Goal: Information Seeking & Learning: Check status

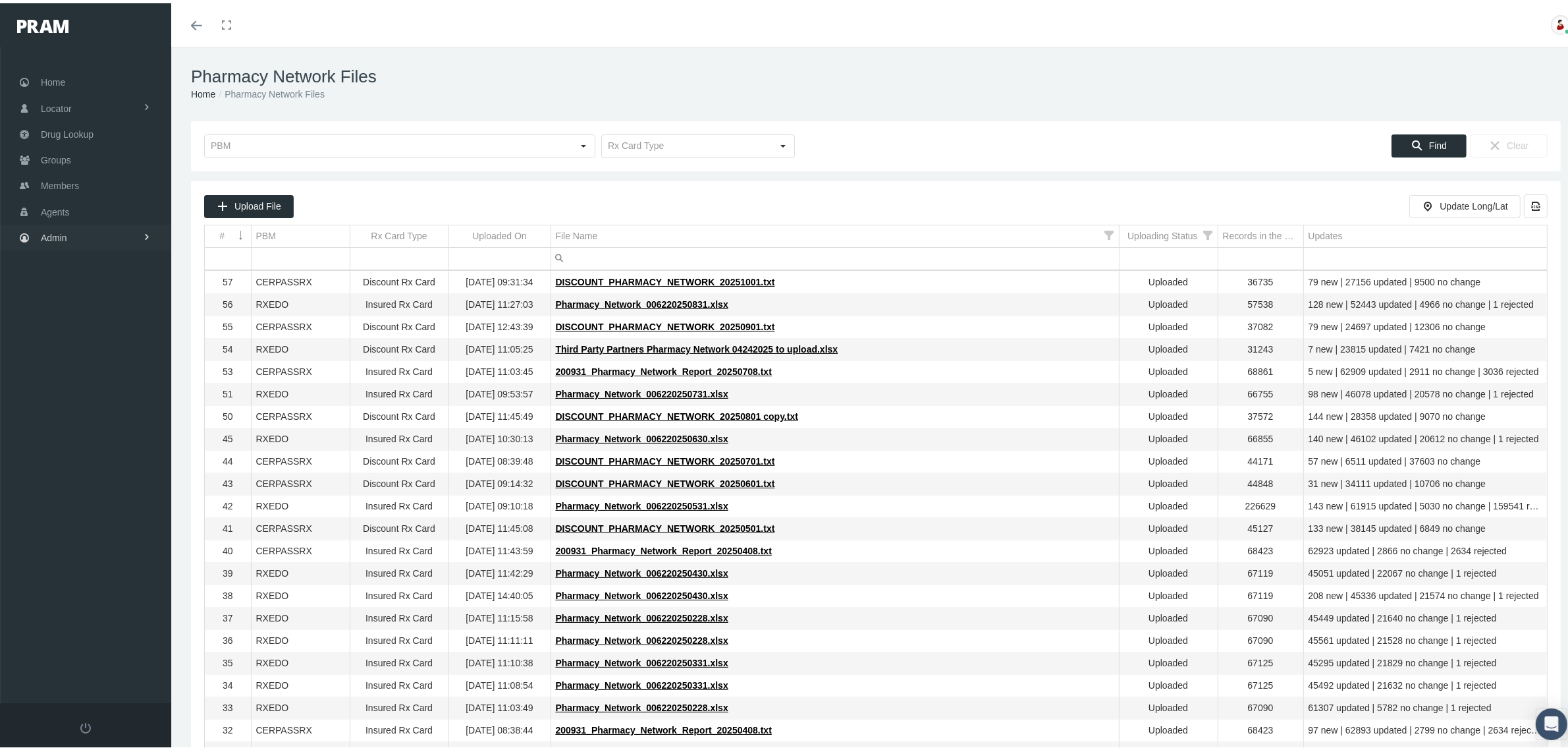
click at [47, 229] on span "Admin" at bounding box center [54, 235] width 27 height 25
click at [1100, 491] on td "DISCOUNT_PHARMACY_NETWORK_20250601.txt" at bounding box center [834, 481] width 568 height 23
click at [71, 330] on span "Group Billing" at bounding box center [80, 337] width 53 height 23
click at [70, 425] on span "Payments" at bounding box center [71, 433] width 41 height 23
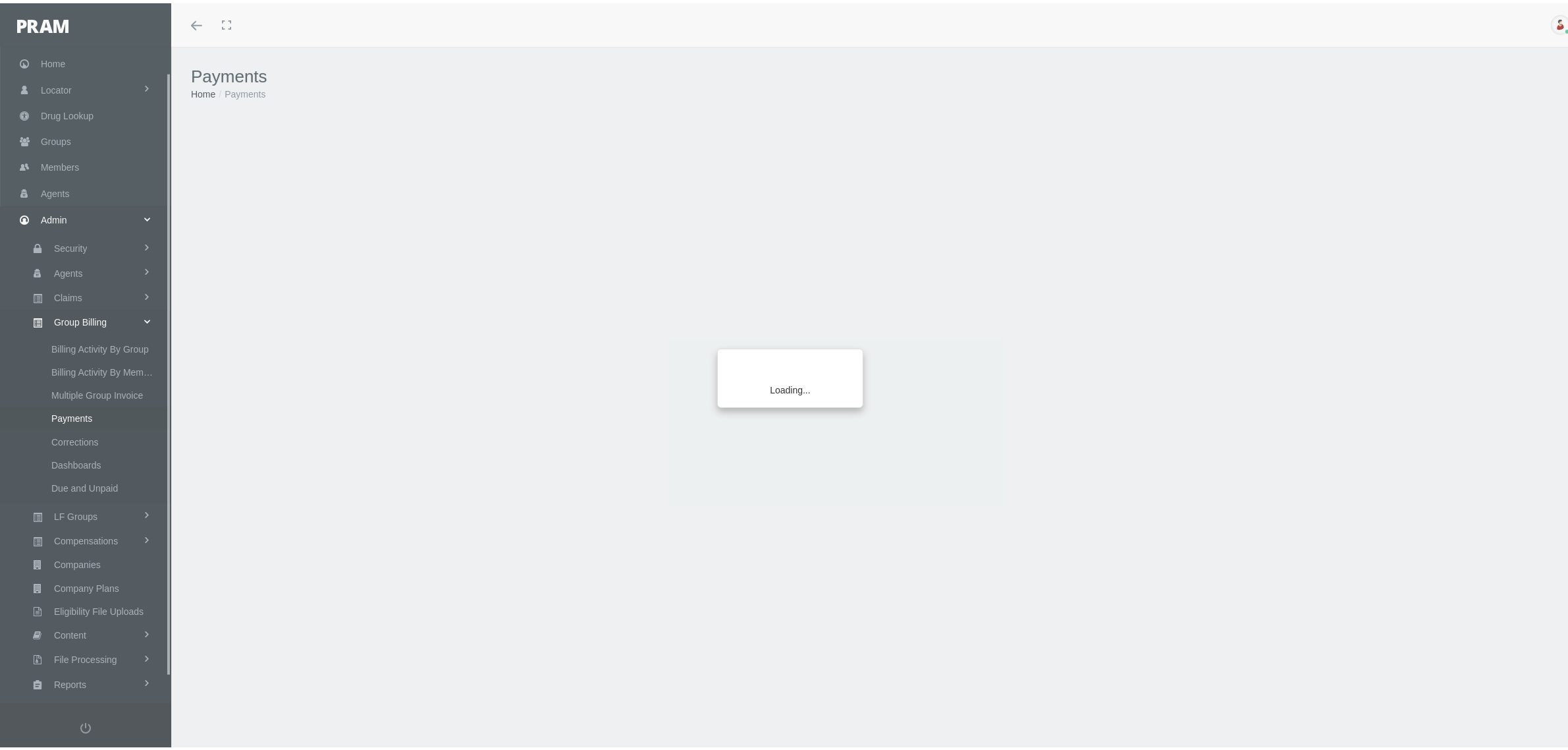
scroll to position [56, 0]
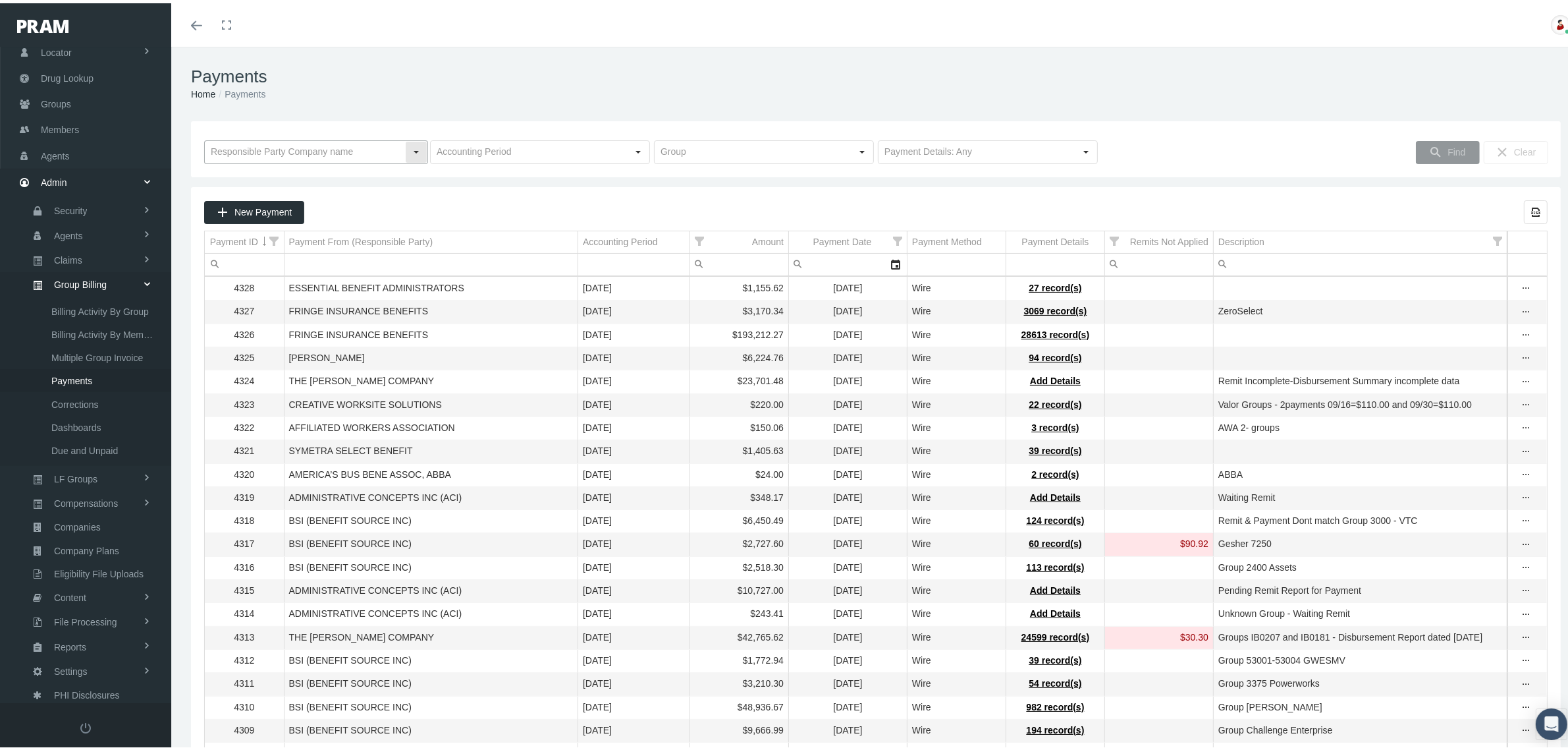
click at [392, 149] on input "text" at bounding box center [305, 149] width 200 height 23
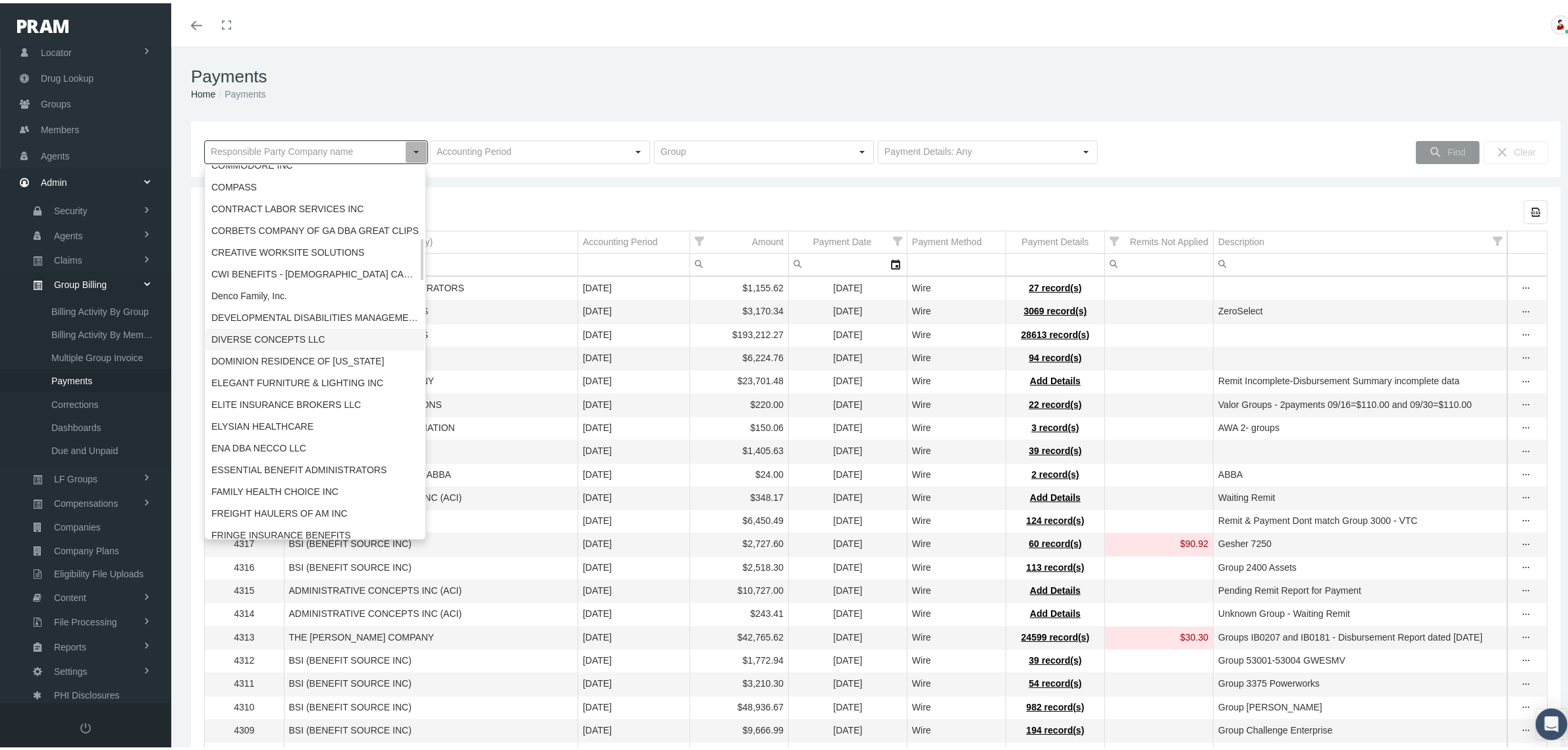
scroll to position [722, 0]
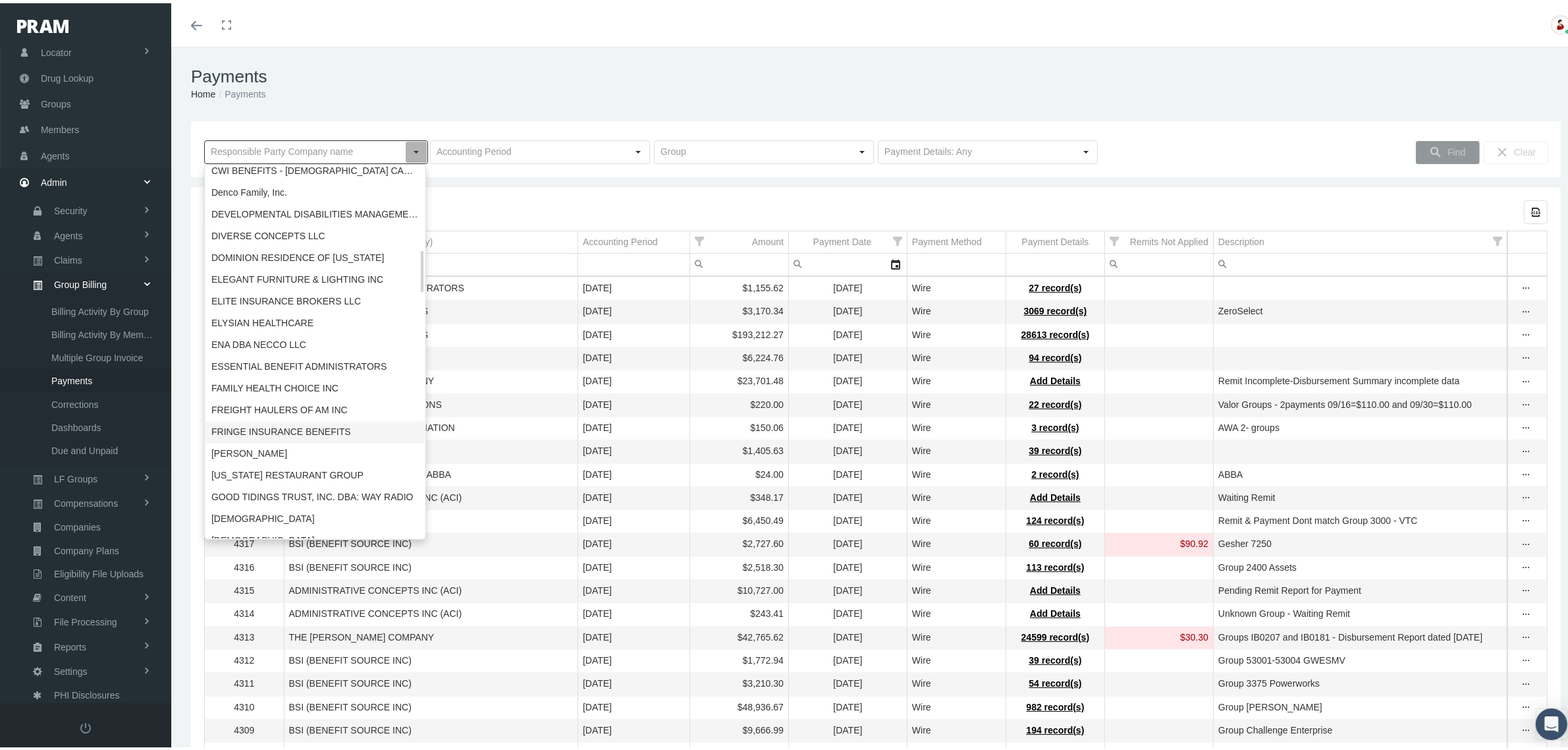
click at [297, 423] on div "FRINGE INSURANCE BENEFITS" at bounding box center [315, 429] width 219 height 22
type input "FRINGE INSURANCE BENEFITS"
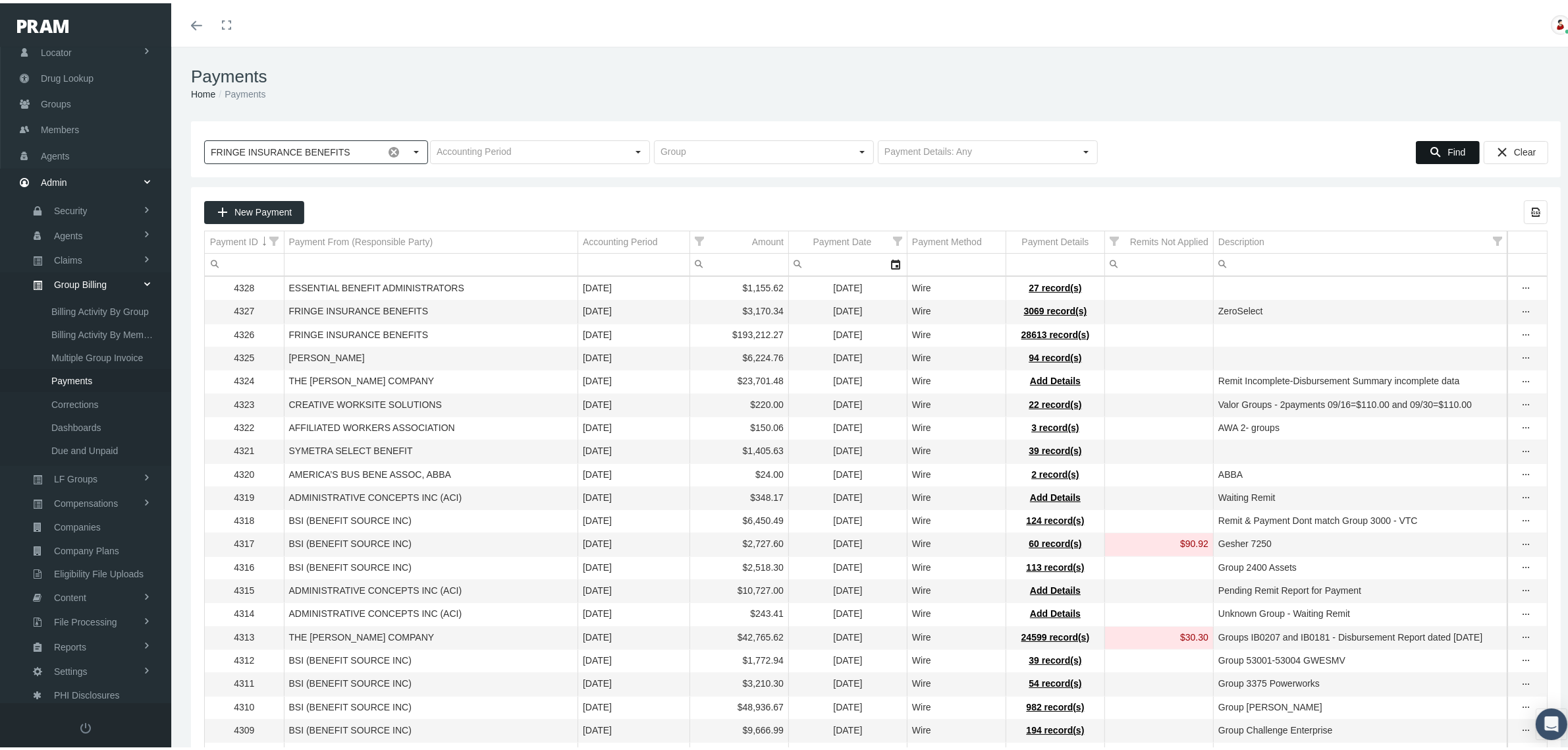
click at [1429, 149] on icon "Find" at bounding box center [1435, 149] width 12 height 12
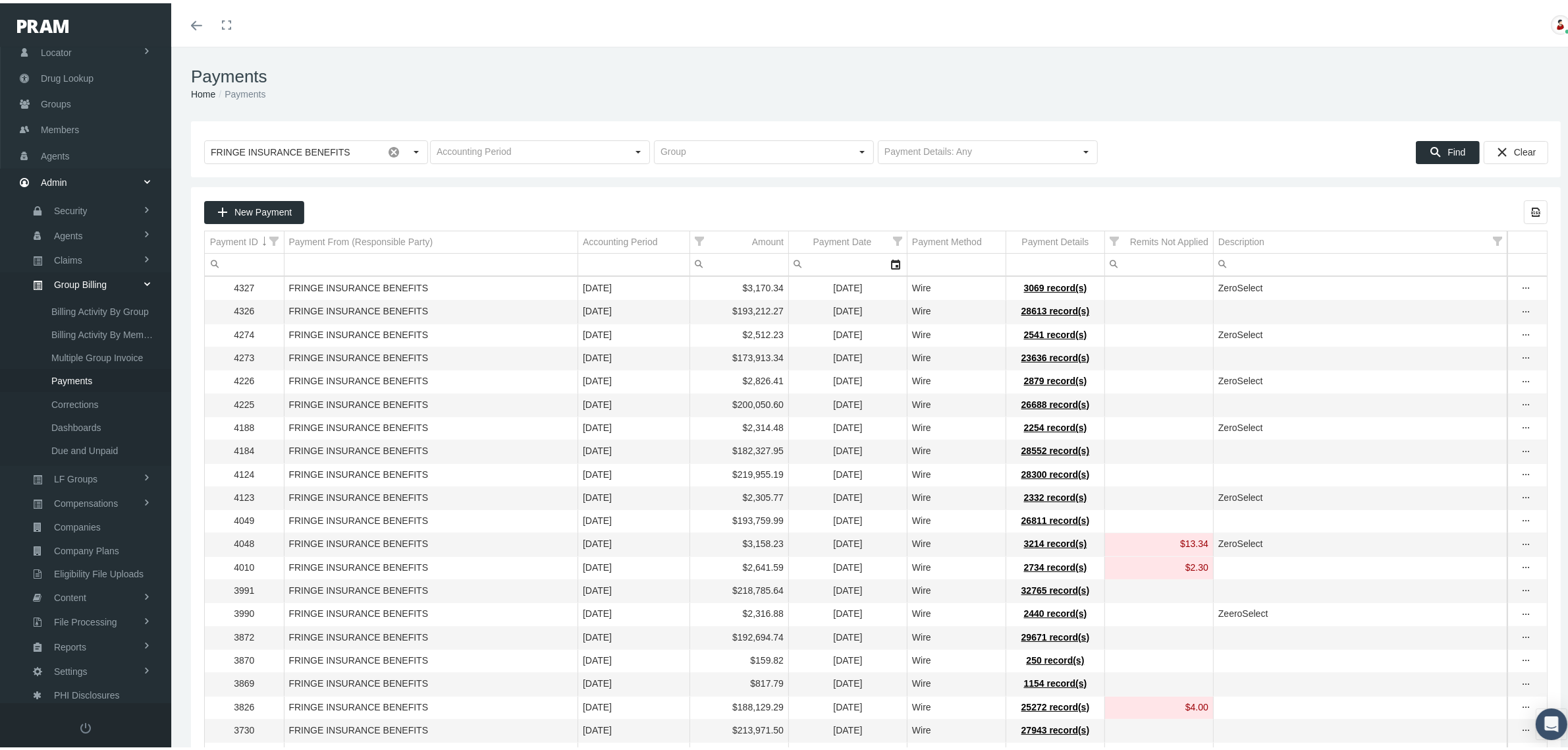
click at [71, 103] on span "Groups" at bounding box center [55, 101] width 30 height 25
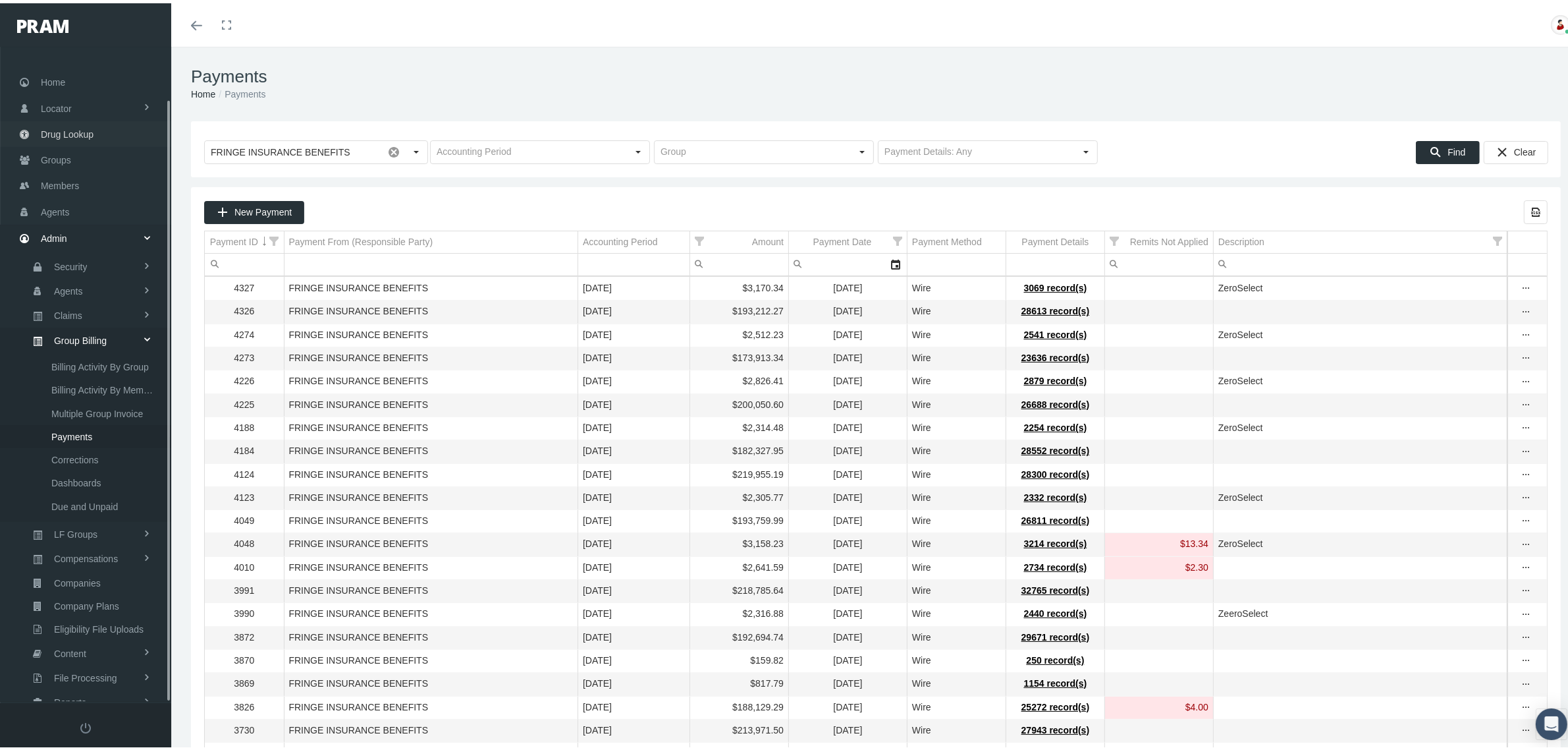
scroll to position [0, 0]
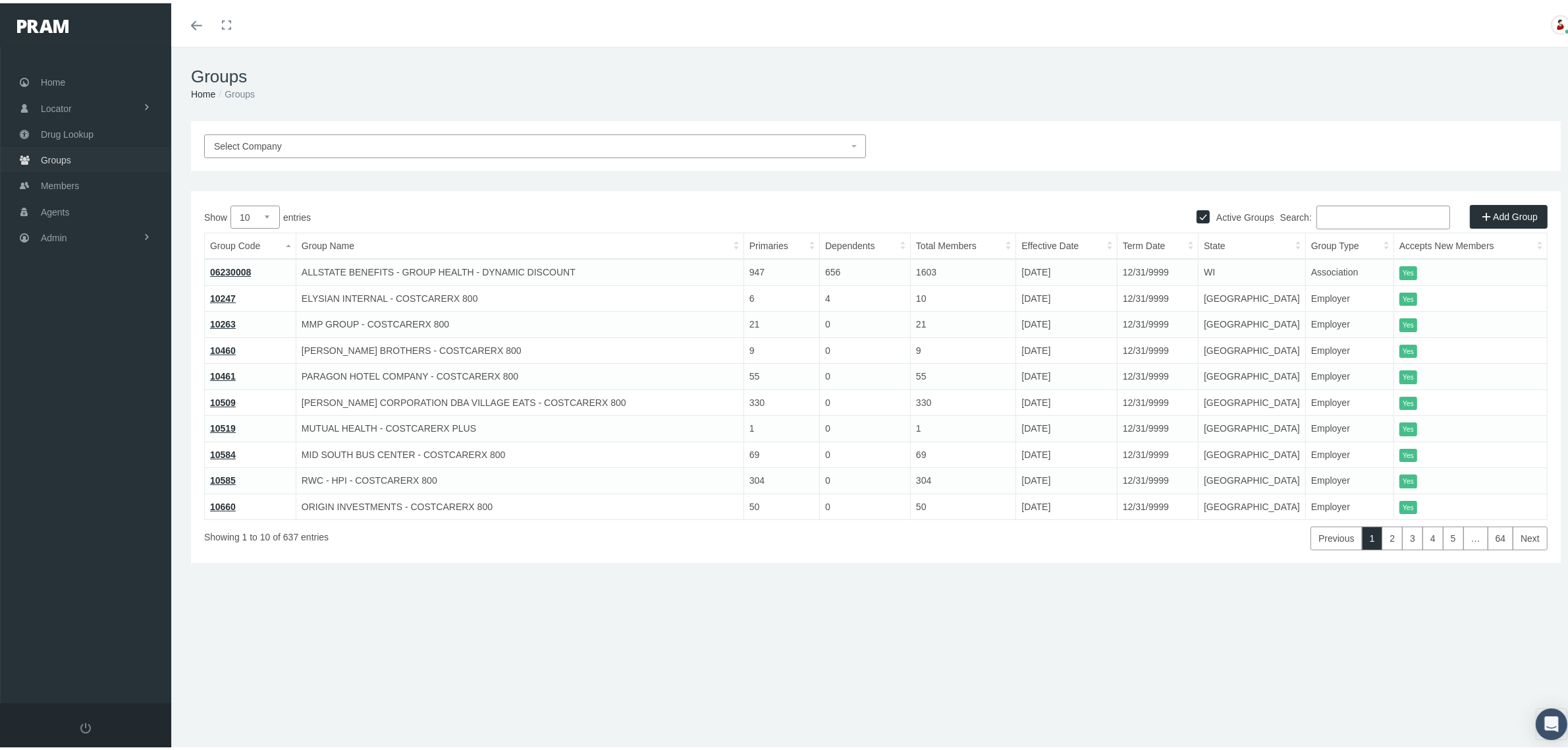
click at [74, 163] on link "Groups" at bounding box center [85, 156] width 171 height 26
click at [1341, 214] on input "Search:" at bounding box center [1383, 214] width 134 height 24
paste input "730494MO"
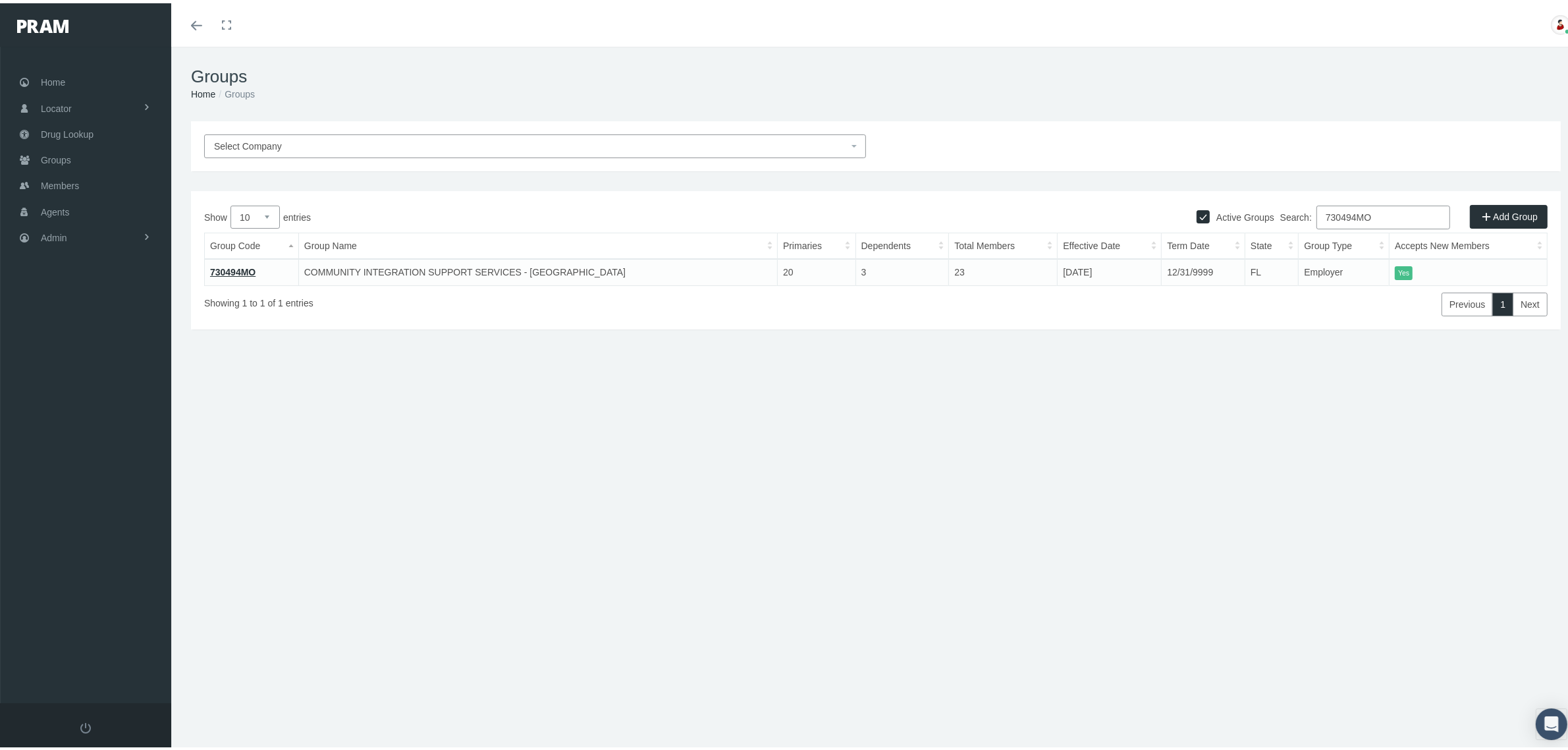
type input "730494MO"
click at [231, 269] on link "730494MO" at bounding box center [233, 269] width 45 height 11
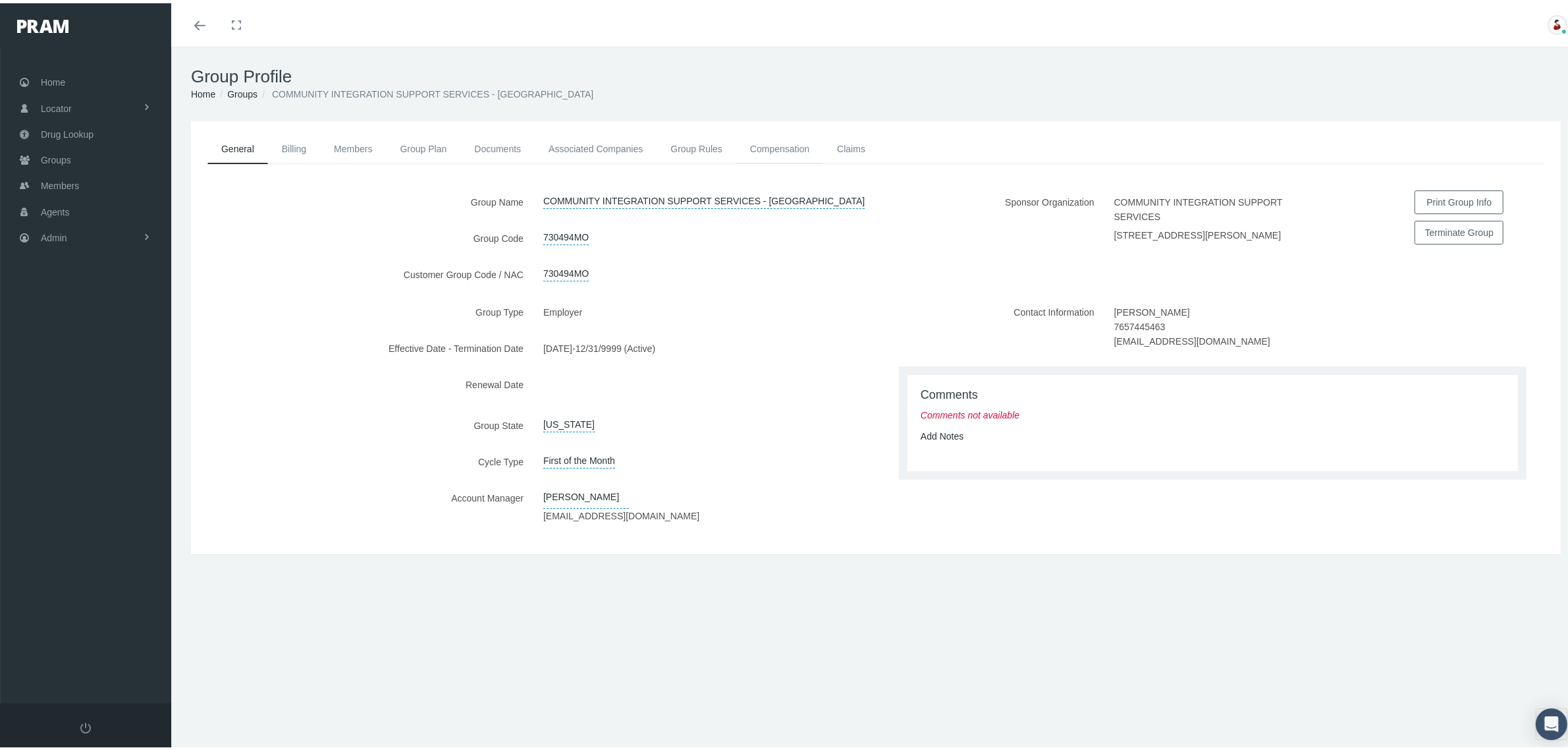
click at [784, 143] on link "Compensation" at bounding box center [780, 145] width 87 height 29
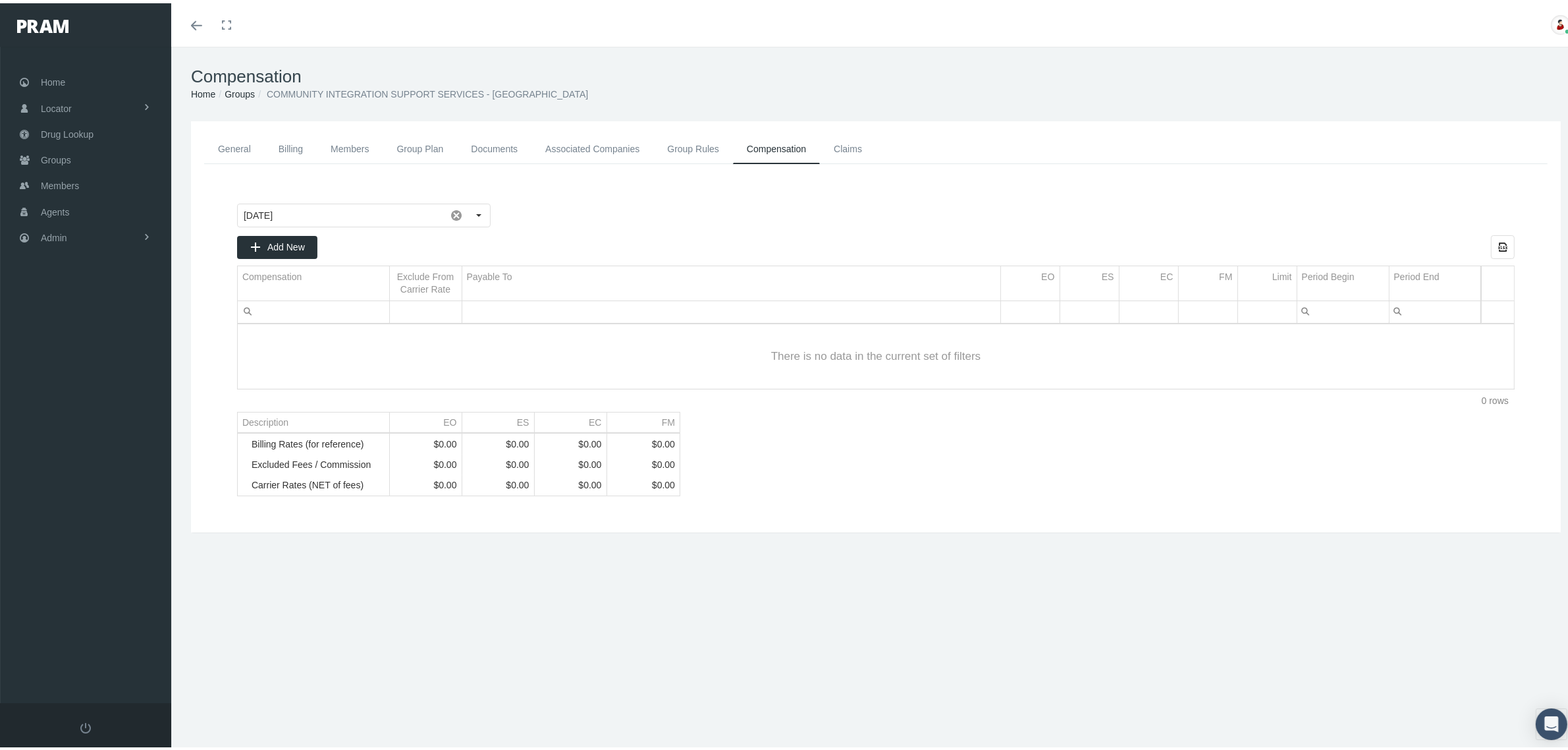
click at [234, 94] on link "Groups" at bounding box center [239, 91] width 30 height 11
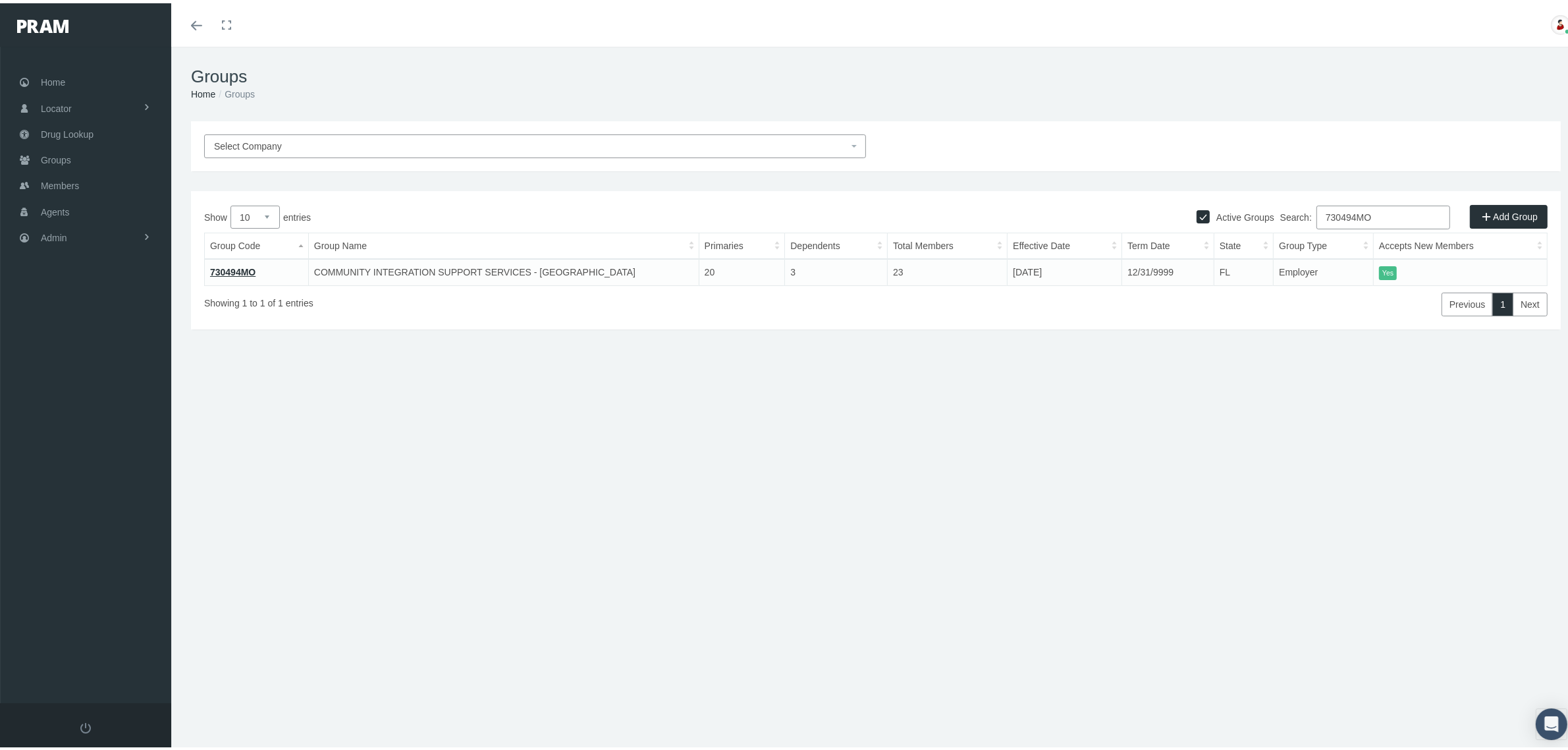
click at [1411, 216] on input "730494MO" at bounding box center [1383, 214] width 134 height 24
paste input "80234MB"
type input "780234MB"
click at [245, 273] on td "780234MB" at bounding box center [257, 269] width 104 height 27
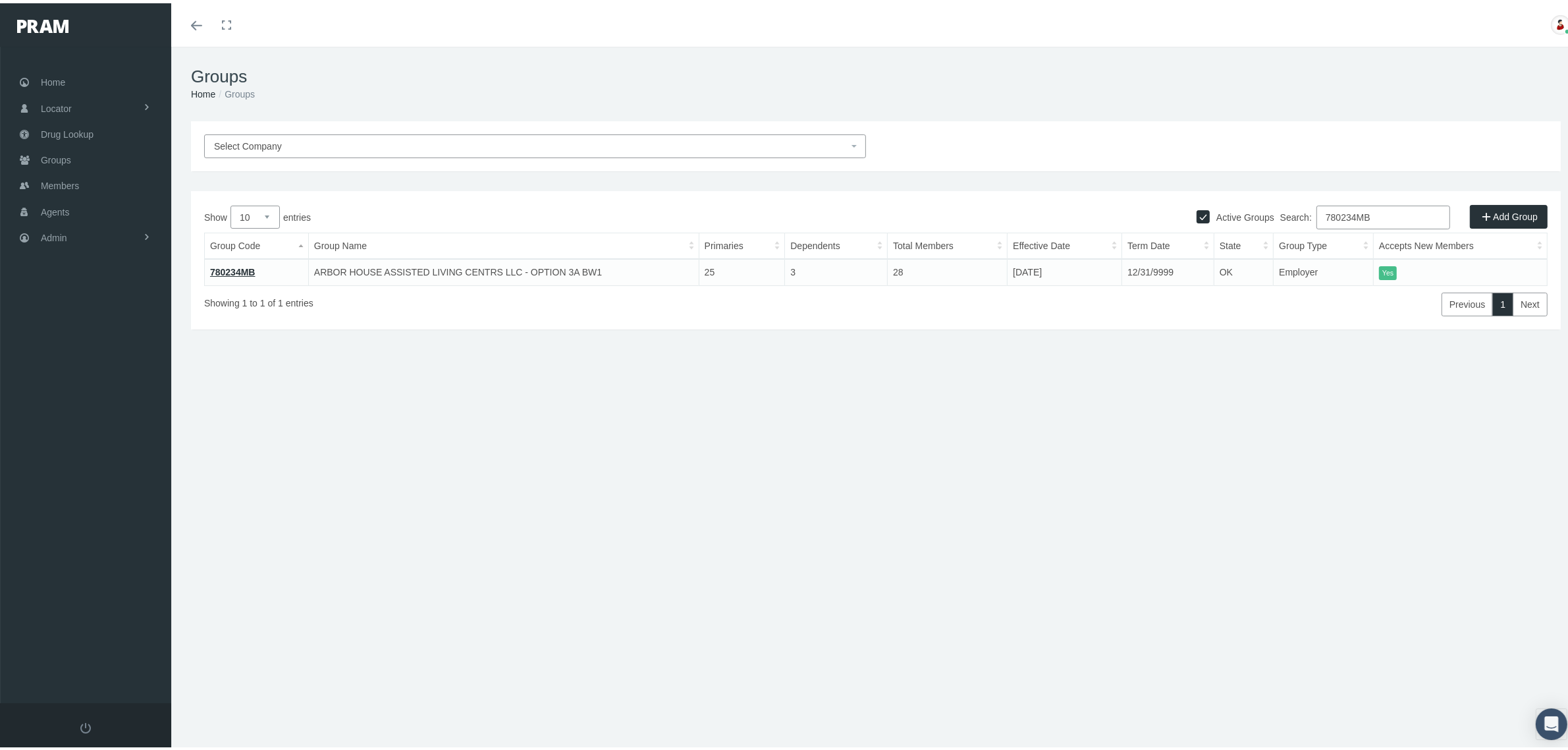
click at [245, 265] on link "780234MB" at bounding box center [233, 269] width 45 height 11
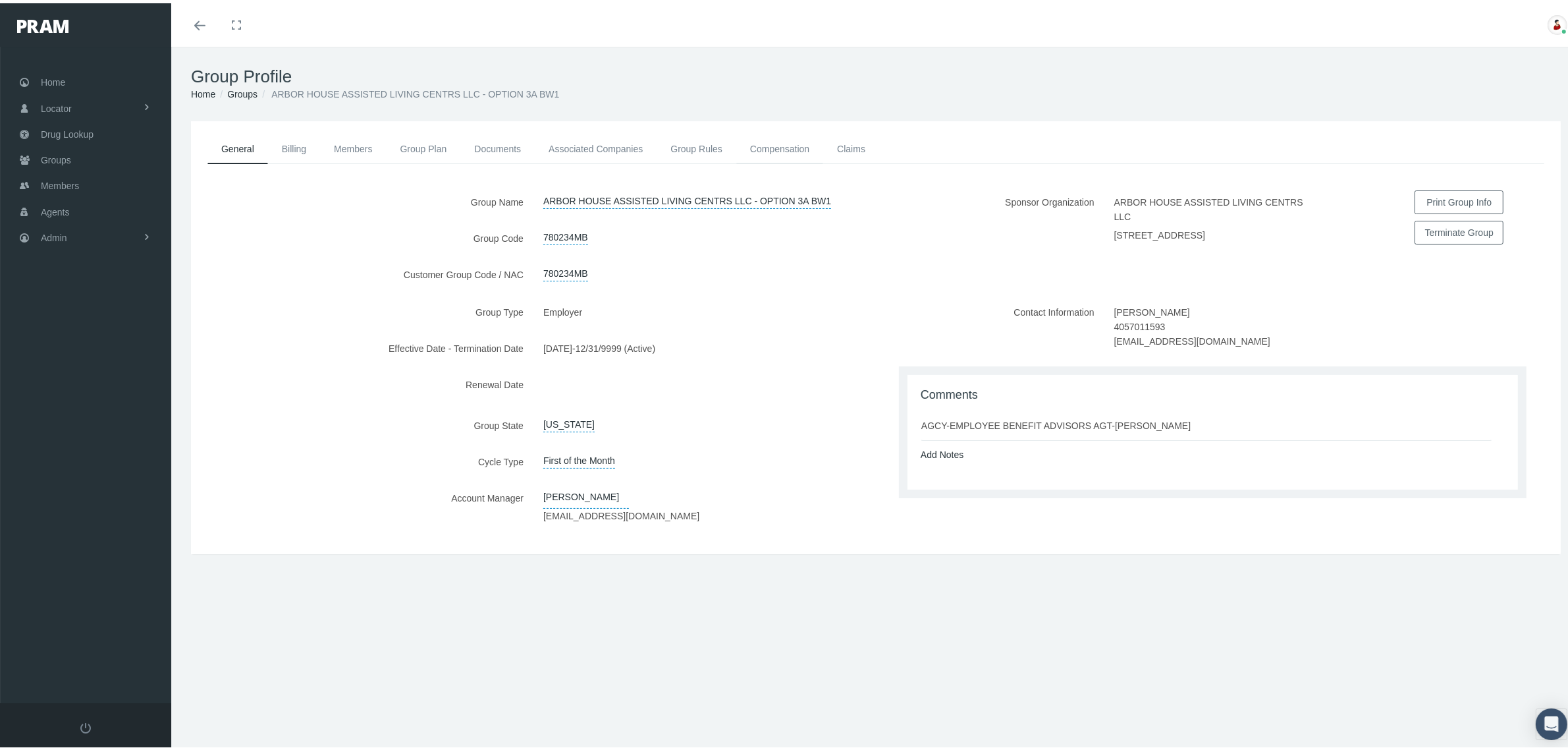
click at [795, 150] on link "Compensation" at bounding box center [780, 145] width 87 height 29
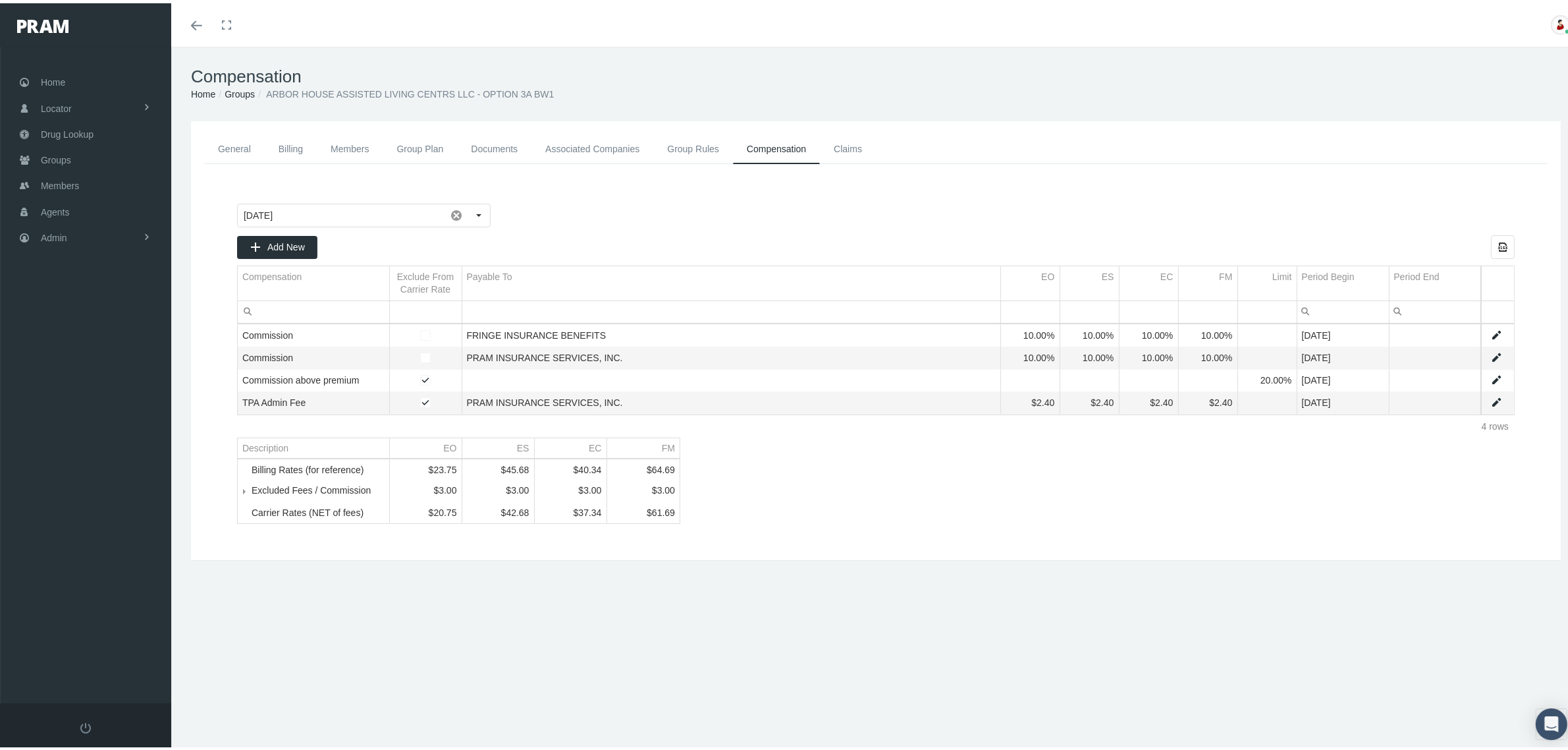
click at [243, 92] on link "Groups" at bounding box center [239, 91] width 30 height 11
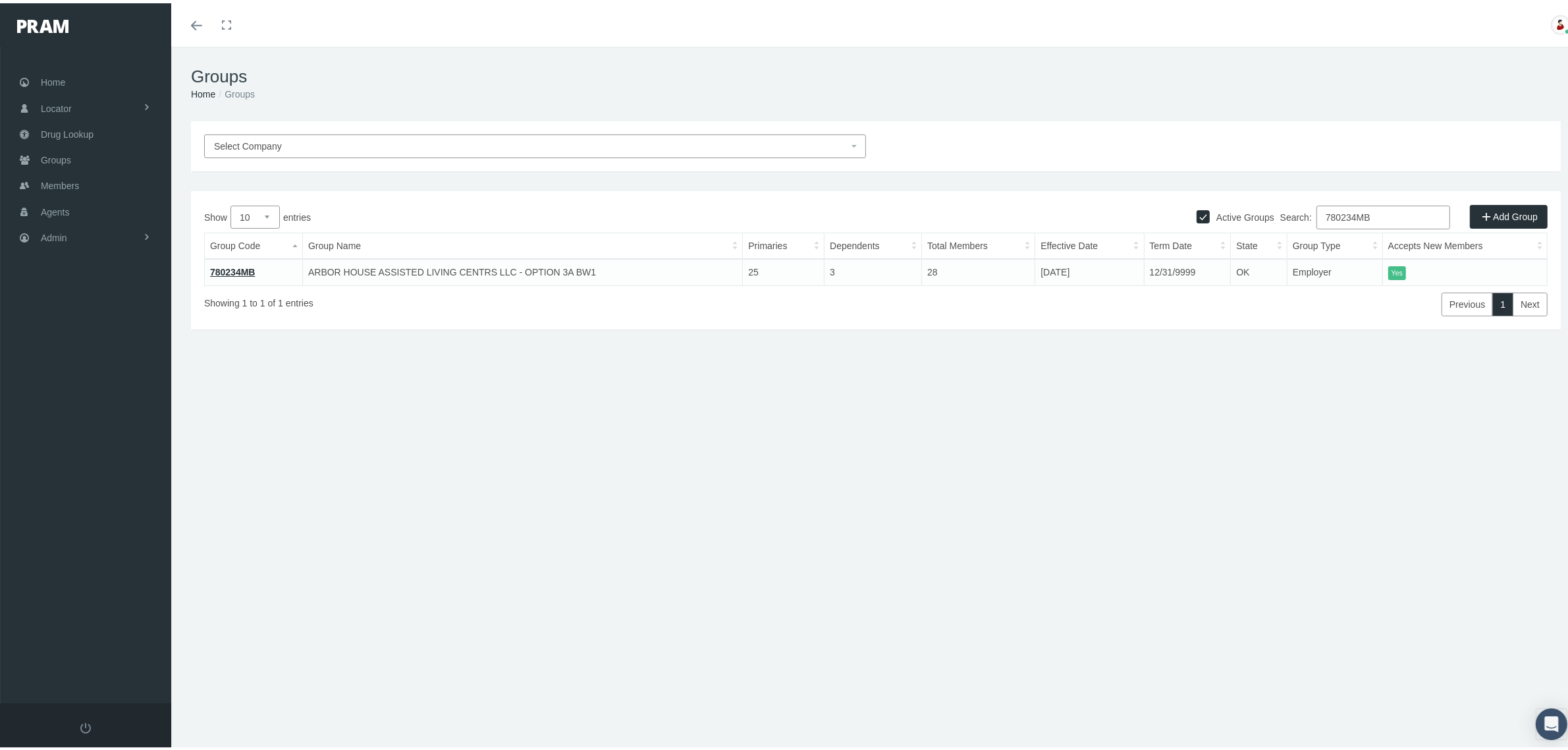
click at [1367, 212] on input "780234MB" at bounding box center [1383, 214] width 134 height 24
paste input "6"
type input "780236MB"
click at [231, 265] on link "780236MB" at bounding box center [233, 269] width 45 height 11
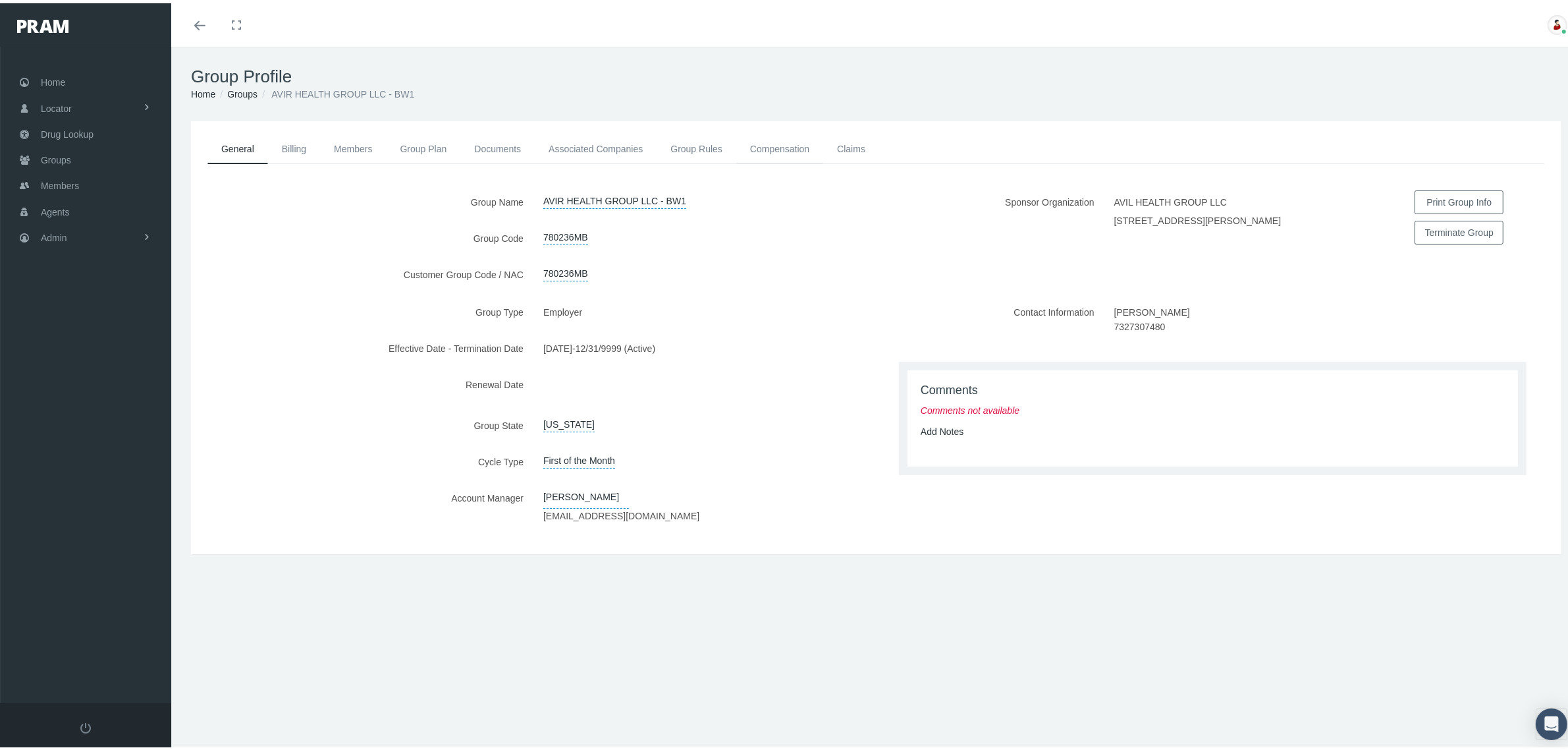
click at [784, 142] on link "Compensation" at bounding box center [780, 145] width 87 height 29
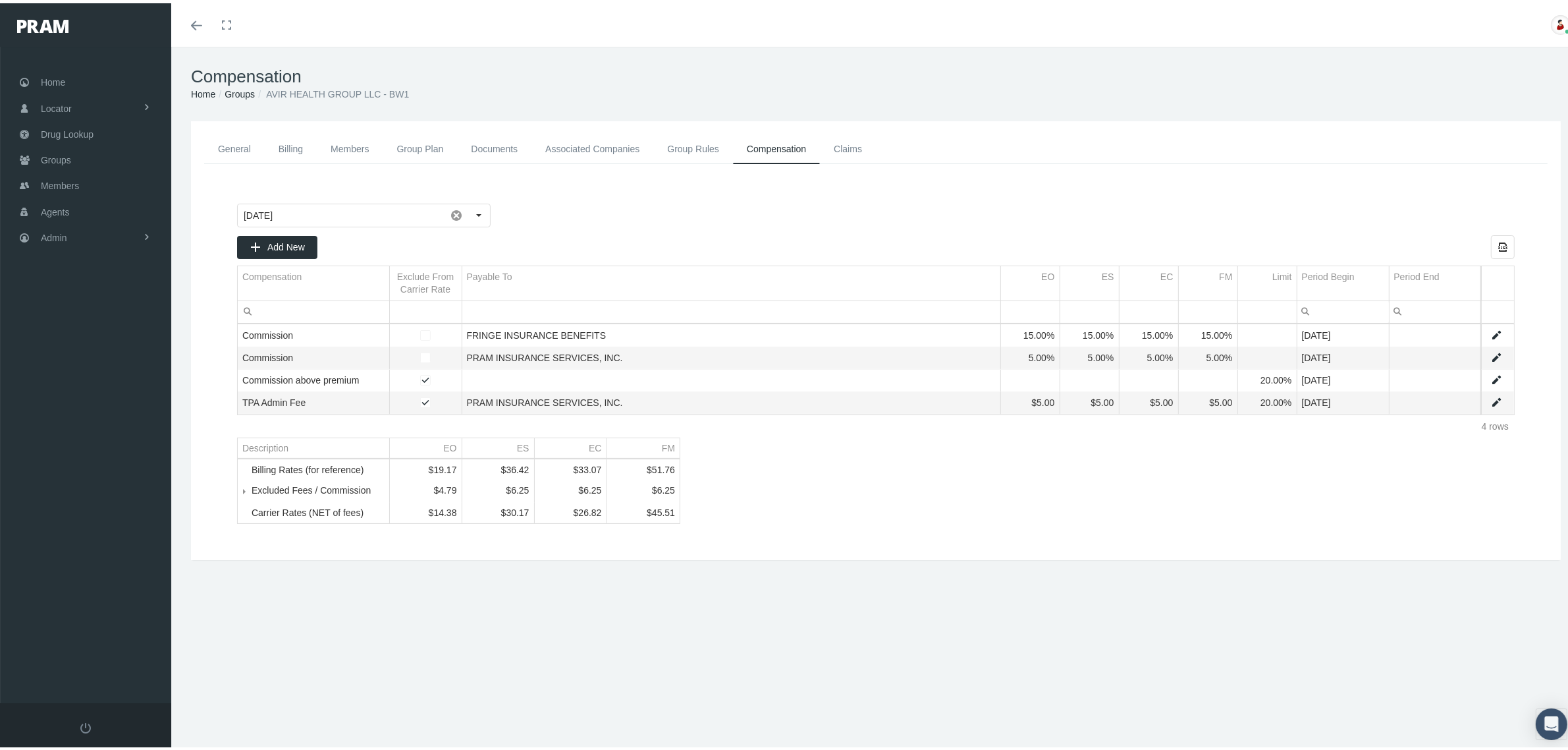
click at [231, 89] on link "Groups" at bounding box center [239, 91] width 30 height 11
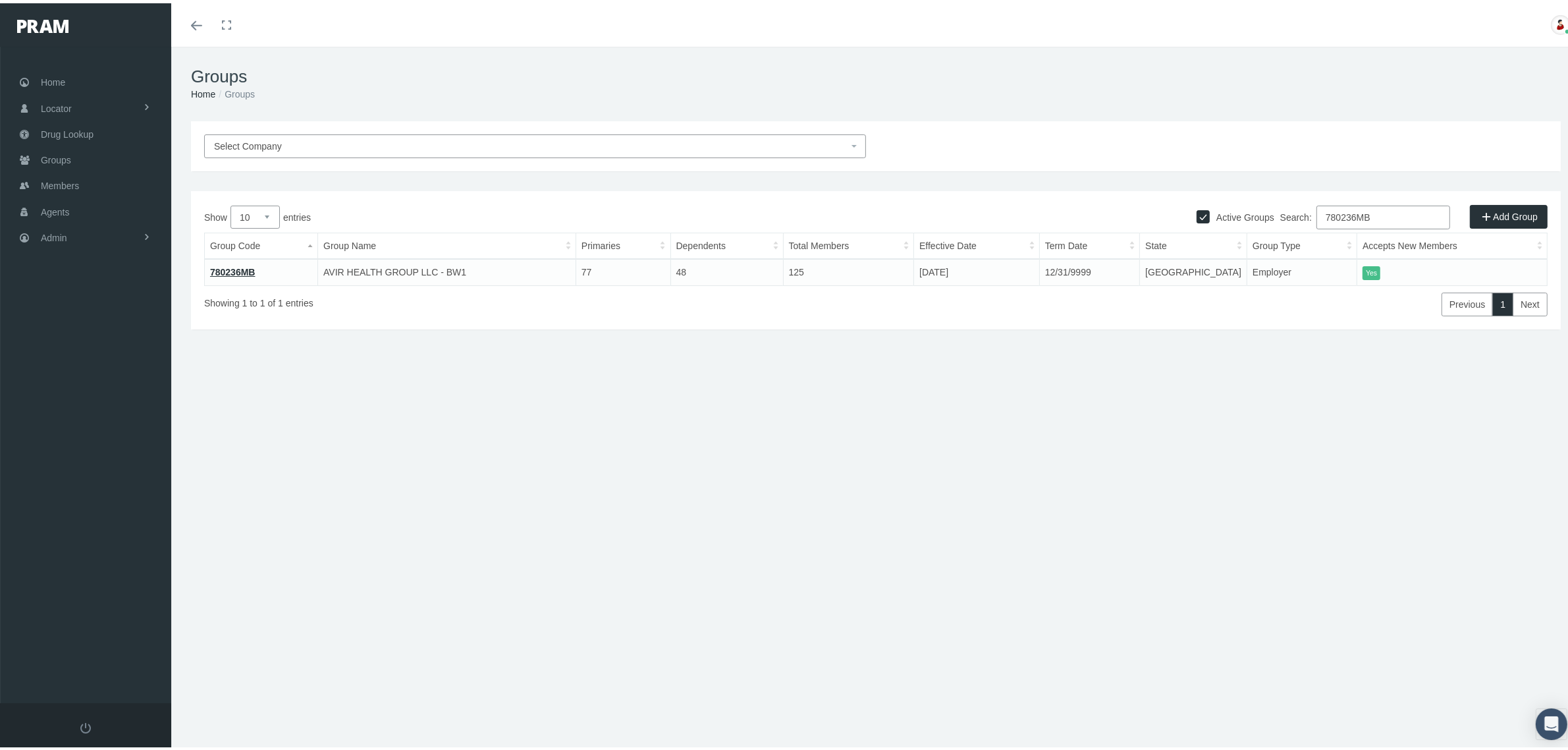
click at [1365, 213] on input "780236MB" at bounding box center [1383, 214] width 134 height 24
paste input "5"
type input "780235MB"
click at [243, 263] on link "780235MB" at bounding box center [233, 269] width 45 height 11
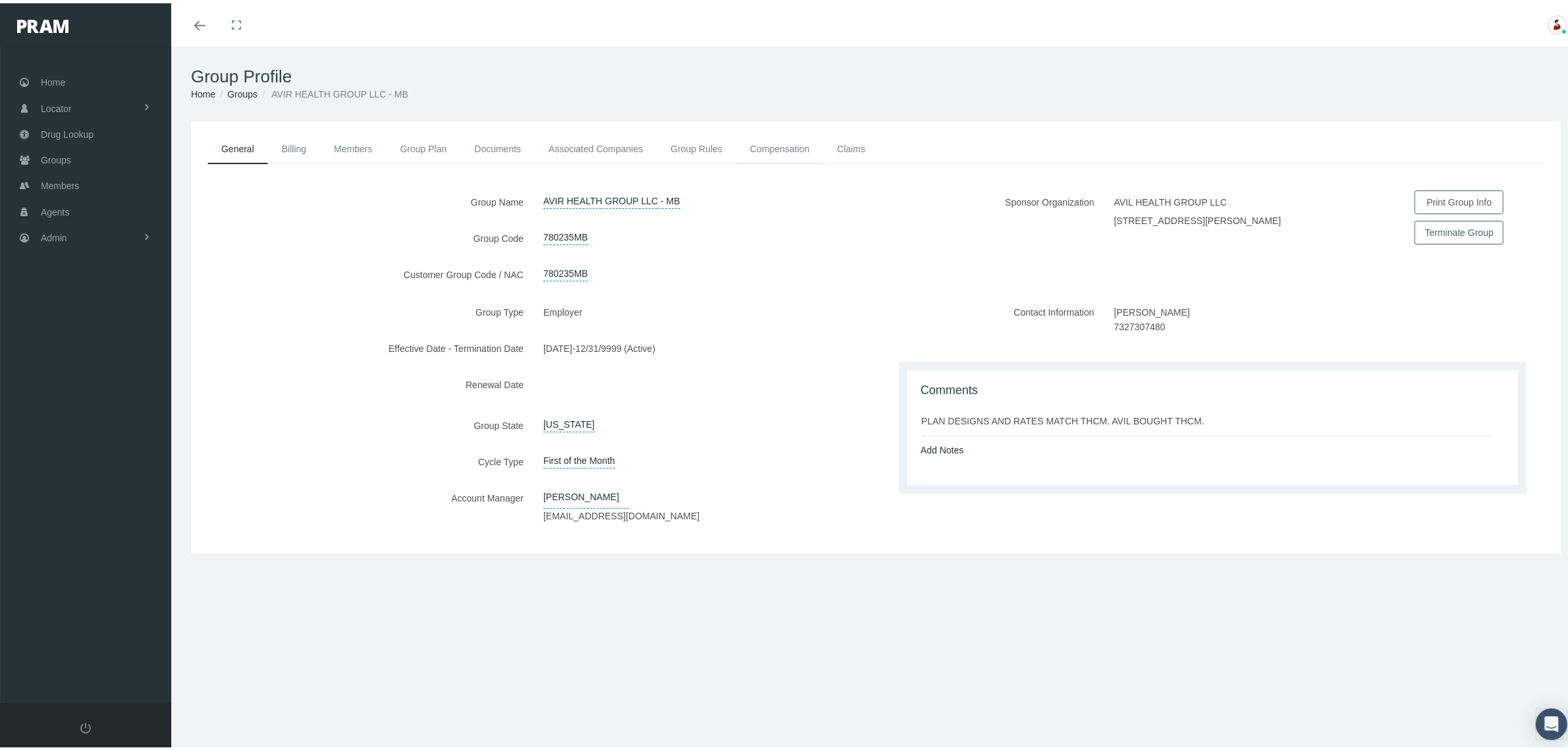
click at [814, 139] on link "Compensation" at bounding box center [780, 145] width 87 height 29
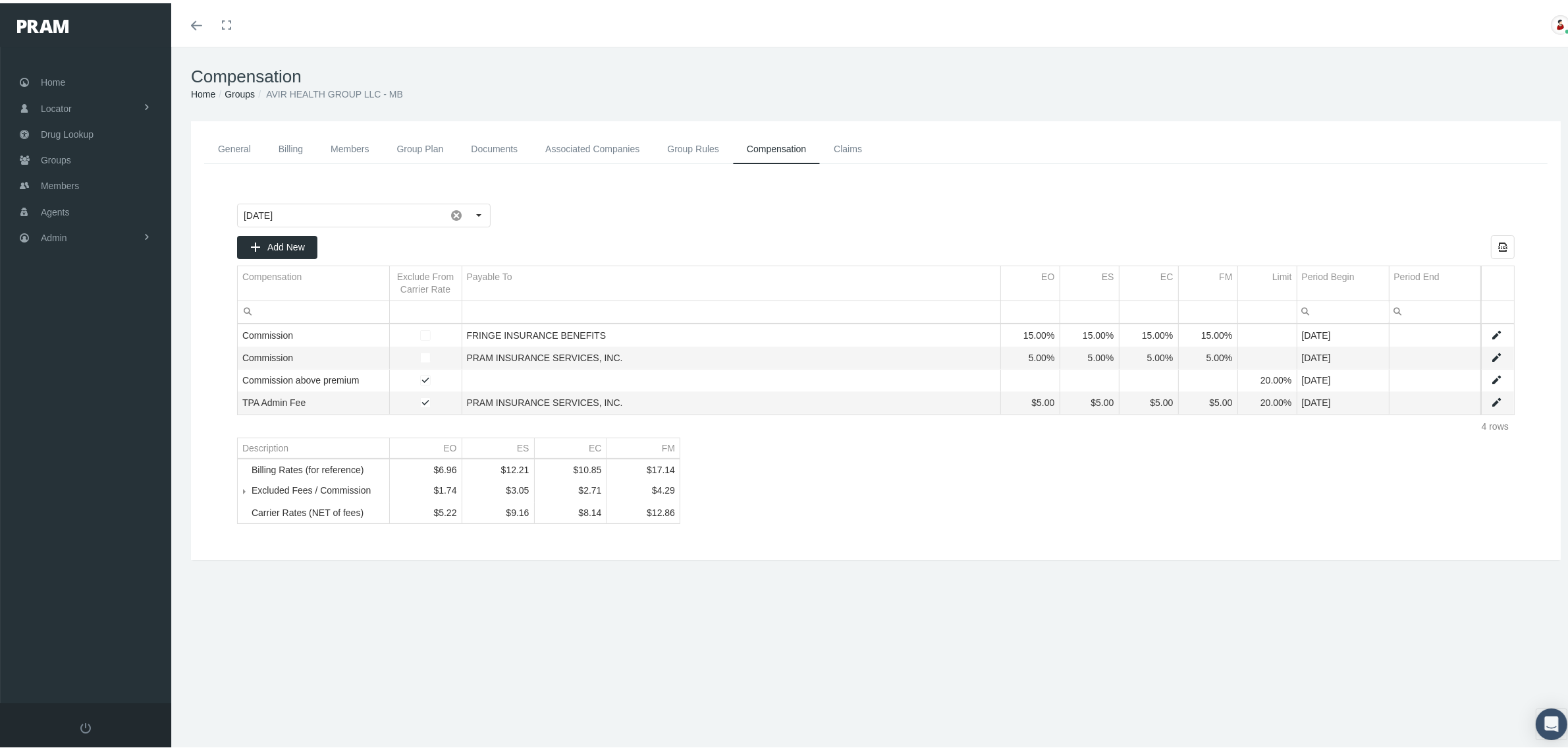
click at [249, 93] on link "Groups" at bounding box center [239, 91] width 30 height 11
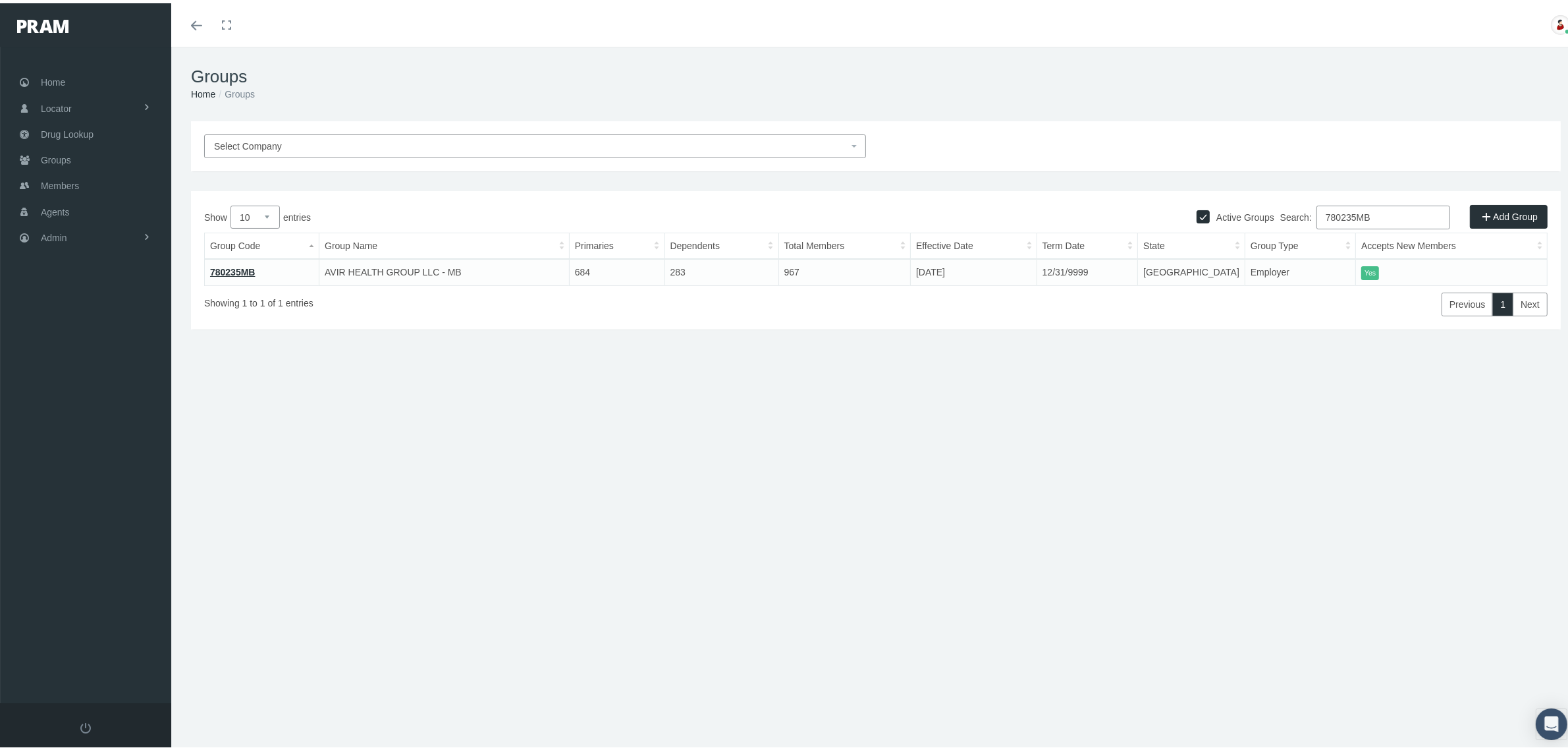
click at [1363, 215] on input "780235MB" at bounding box center [1383, 214] width 134 height 24
paste input "2"
type input "780232MB"
click at [247, 267] on link "780232MB" at bounding box center [233, 269] width 45 height 11
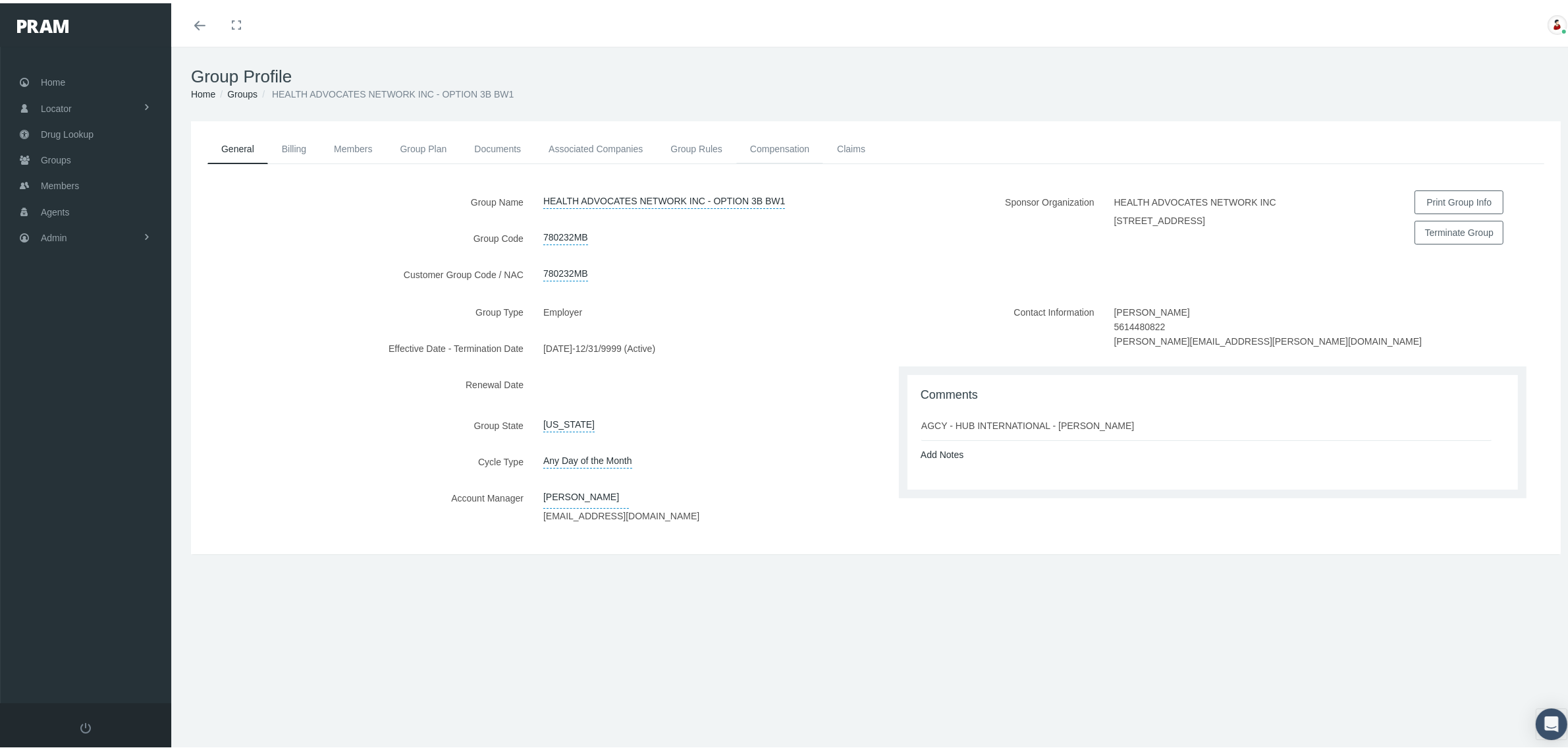
click at [785, 143] on link "Compensation" at bounding box center [780, 145] width 87 height 29
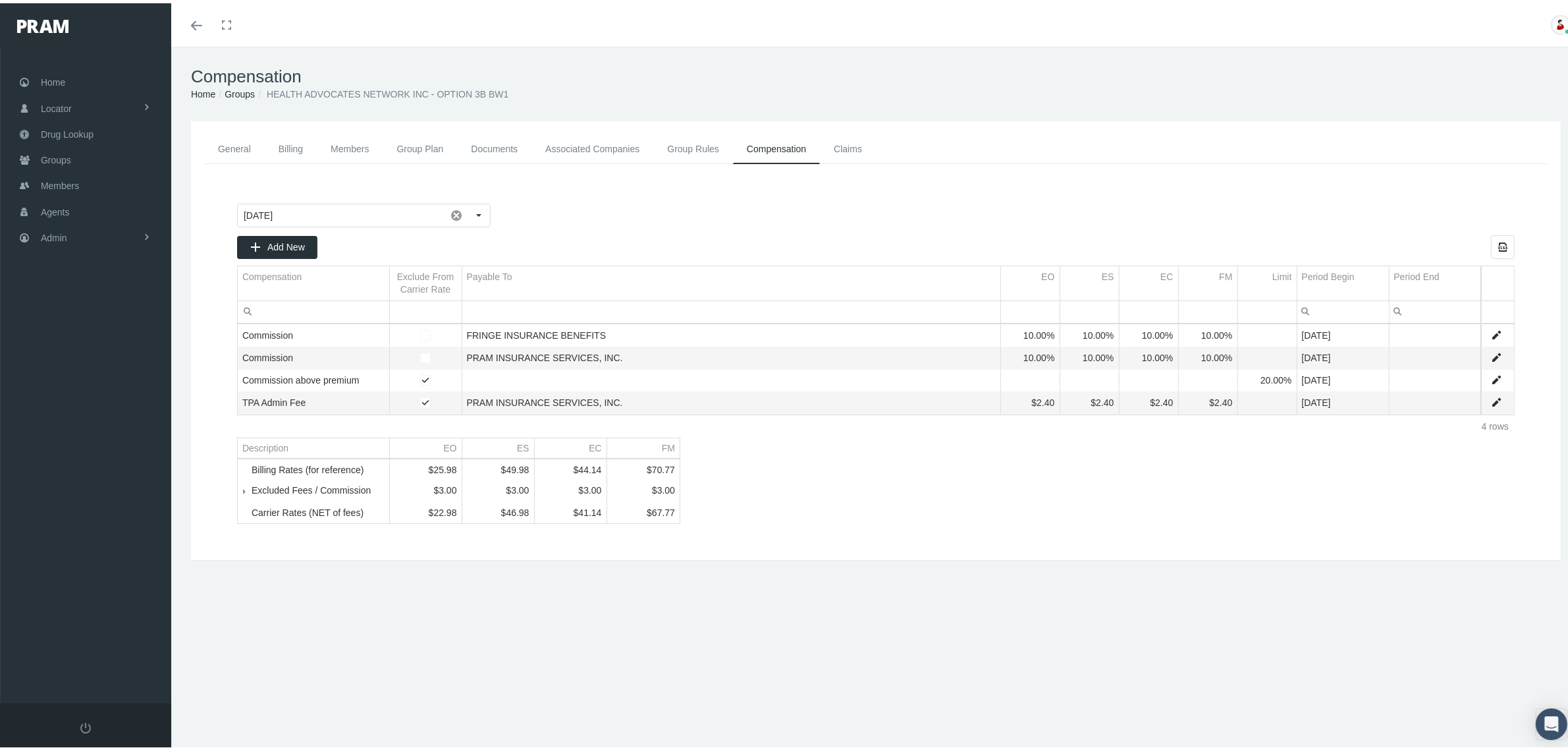
click at [235, 89] on link "Groups" at bounding box center [239, 91] width 30 height 11
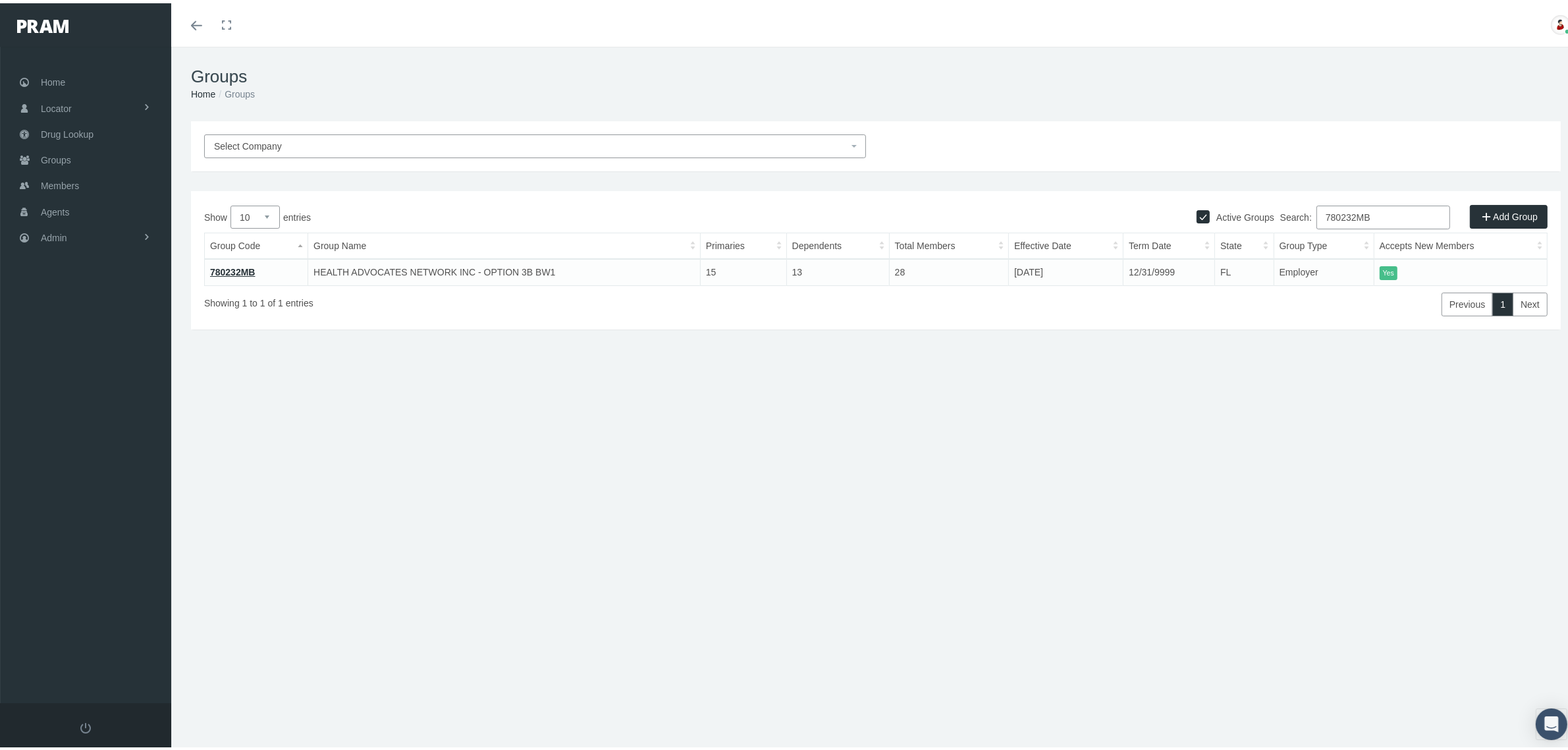
click at [1367, 216] on input "780232MB" at bounding box center [1383, 214] width 134 height 24
paste input "27"
type input "780227MB"
click at [223, 264] on link "780227MB" at bounding box center [233, 269] width 45 height 11
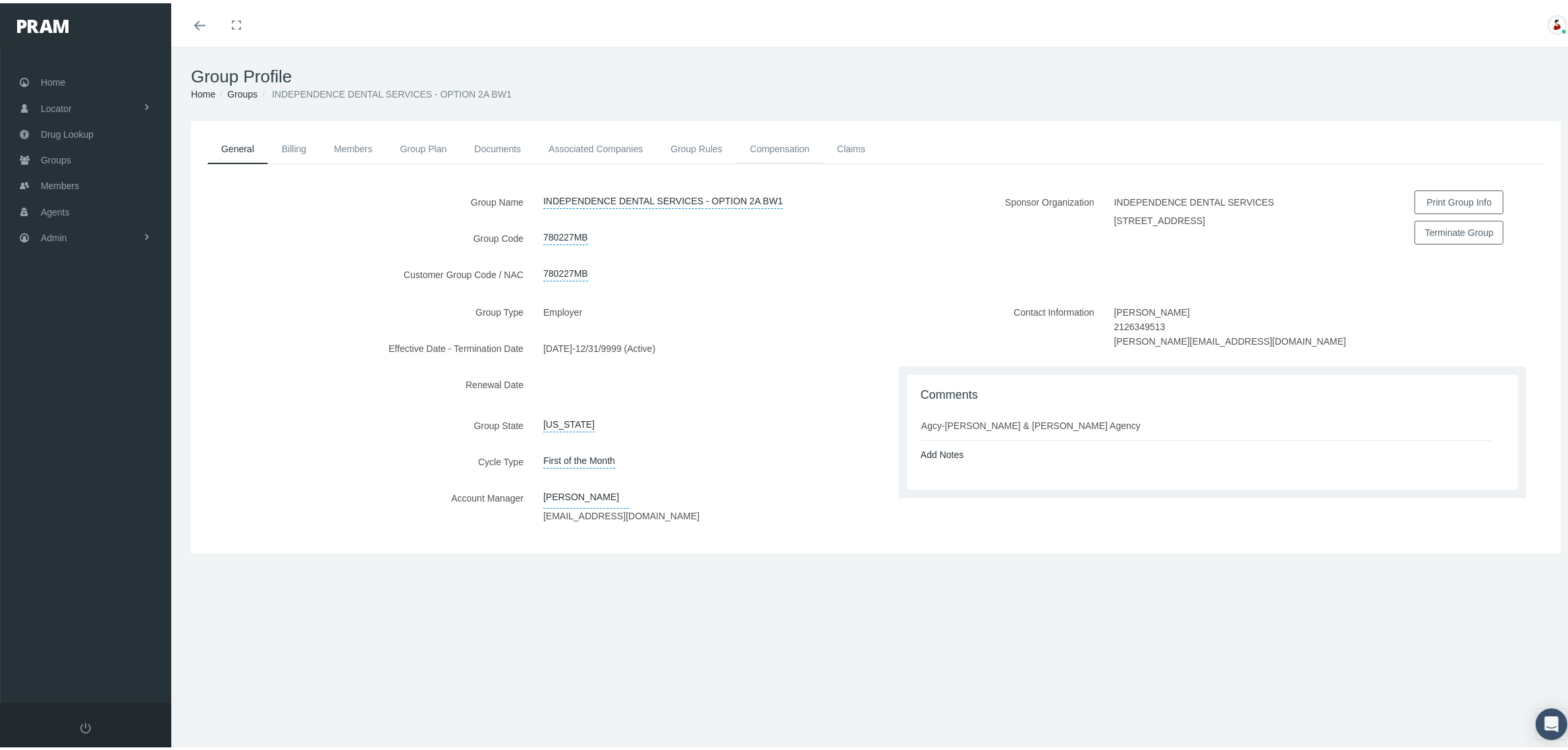
click at [788, 145] on link "Compensation" at bounding box center [780, 145] width 87 height 29
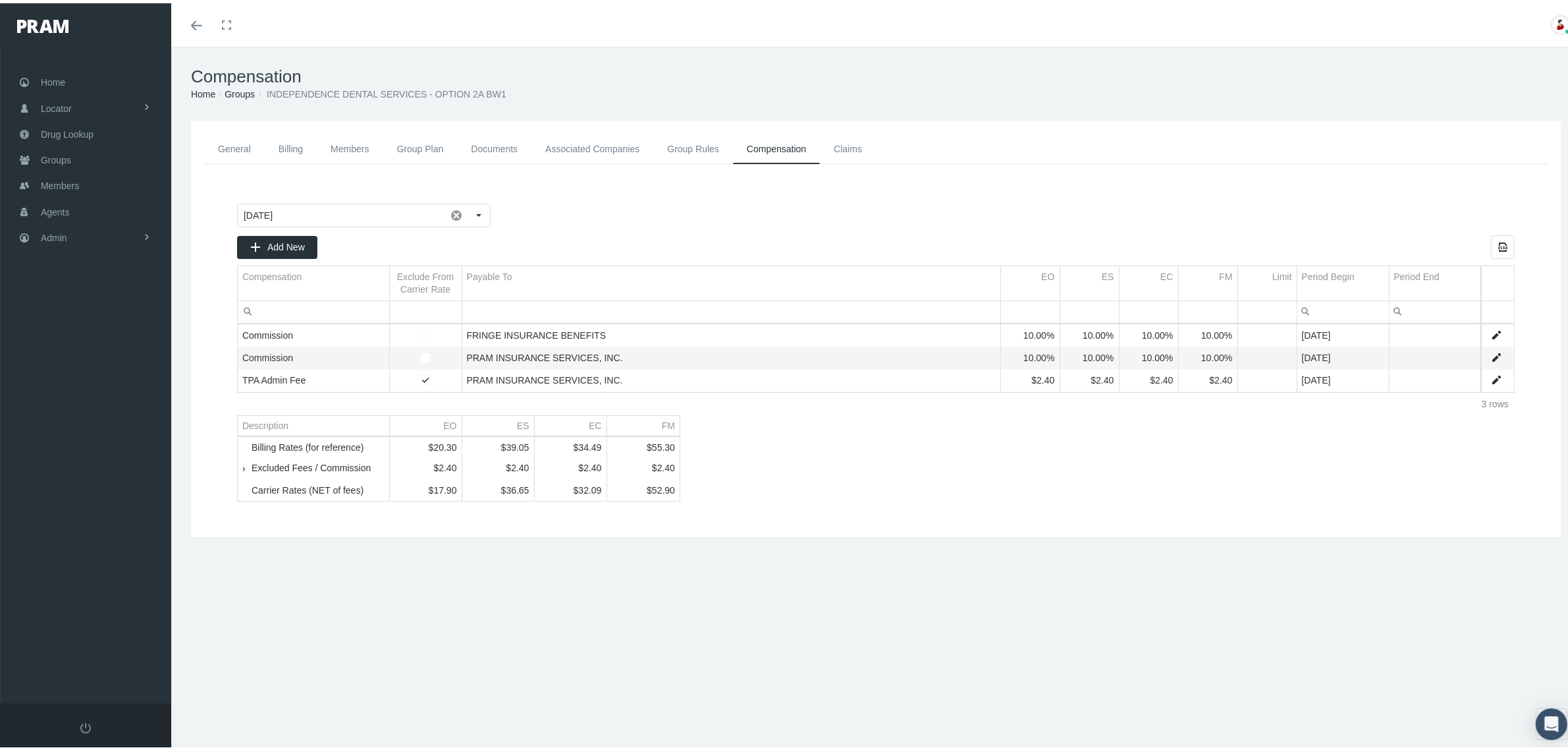
click at [234, 93] on link "Groups" at bounding box center [239, 91] width 30 height 11
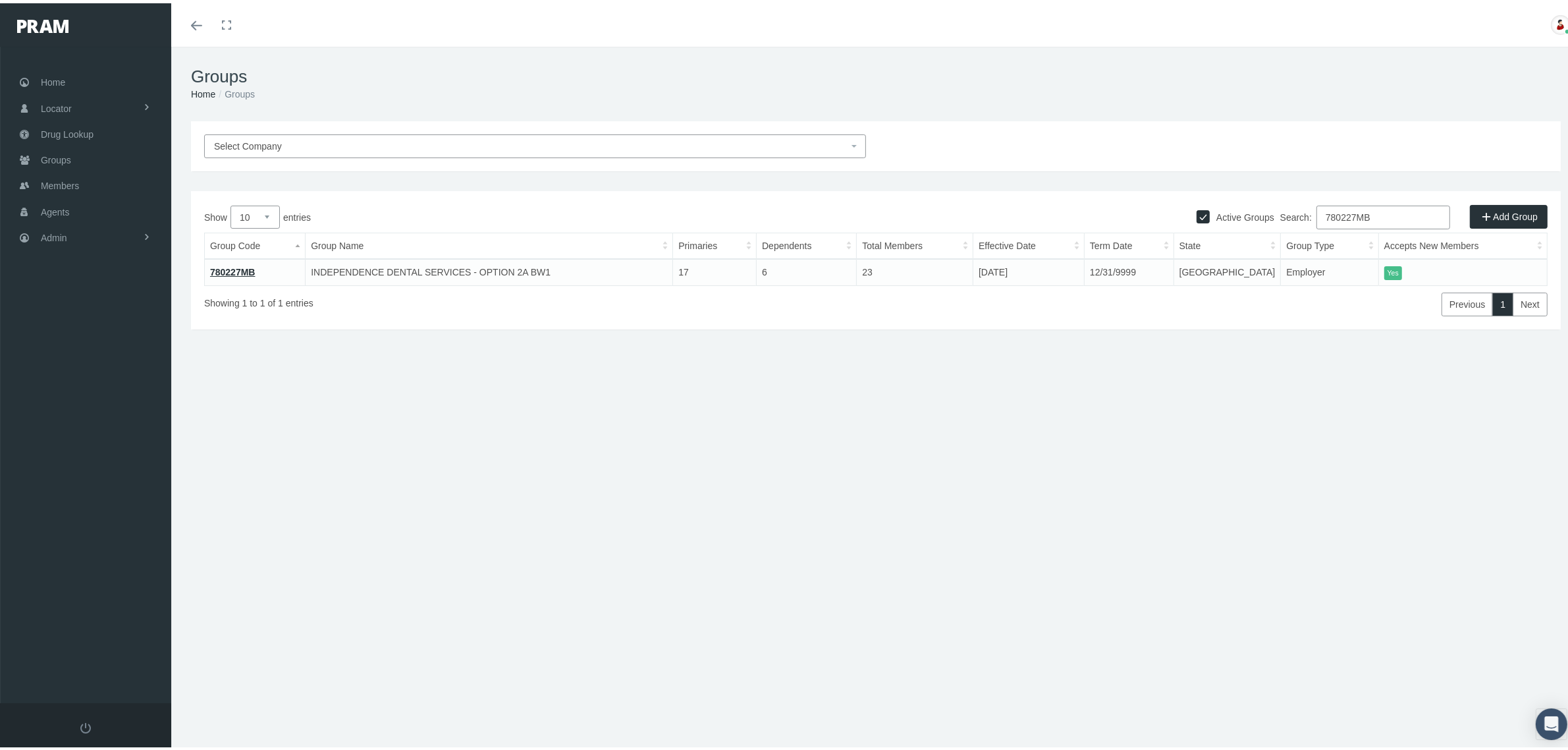
click at [1384, 215] on input "780227MB" at bounding box center [1383, 214] width 134 height 24
paste input "8"
type input "780228MB"
click at [235, 270] on link "780228MB" at bounding box center [233, 269] width 45 height 11
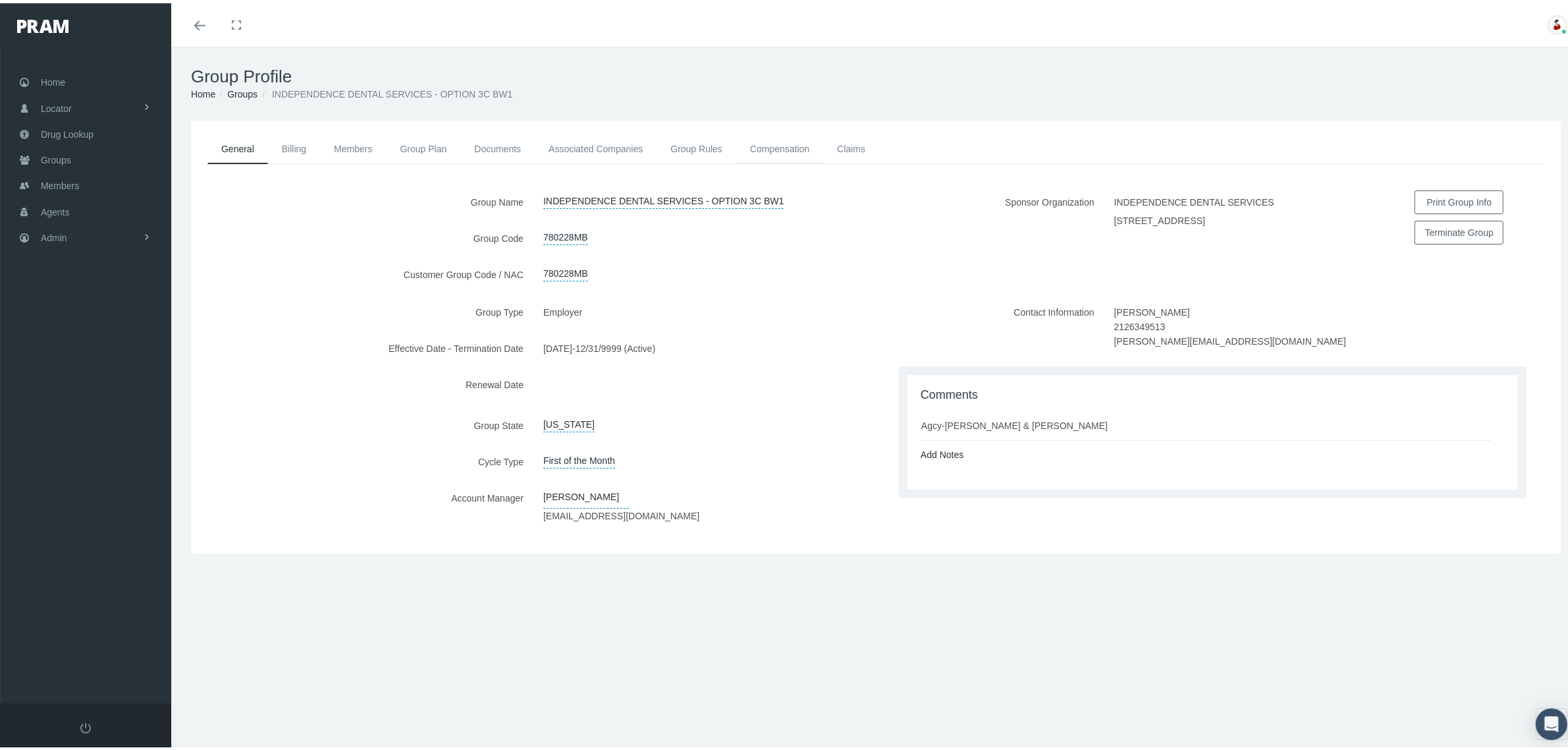
click at [771, 139] on link "Compensation" at bounding box center [780, 145] width 87 height 29
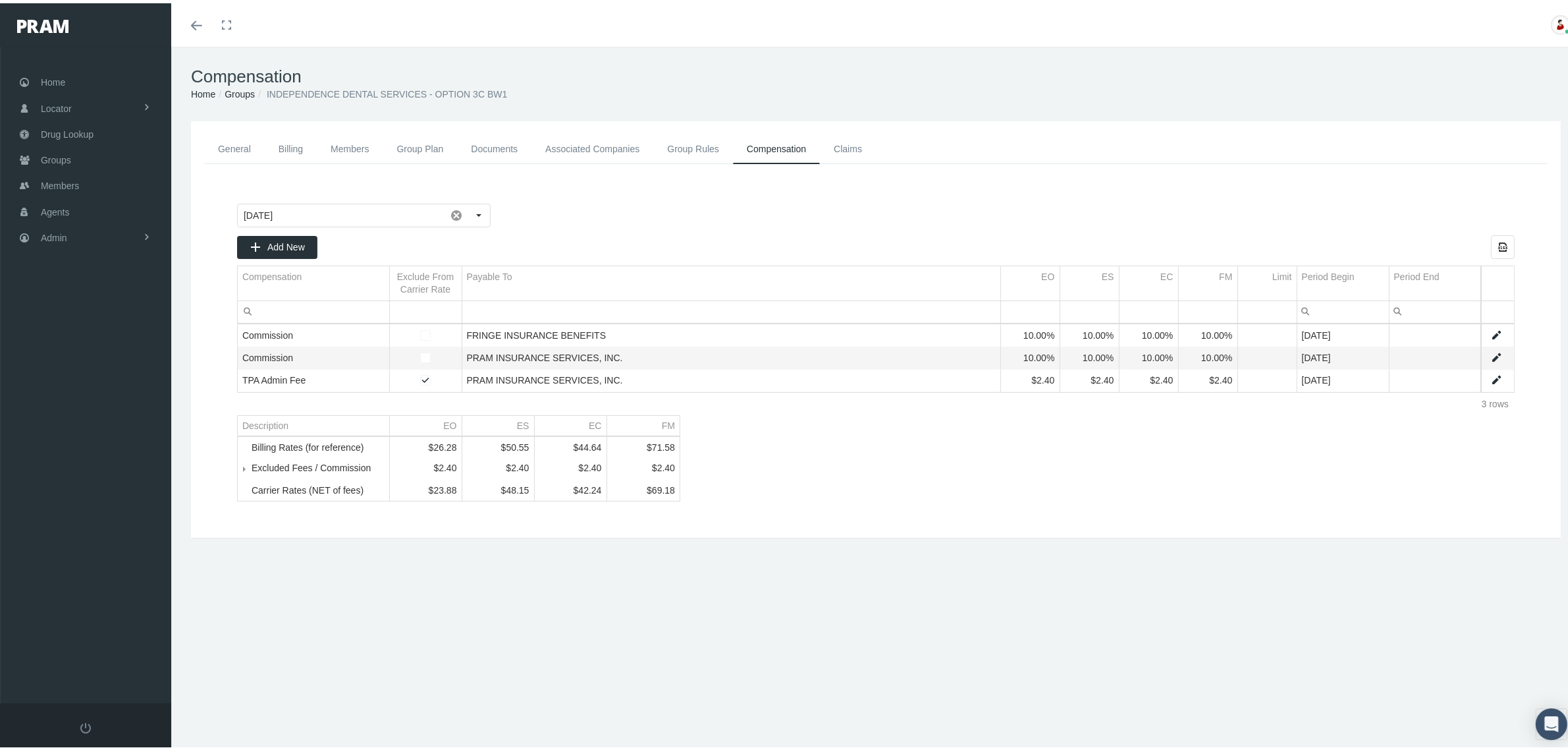
click at [235, 89] on link "Groups" at bounding box center [239, 91] width 30 height 11
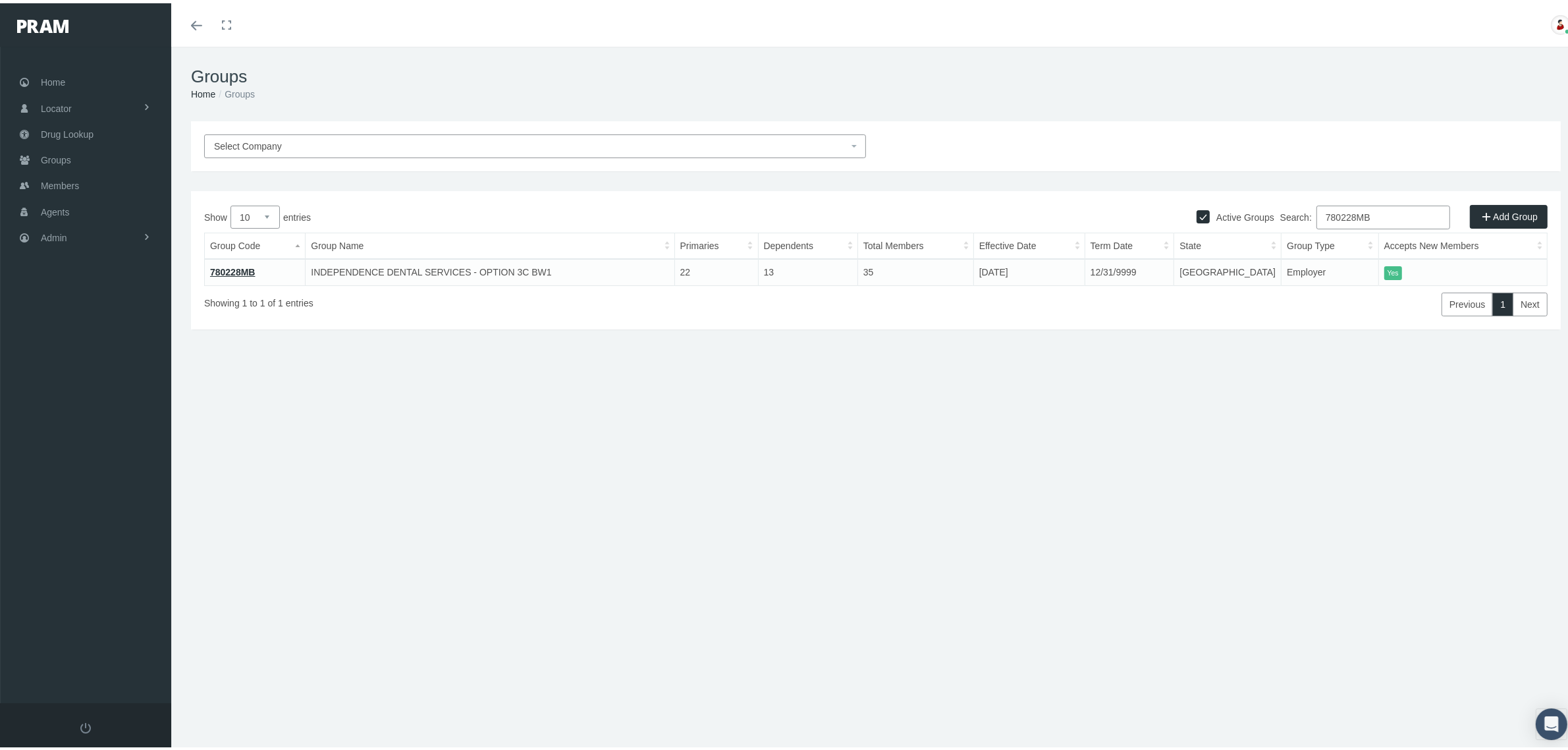
click at [1368, 208] on input "780228MB" at bounding box center [1383, 214] width 134 height 24
paste input "9"
type input "780229MB"
click at [246, 265] on link "780229MB" at bounding box center [233, 269] width 45 height 11
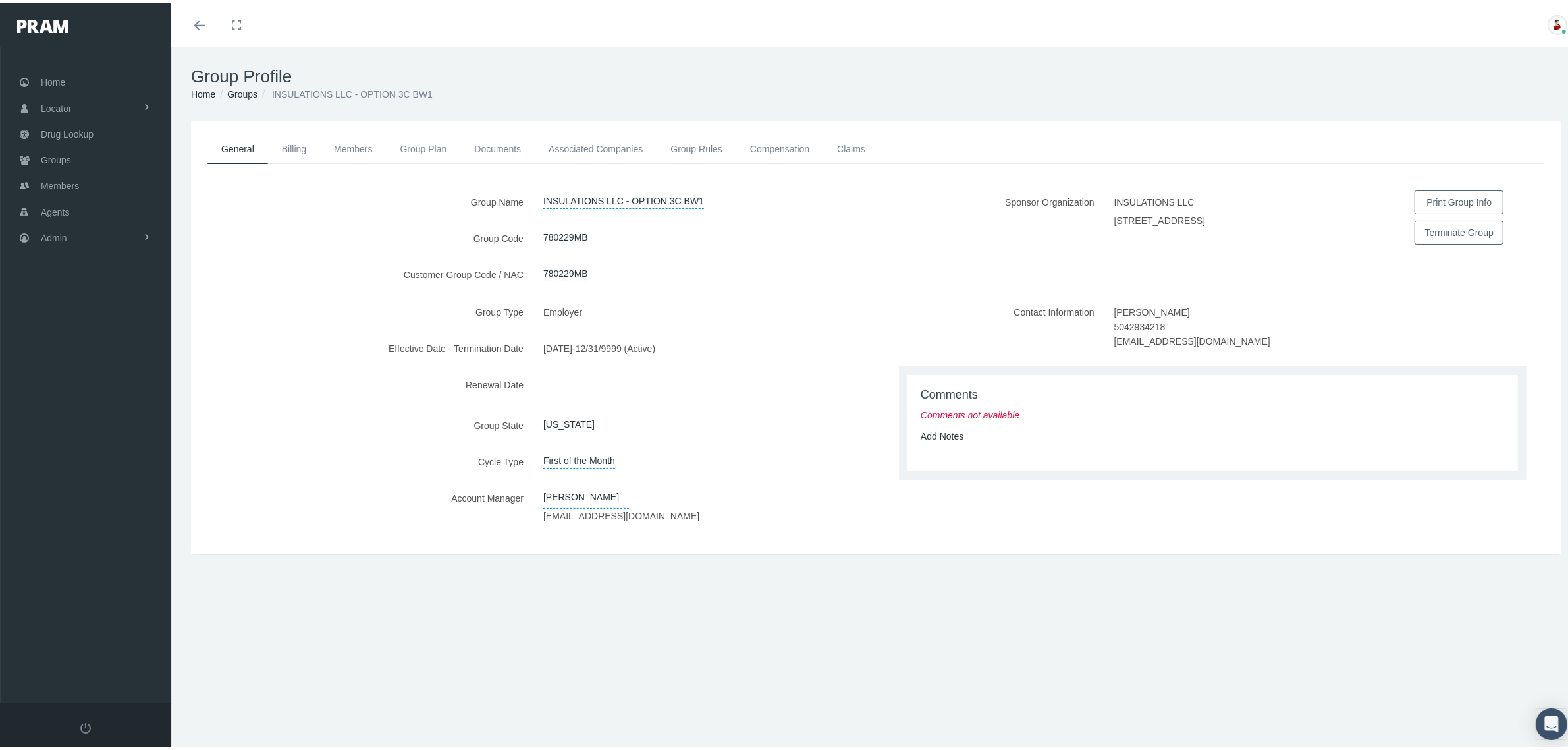
click at [766, 143] on link "Compensation" at bounding box center [780, 145] width 87 height 29
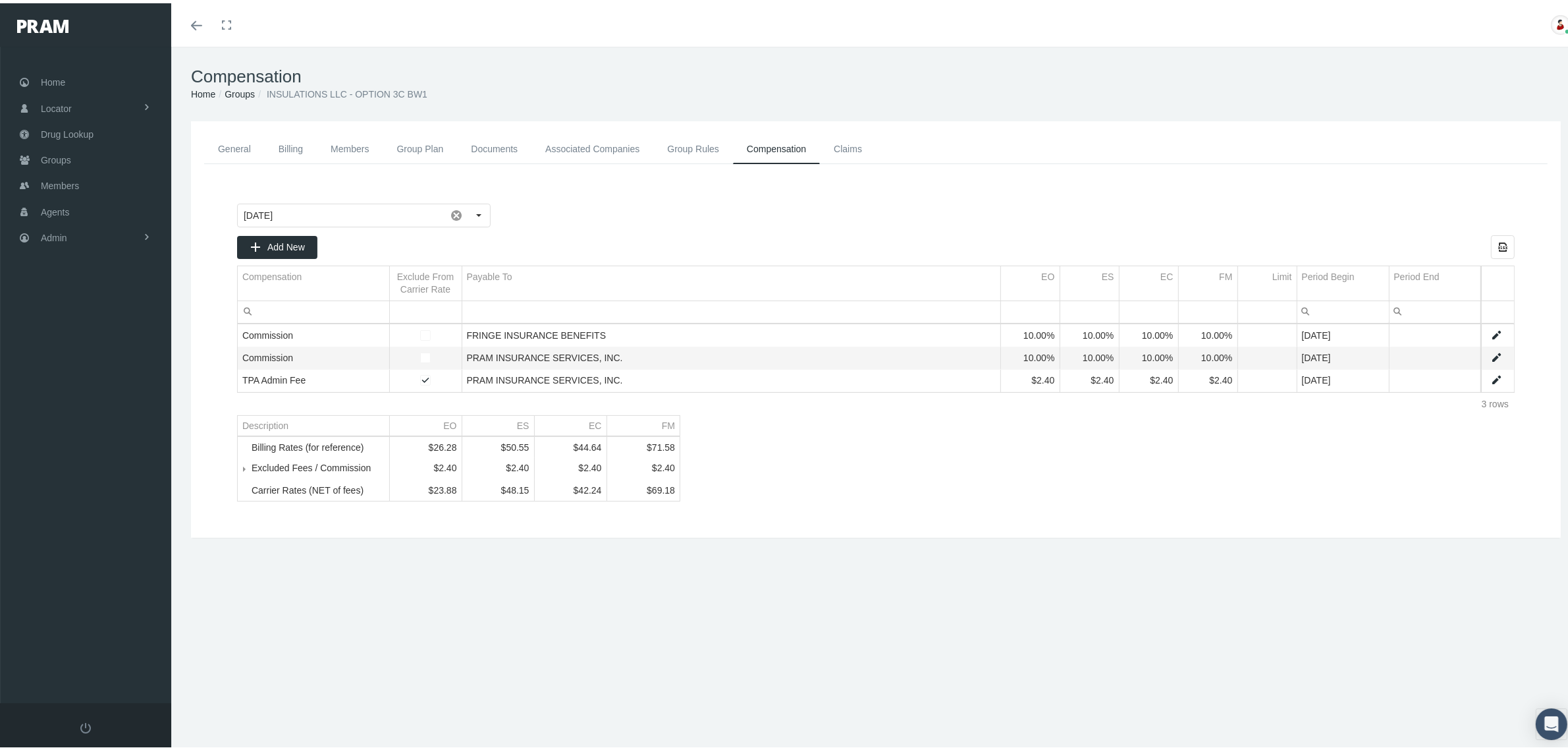
click at [229, 89] on link "Groups" at bounding box center [239, 91] width 30 height 11
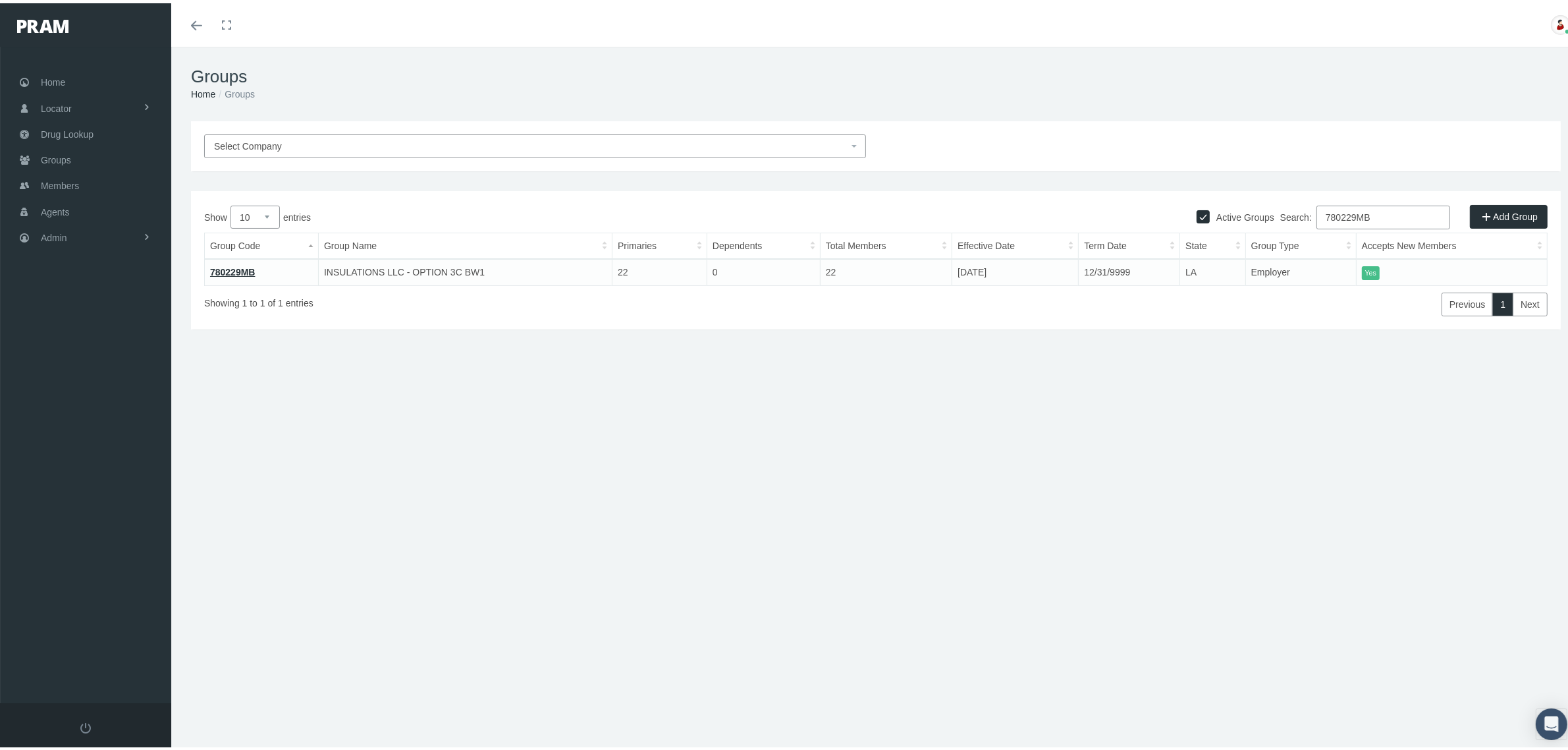
click at [1379, 213] on input "780229MB" at bounding box center [1383, 214] width 134 height 24
paste input "30"
type input "780230MB"
click at [246, 267] on link "780230MB" at bounding box center [233, 269] width 45 height 11
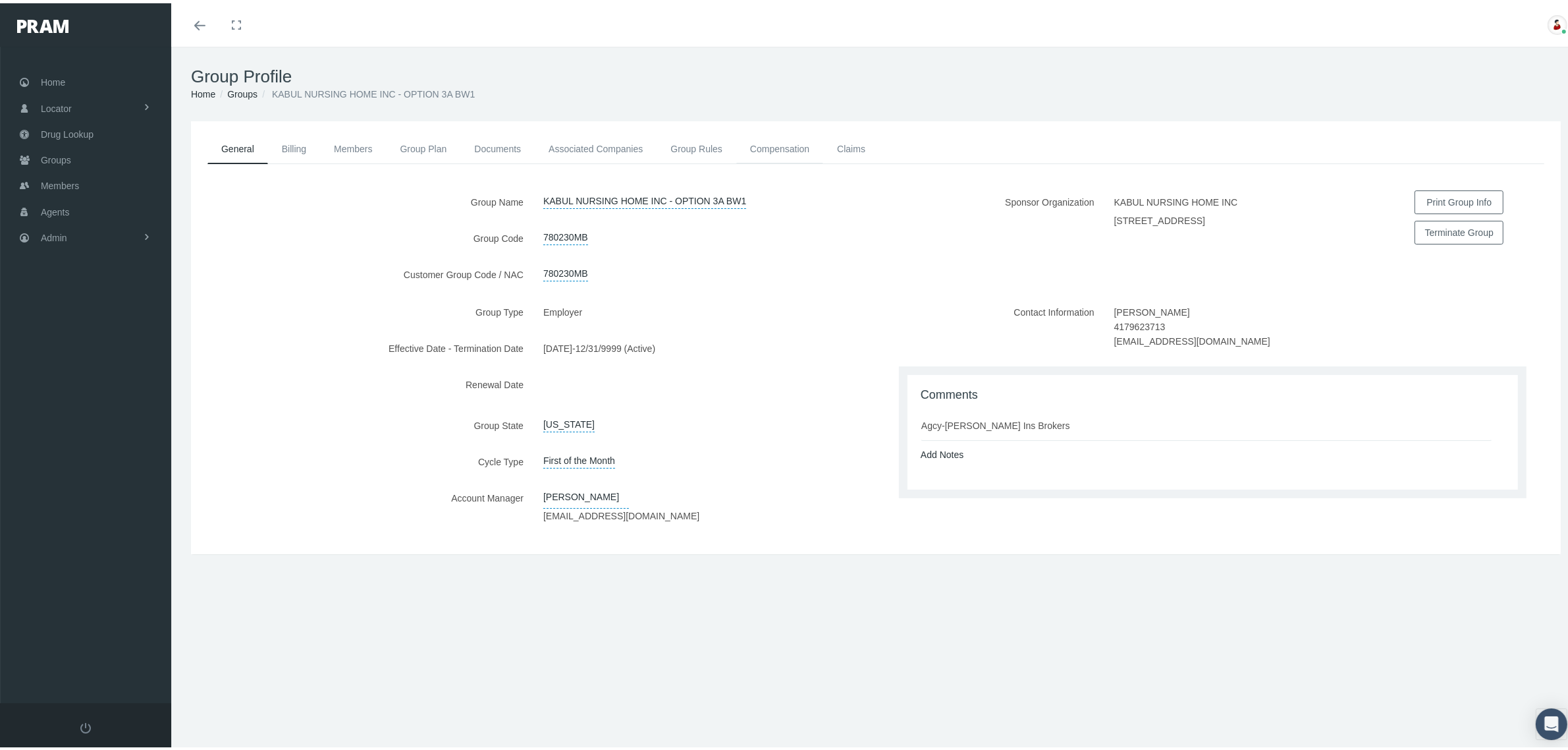
click at [808, 139] on link "Compensation" at bounding box center [780, 145] width 87 height 29
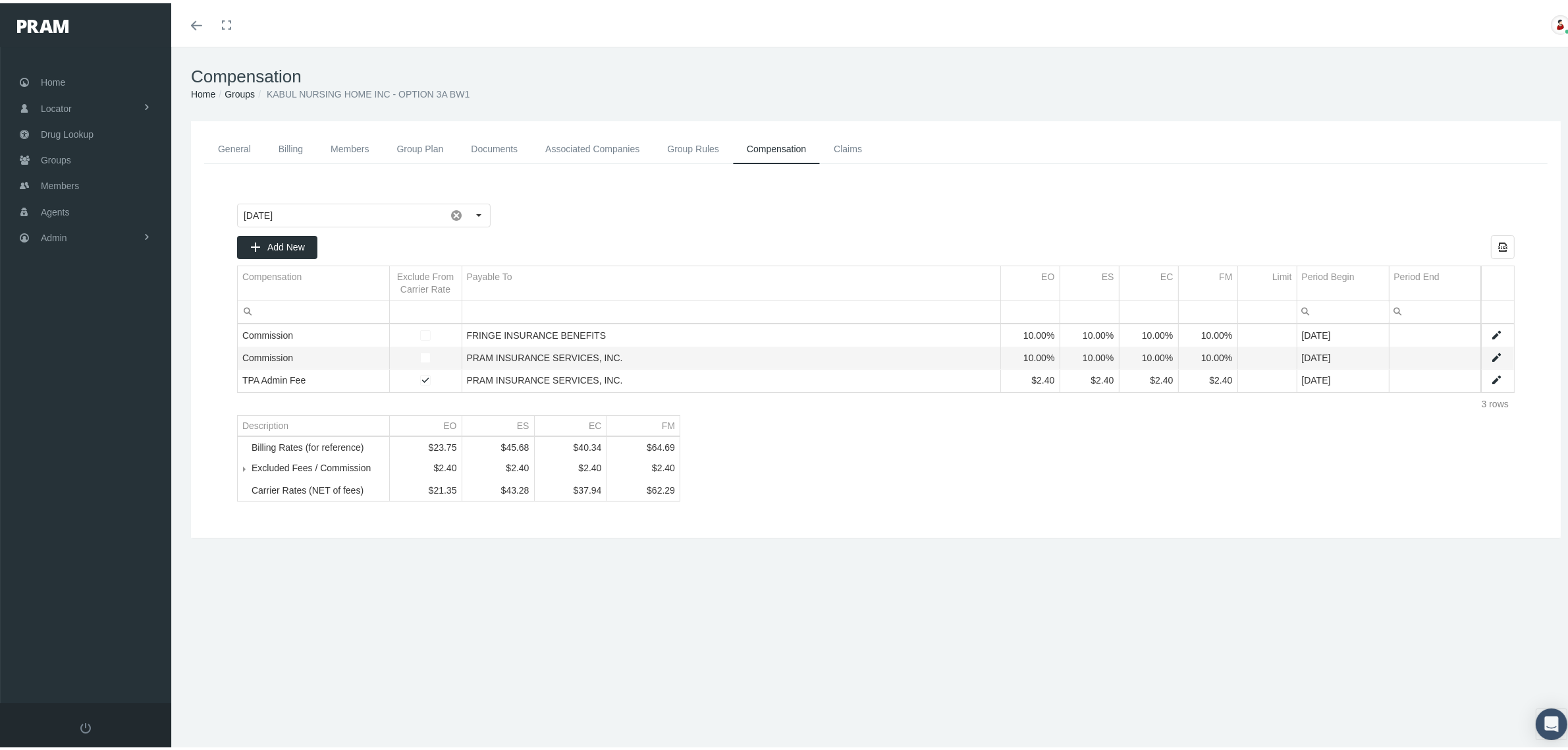
click at [243, 85] on link "Groups" at bounding box center [239, 91] width 30 height 11
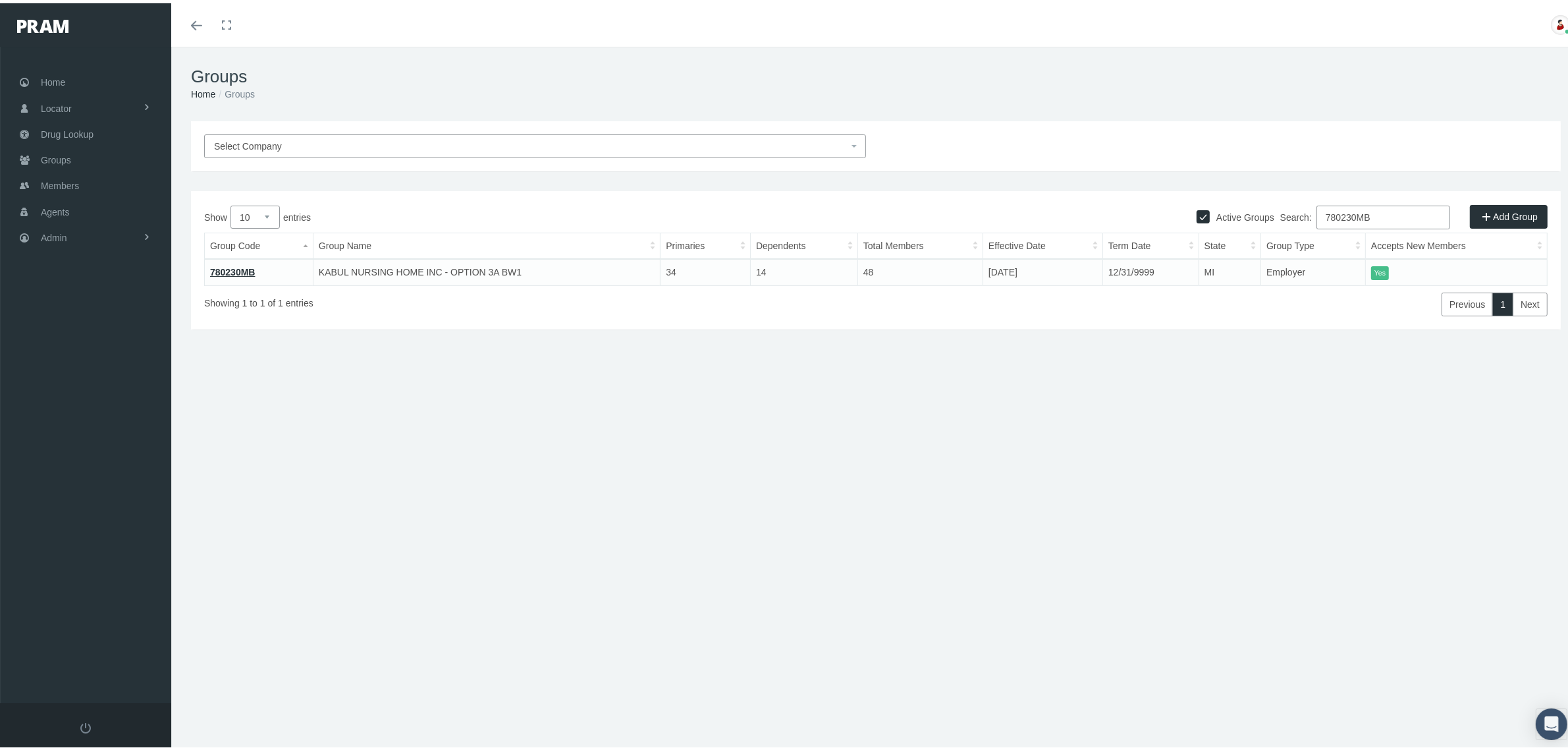
click at [1355, 219] on input "780230MB" at bounding box center [1383, 214] width 134 height 24
paste input "26"
type input "780226MB"
click at [216, 271] on link "780226MB" at bounding box center [233, 269] width 45 height 11
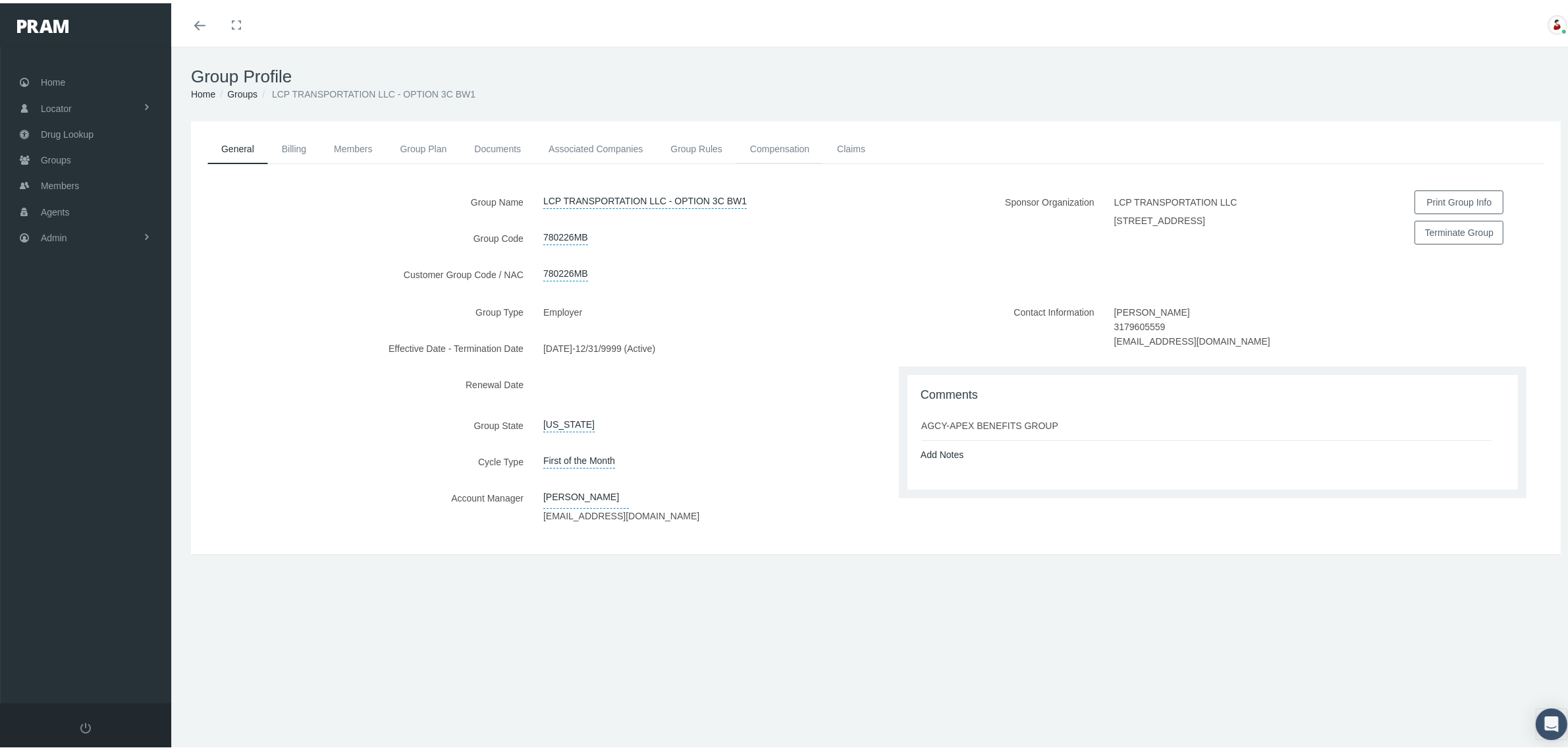
click at [772, 146] on link "Compensation" at bounding box center [780, 145] width 87 height 29
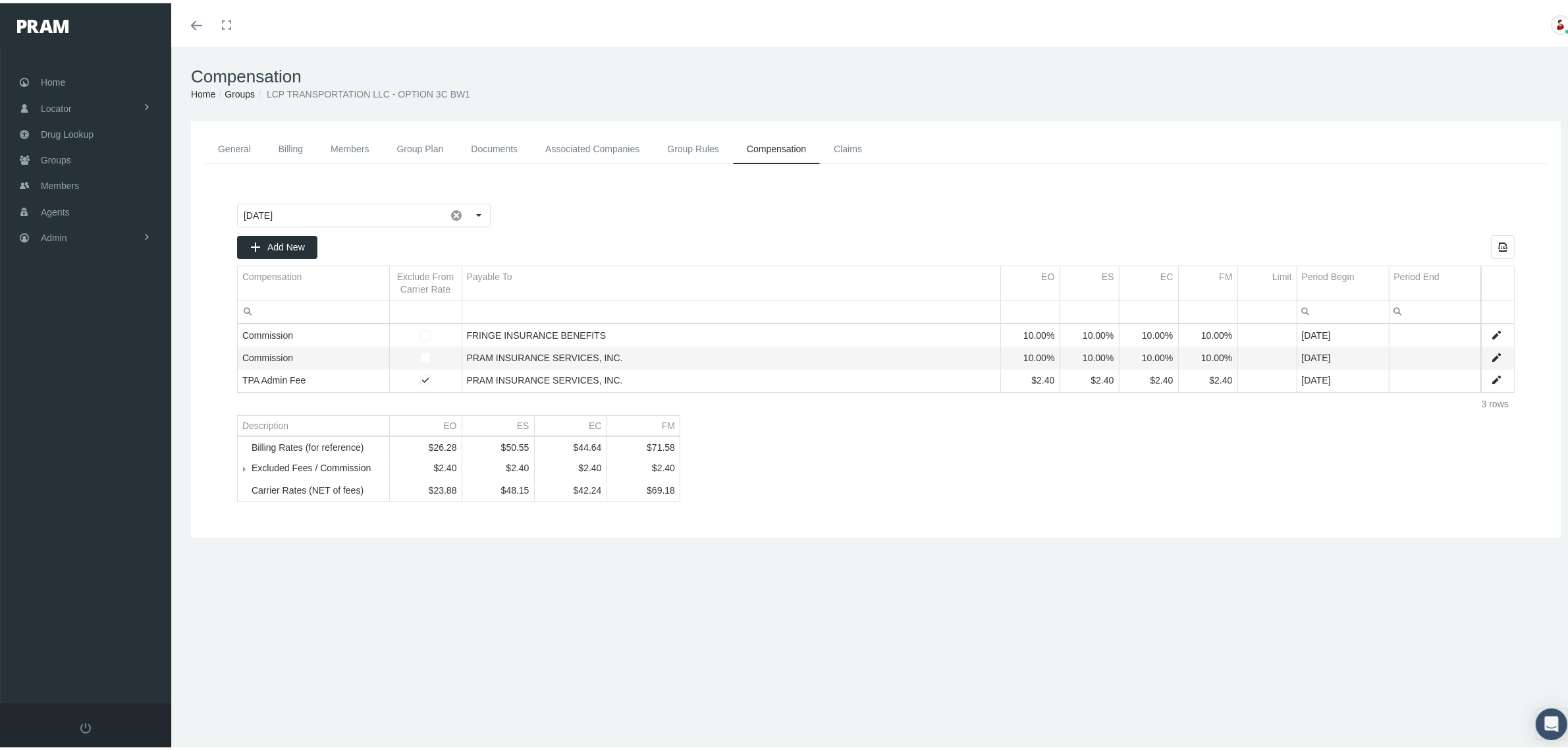
click at [241, 87] on link "Groups" at bounding box center [239, 91] width 30 height 11
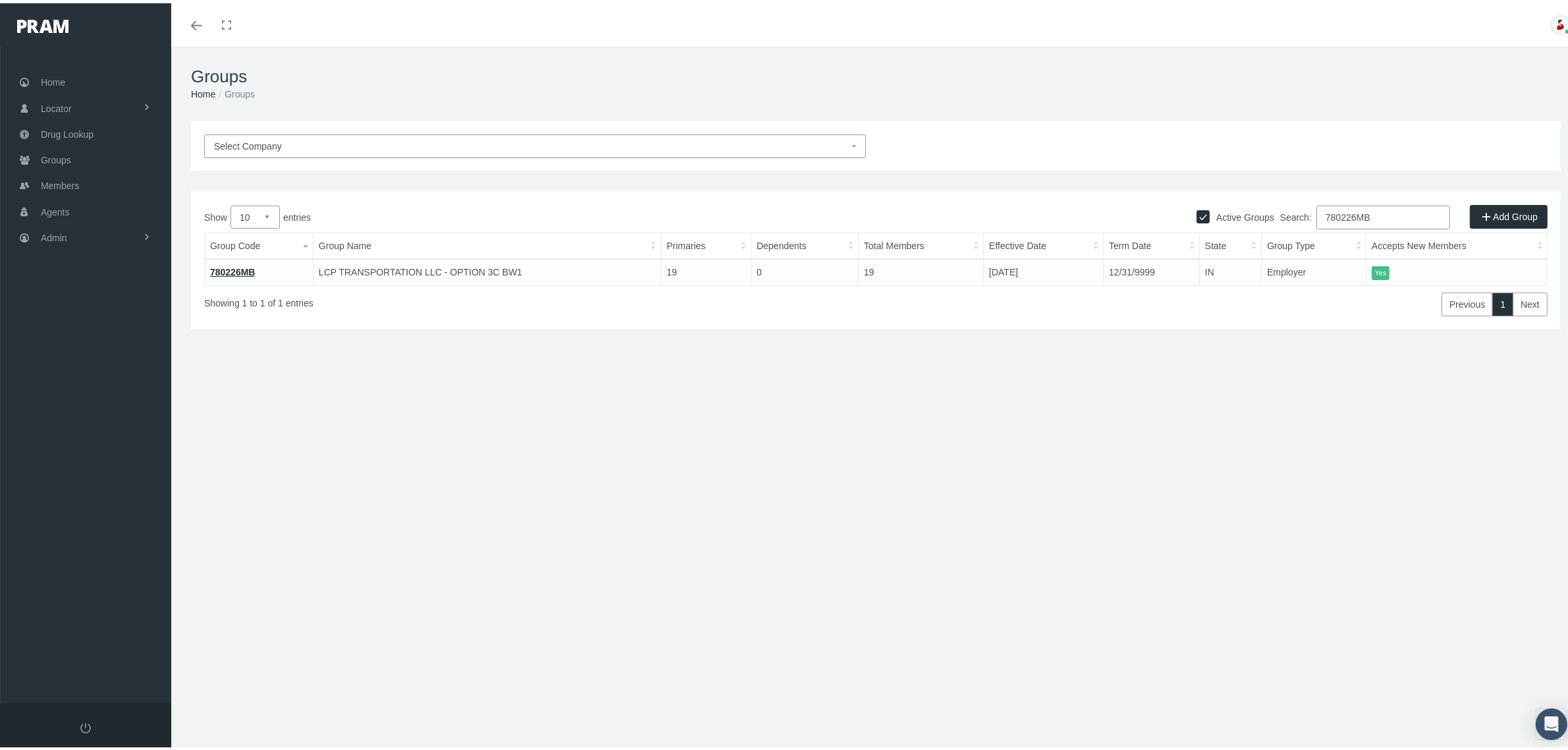
click at [1351, 211] on input "780226MB" at bounding box center [1383, 214] width 134 height 24
paste input "20207"
type input "720207"
click at [225, 267] on link "720207" at bounding box center [225, 269] width 31 height 11
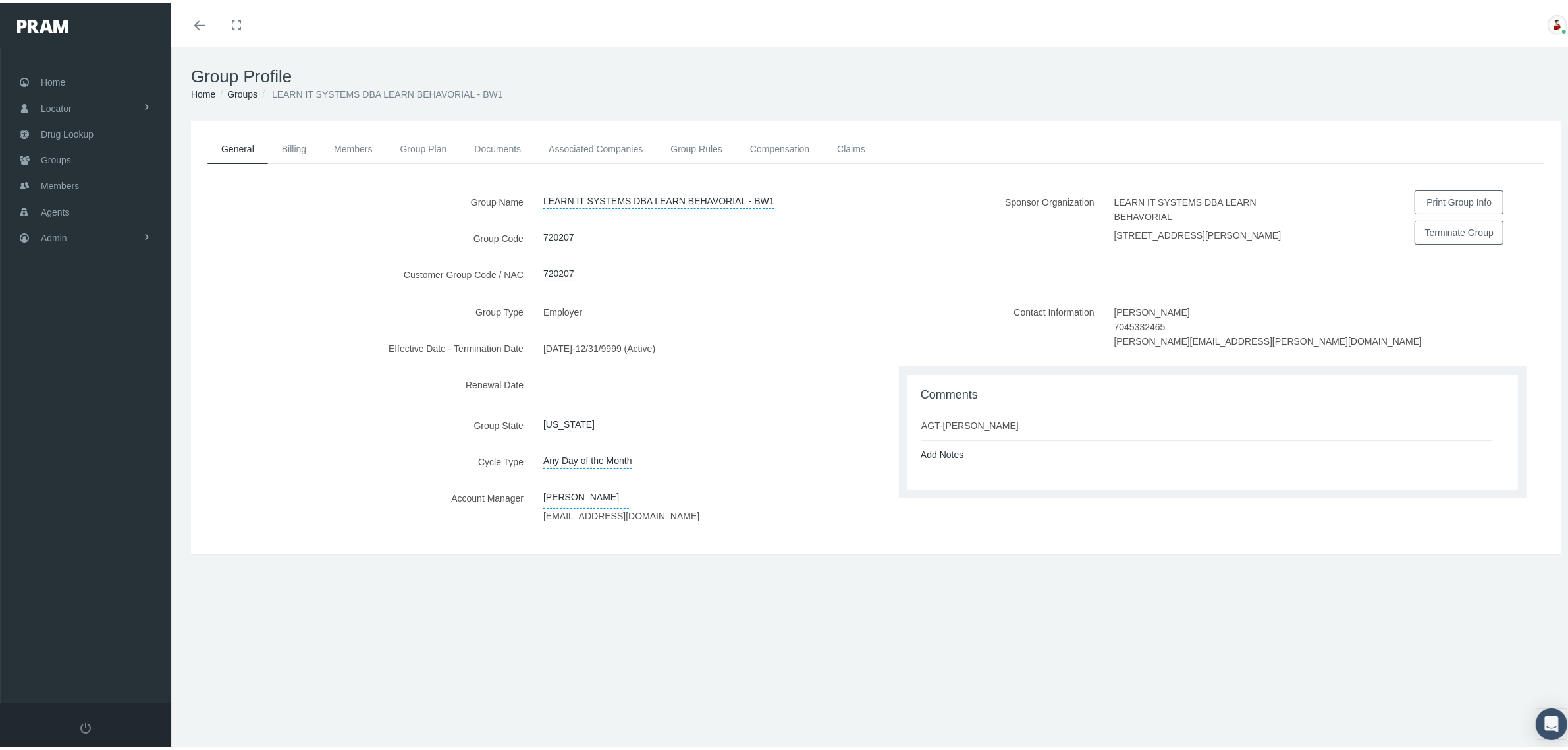
click at [764, 140] on link "Compensation" at bounding box center [780, 145] width 87 height 29
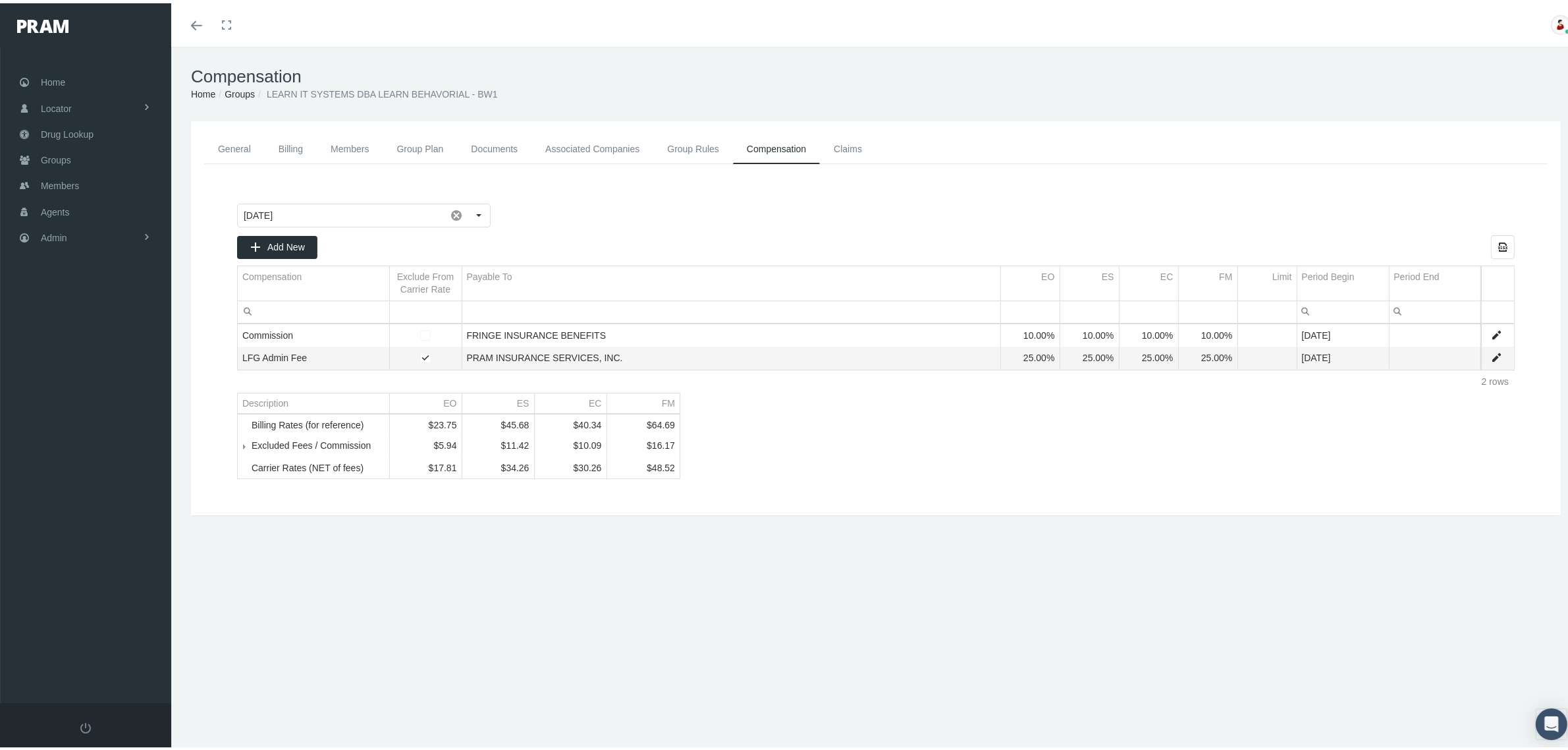
click at [243, 92] on link "Groups" at bounding box center [239, 91] width 30 height 11
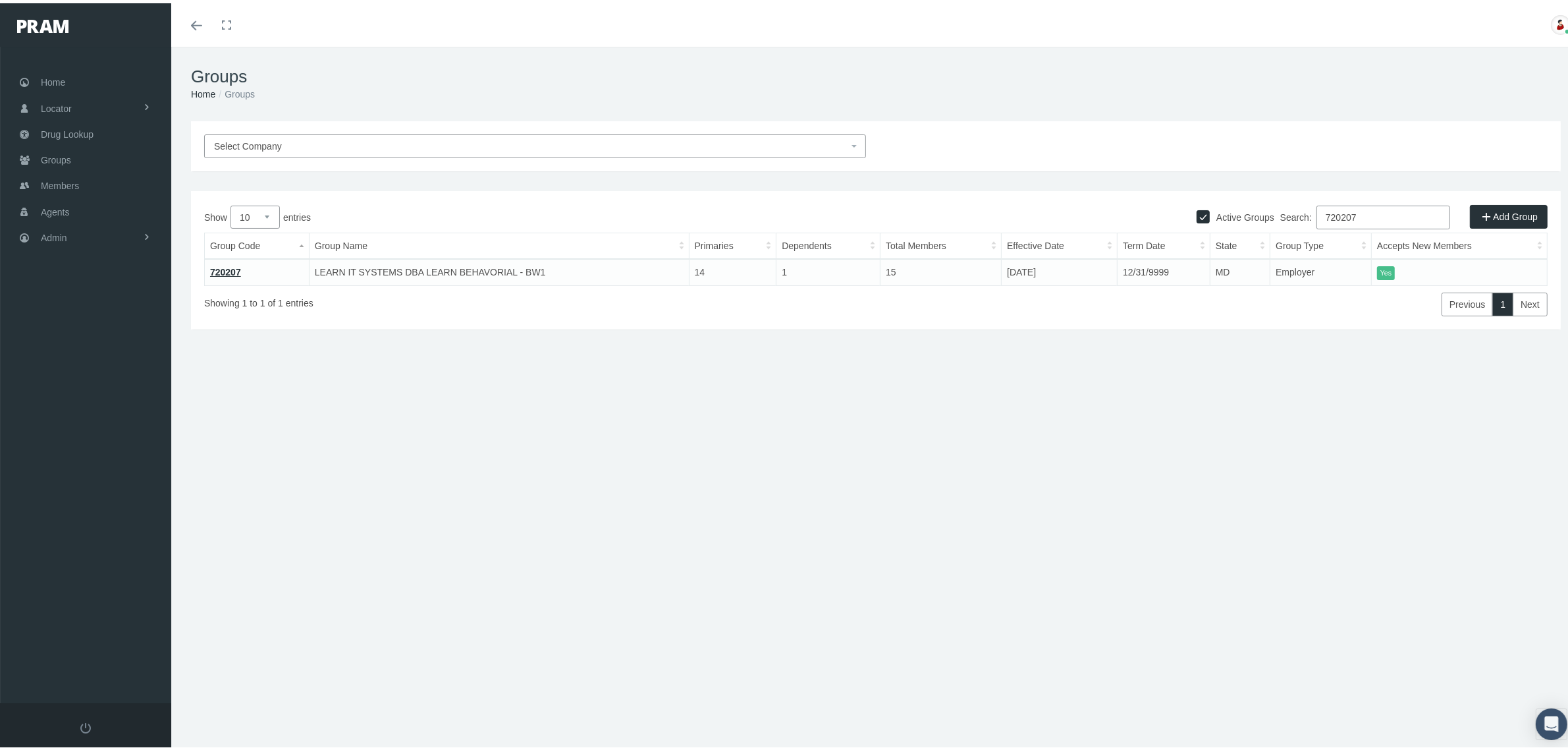
click at [1369, 211] on input "720207" at bounding box center [1383, 214] width 134 height 24
paste input "80239MB"
type input "780239MB"
click at [254, 267] on link "780239MB" at bounding box center [233, 269] width 45 height 11
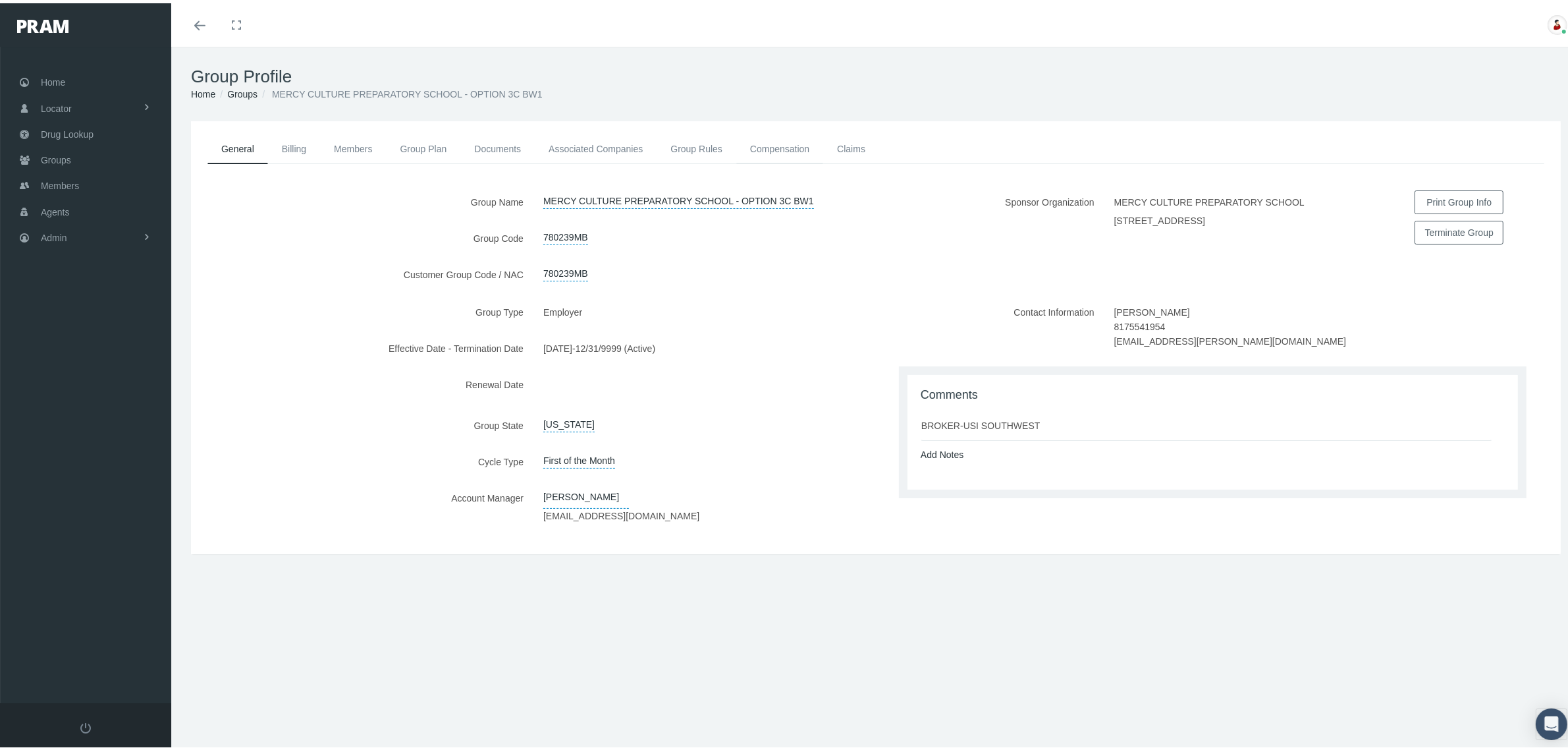
click at [771, 149] on link "Compensation" at bounding box center [780, 145] width 87 height 29
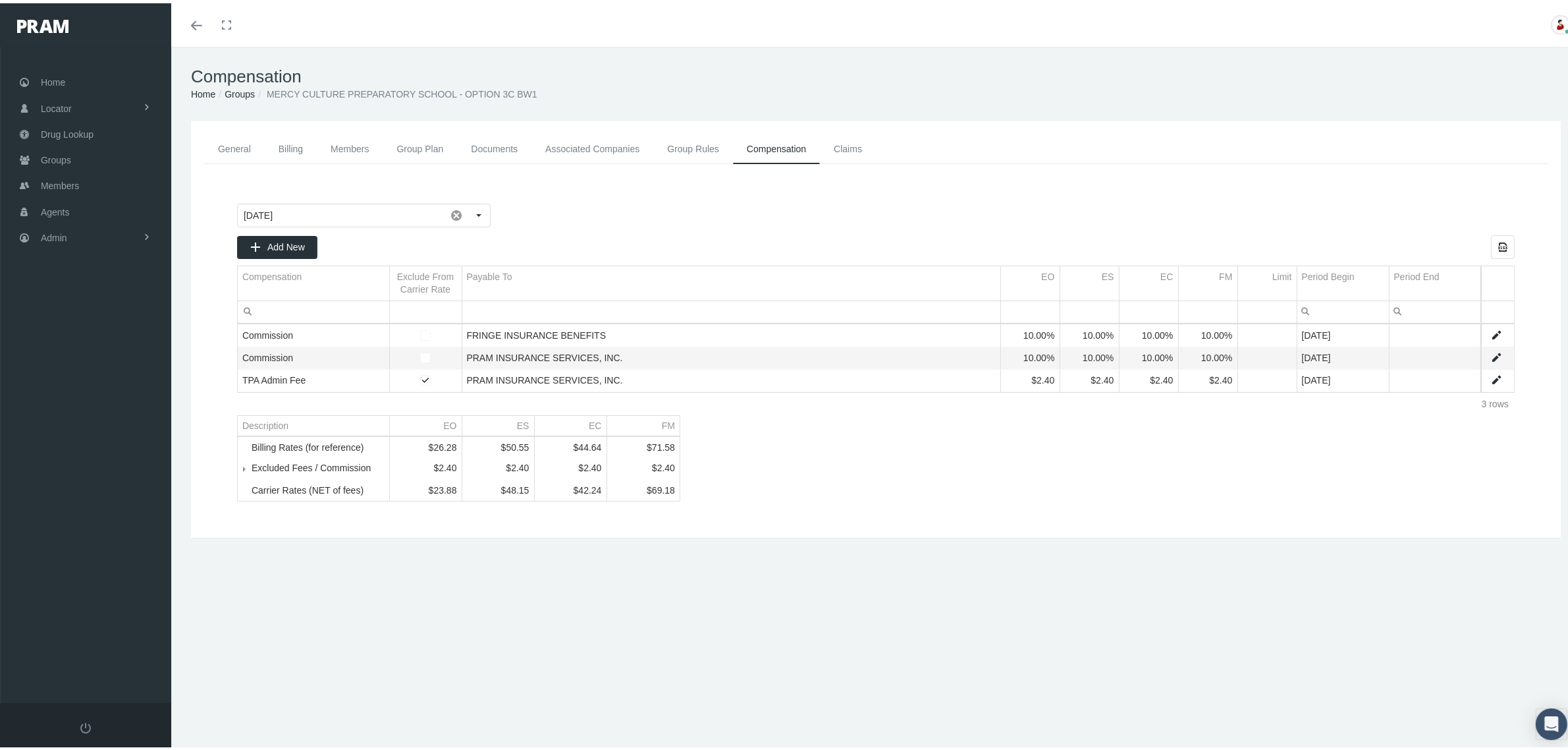
click at [237, 84] on li "Groups" at bounding box center [235, 91] width 39 height 15
click at [237, 93] on link "Groups" at bounding box center [239, 91] width 30 height 11
click at [238, 87] on link "Groups" at bounding box center [239, 91] width 30 height 11
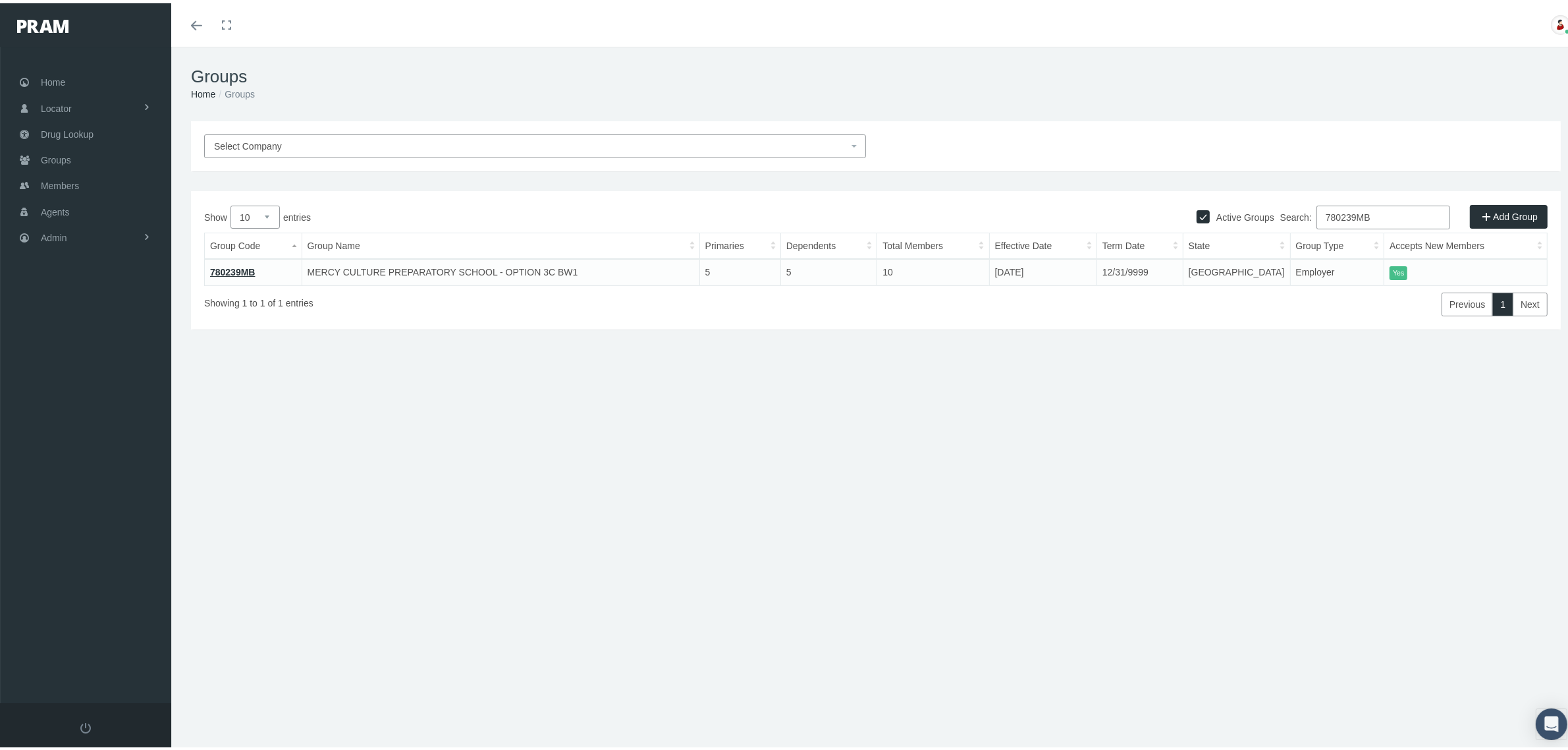
click at [1328, 218] on input "780239MB" at bounding box center [1383, 214] width 134 height 24
paste input "30497"
type input "730497MB"
click at [221, 261] on td "730497MB" at bounding box center [253, 269] width 97 height 27
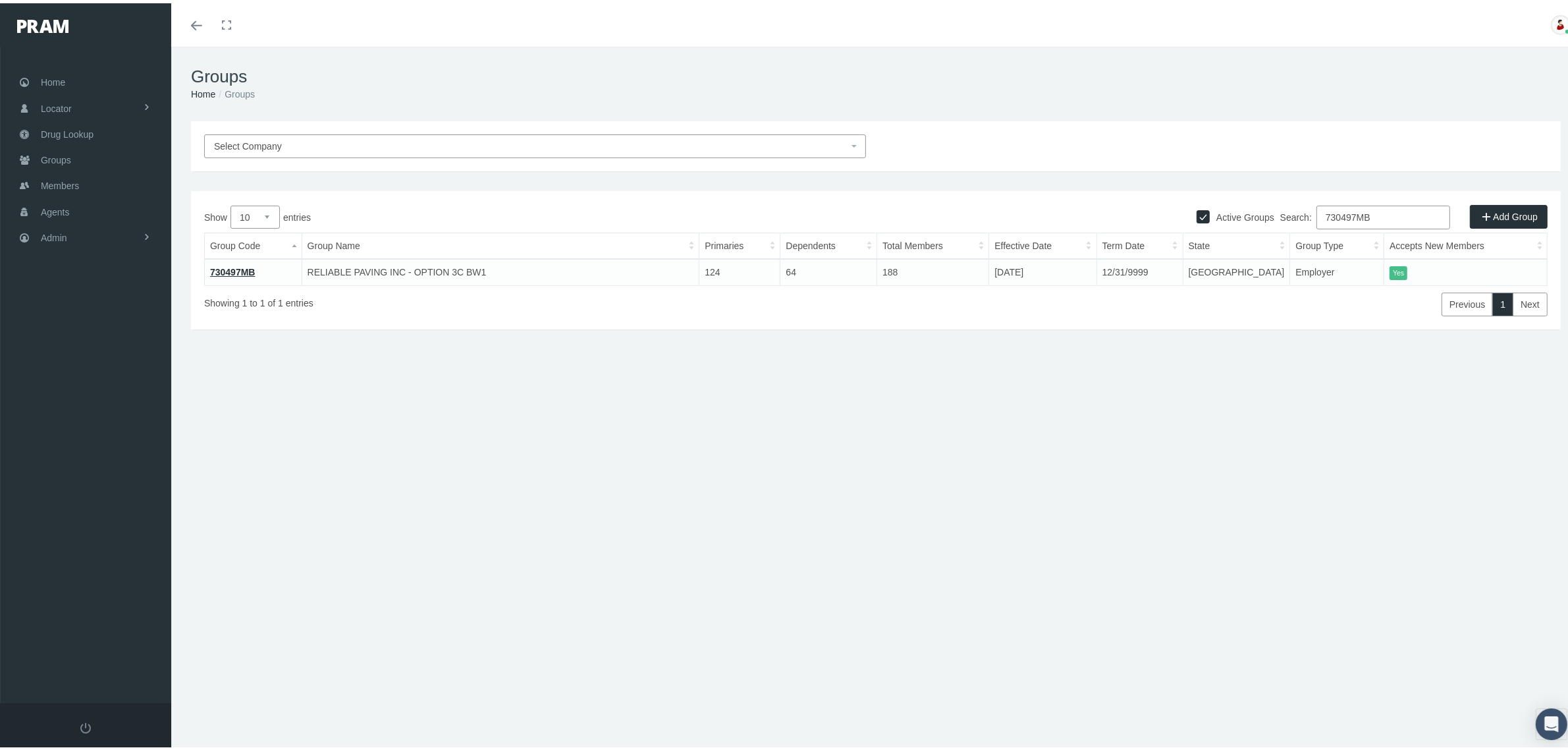
click at [228, 263] on link "730497MB" at bounding box center [233, 269] width 45 height 11
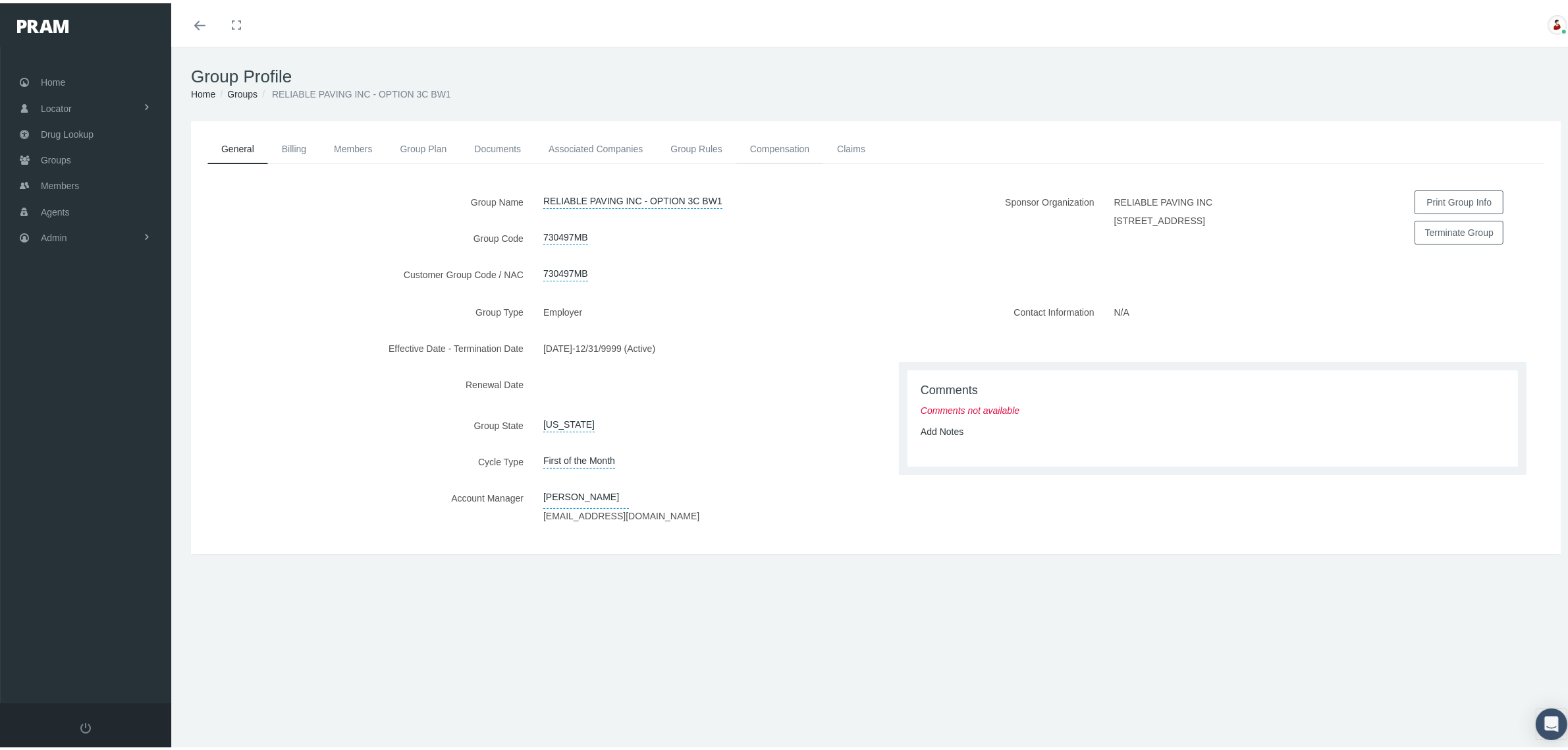
click at [809, 152] on link "Compensation" at bounding box center [780, 145] width 87 height 29
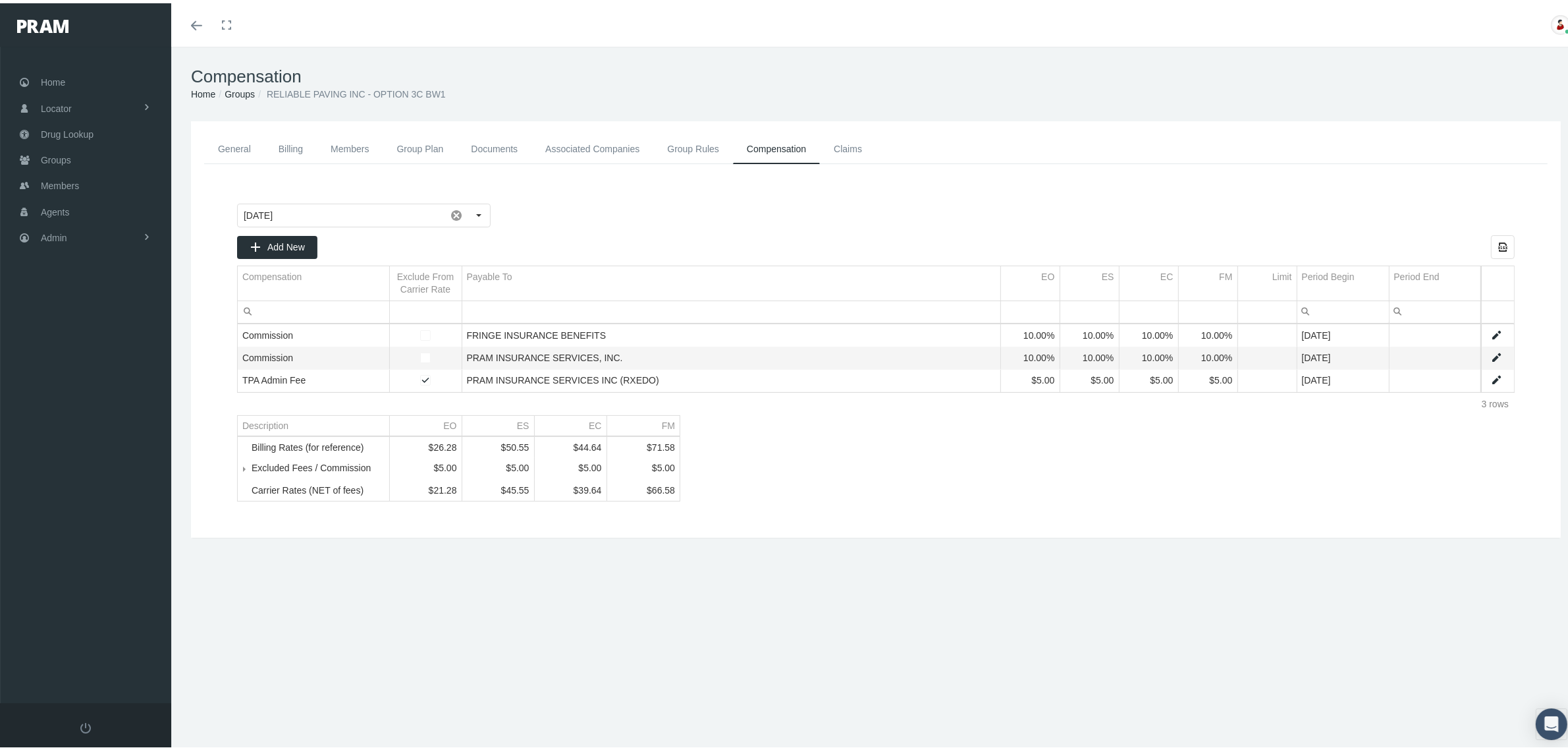
click at [241, 89] on link "Groups" at bounding box center [239, 91] width 30 height 11
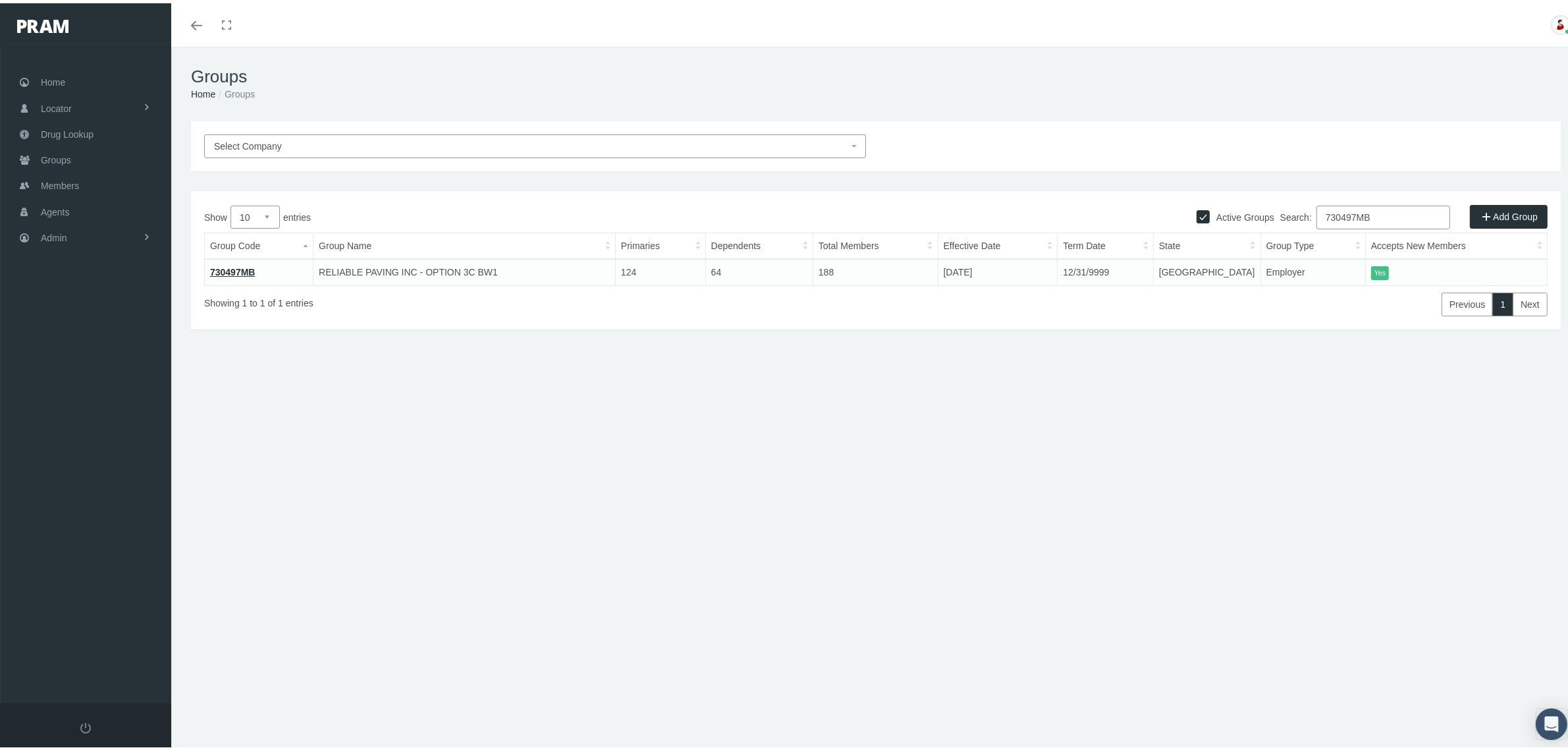
click at [1390, 215] on input "730497MB" at bounding box center [1383, 214] width 134 height 24
paste input "1023"
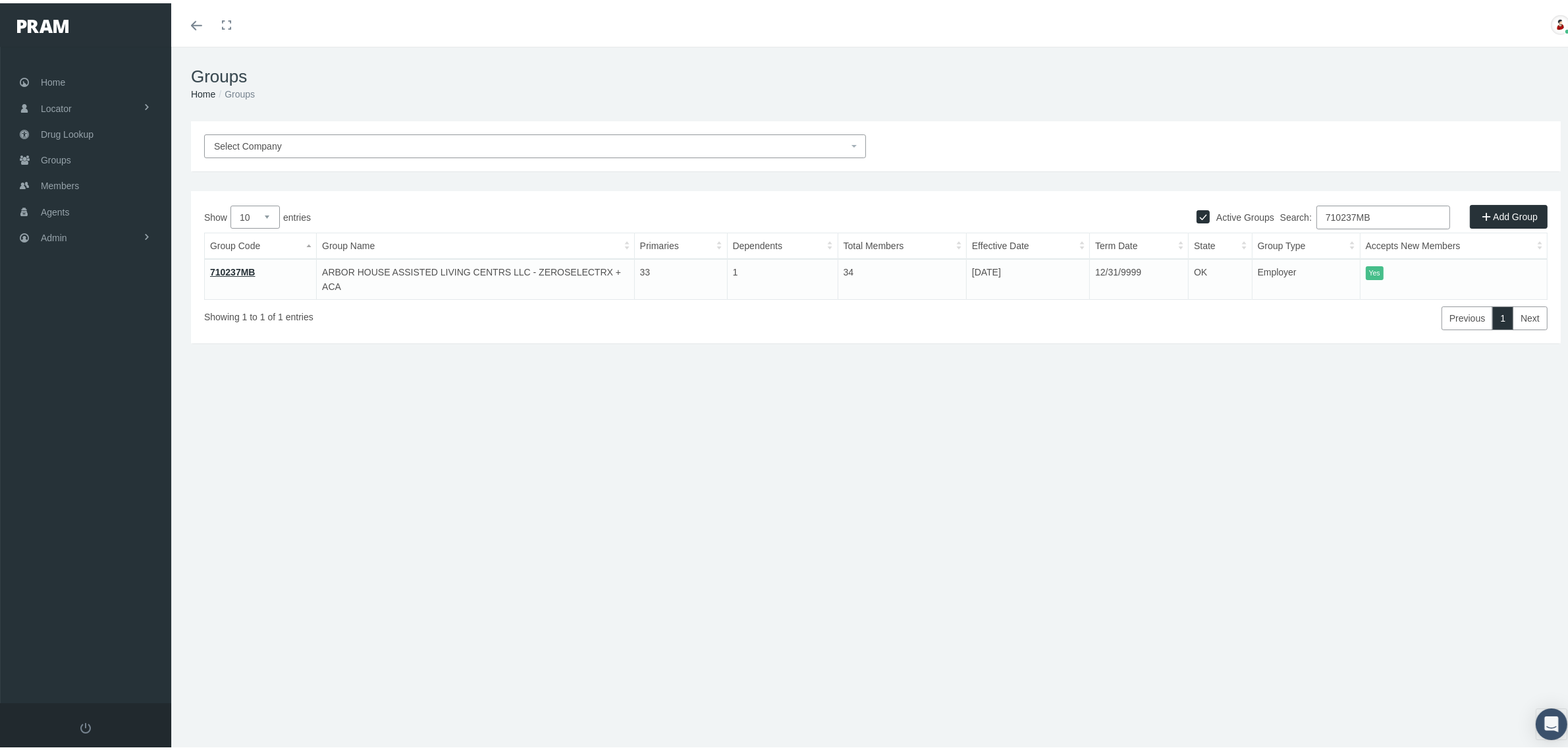
type input "710237MB"
click at [229, 263] on link "710237MB" at bounding box center [233, 269] width 45 height 11
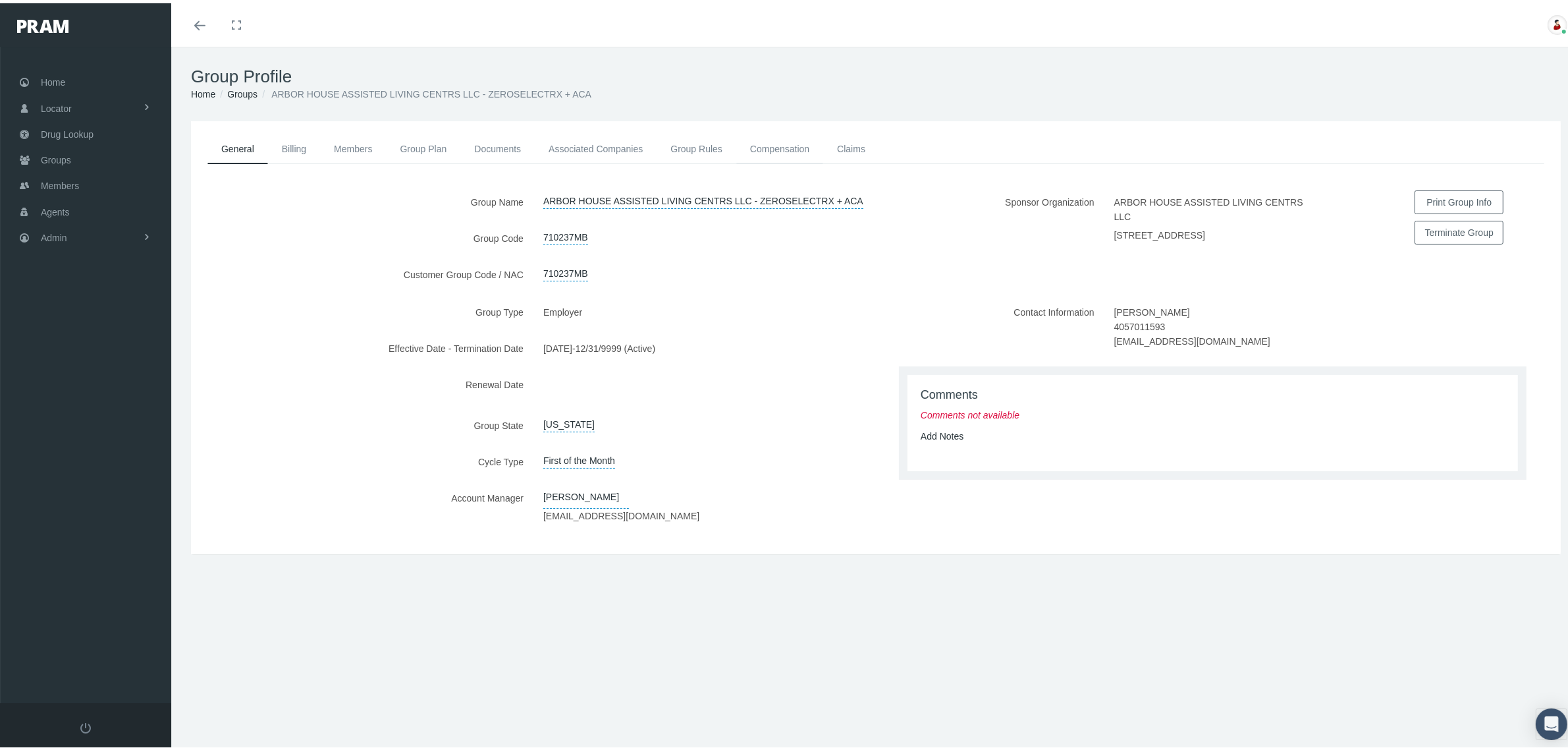
click at [775, 148] on link "Compensation" at bounding box center [780, 145] width 87 height 29
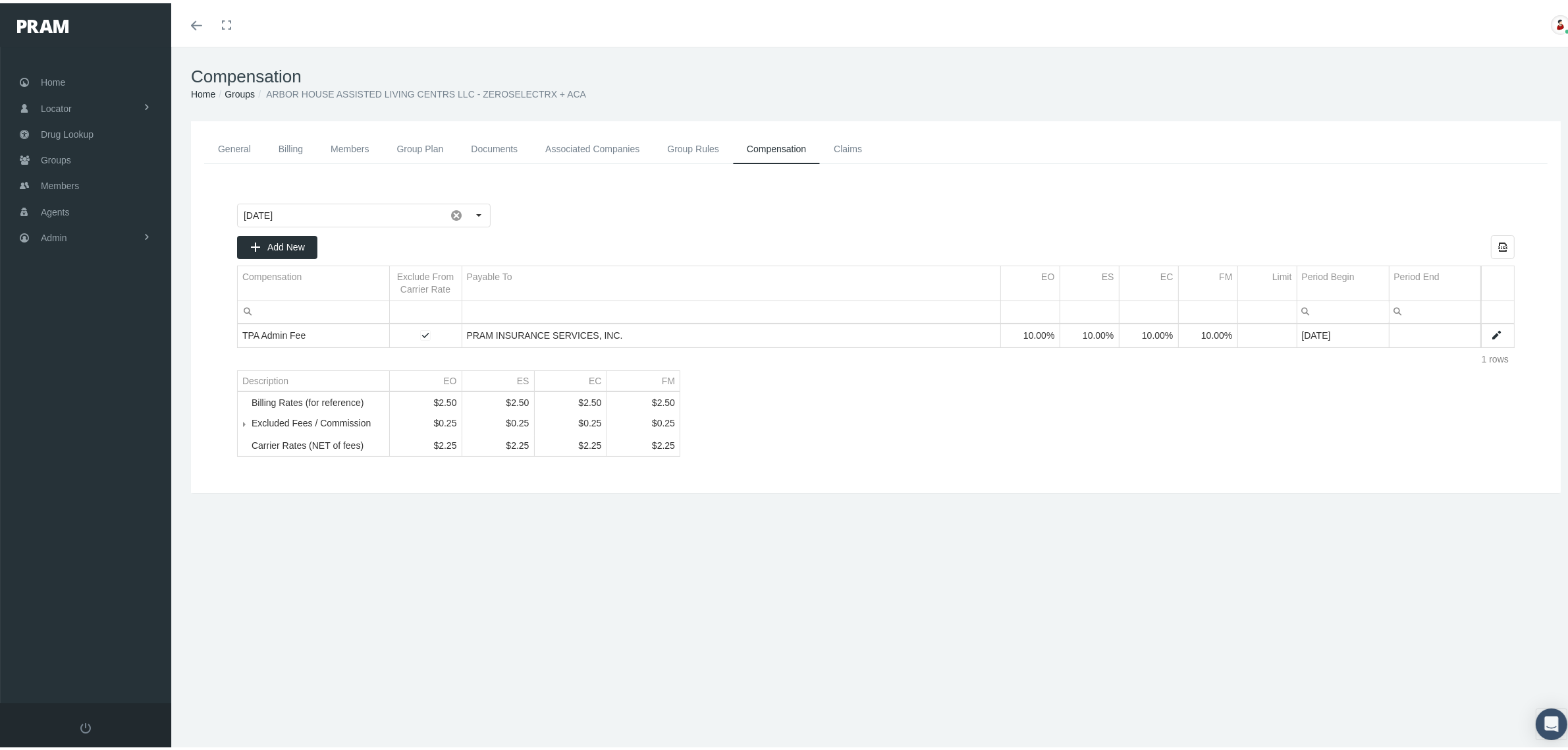
click at [251, 93] on link "Groups" at bounding box center [239, 91] width 30 height 11
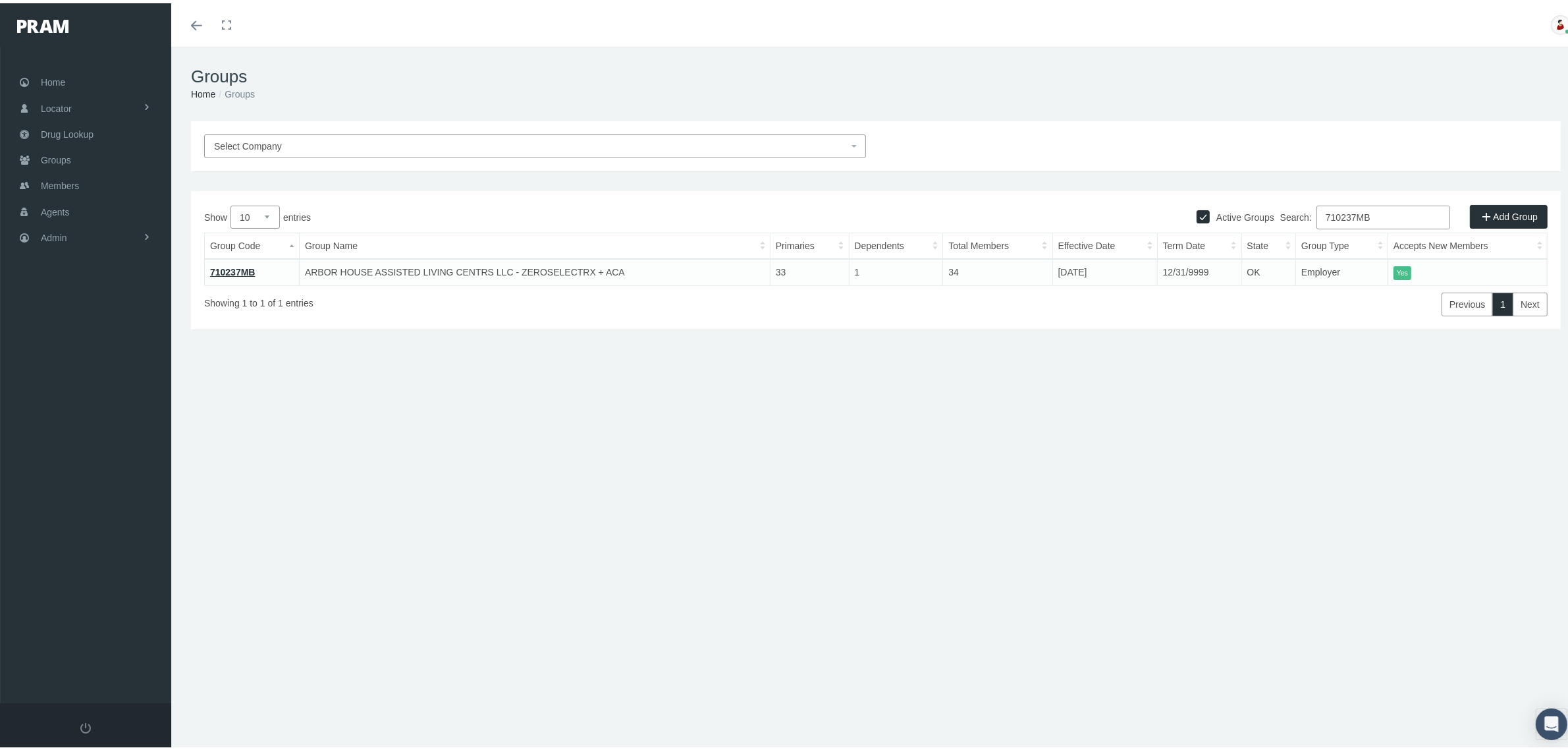
click at [1354, 211] on input "710237MB" at bounding box center [1383, 214] width 134 height 24
paste input "48"
type input "710248MB"
click at [247, 269] on link "710248MB" at bounding box center [233, 269] width 45 height 11
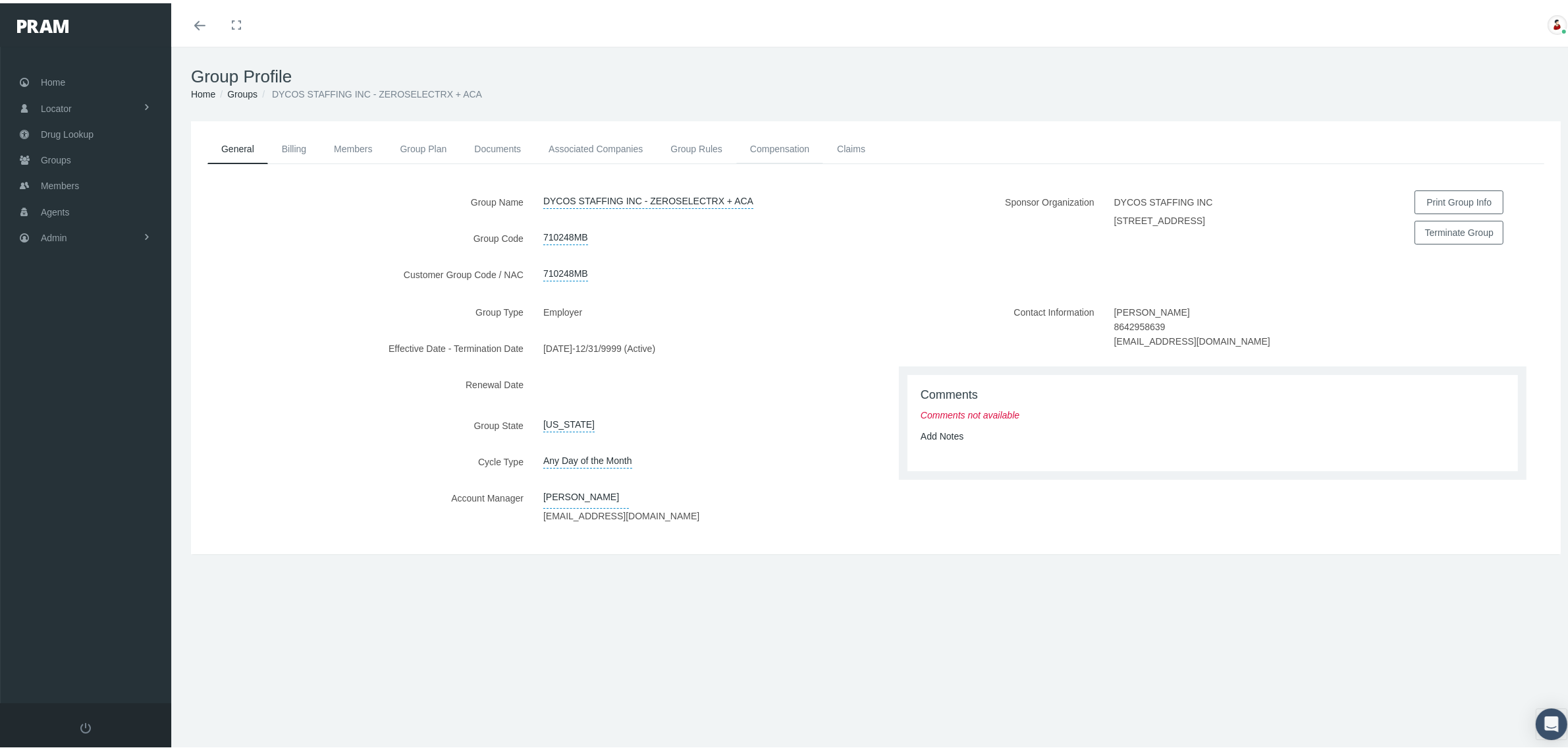
click at [772, 146] on link "Compensation" at bounding box center [780, 145] width 87 height 29
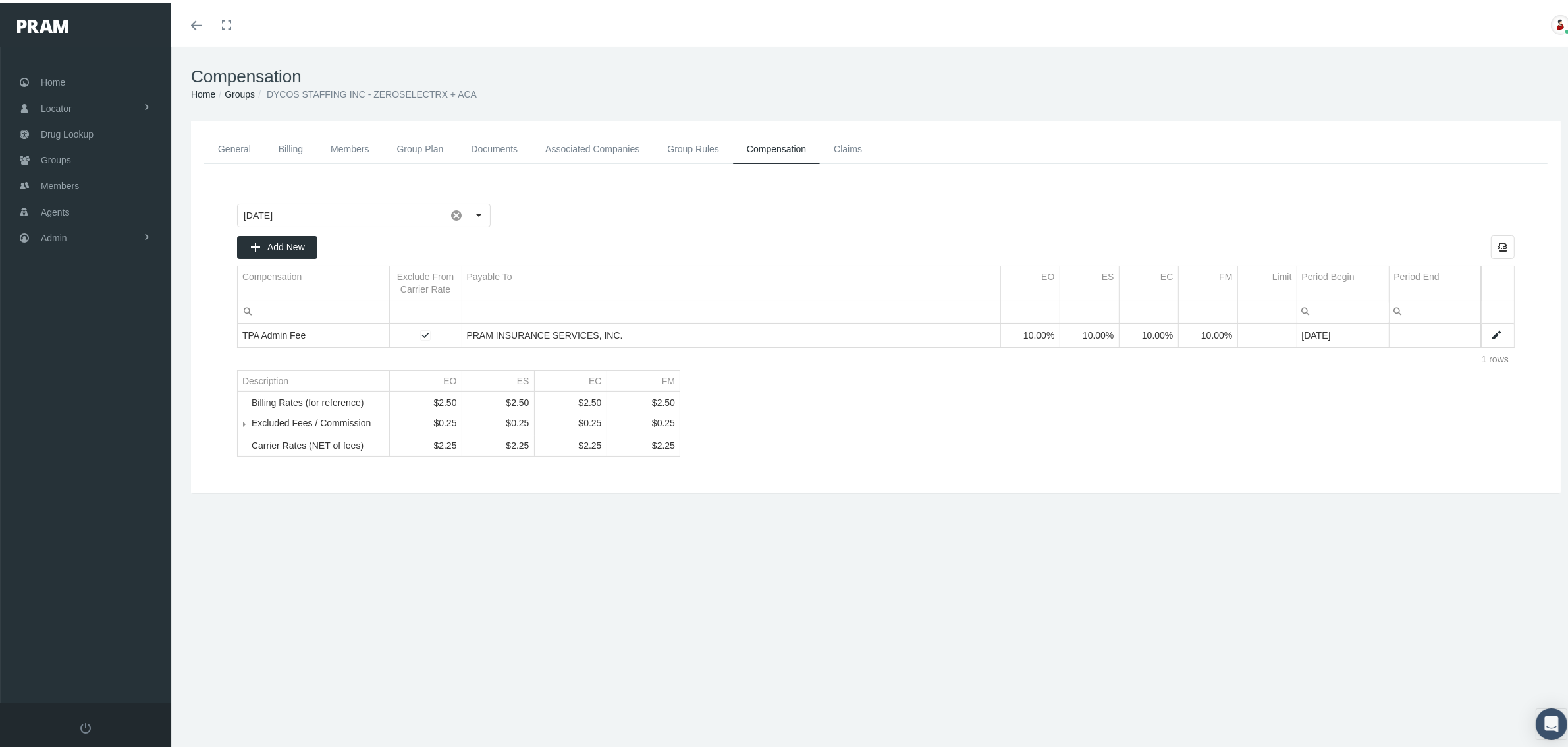
click at [235, 90] on link "Groups" at bounding box center [239, 91] width 30 height 11
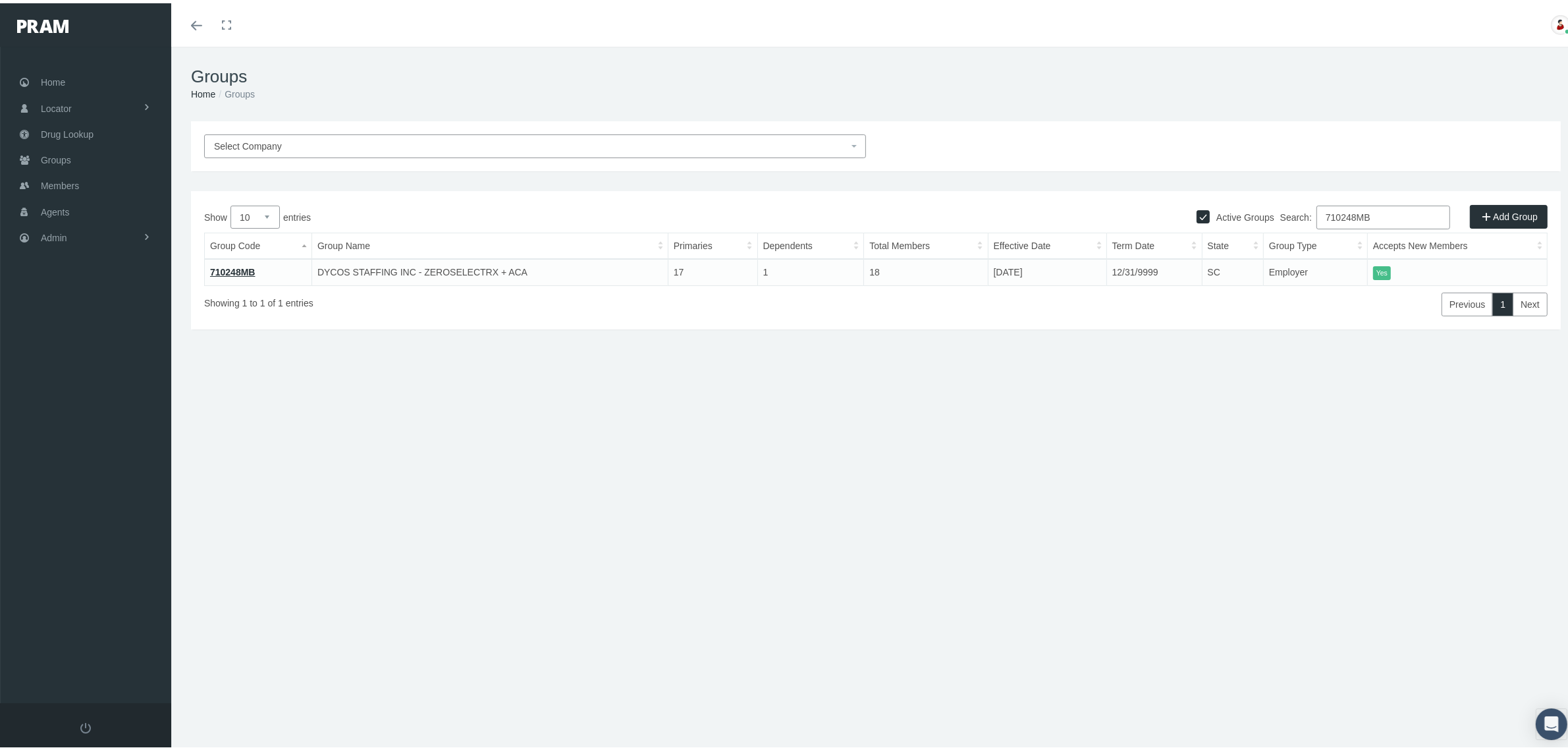
click at [1355, 213] on input "710248MB" at bounding box center [1383, 214] width 134 height 24
paste input "0"
type input "710240MB"
click at [225, 263] on link "710240MB" at bounding box center [233, 269] width 45 height 11
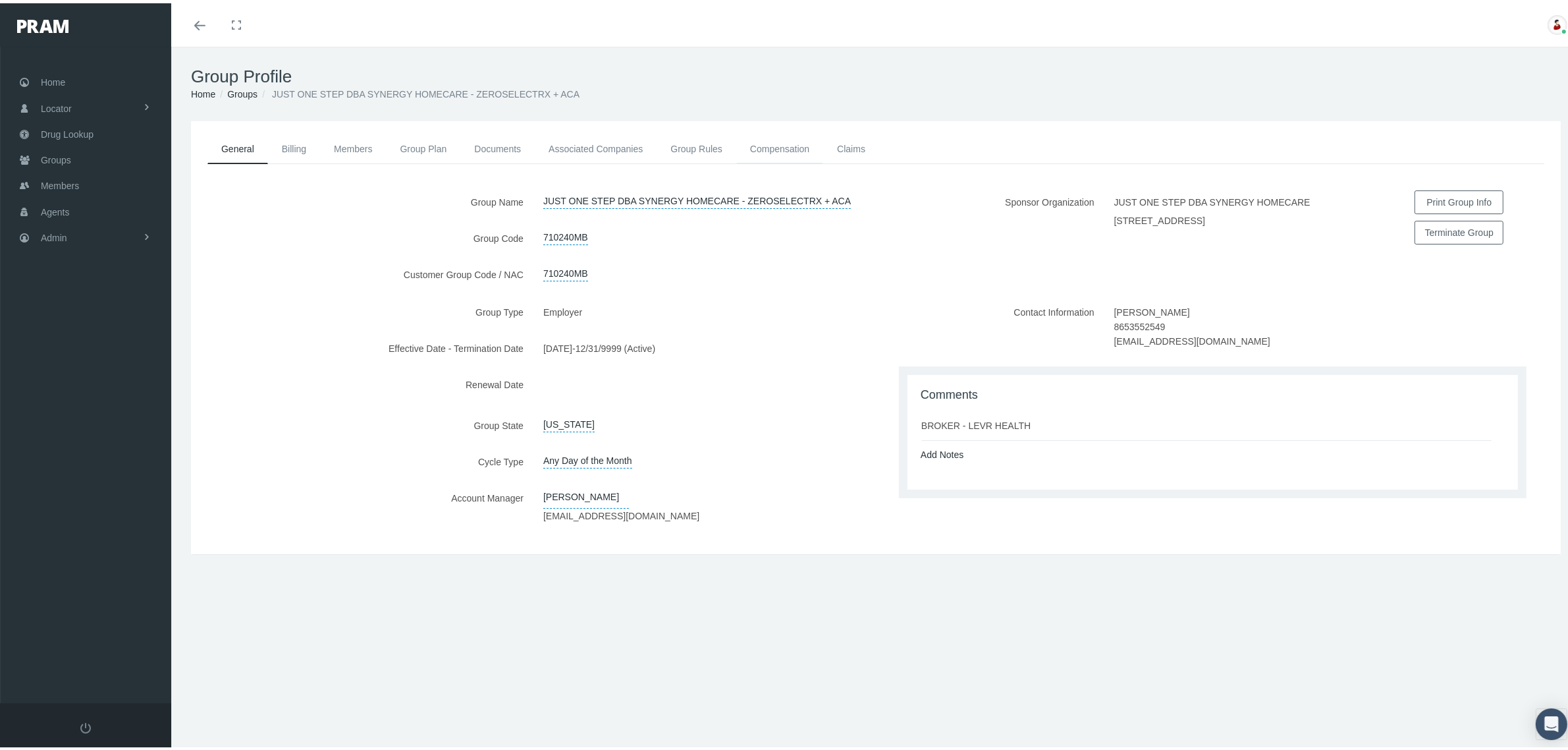
click at [765, 142] on link "Compensation" at bounding box center [780, 145] width 87 height 29
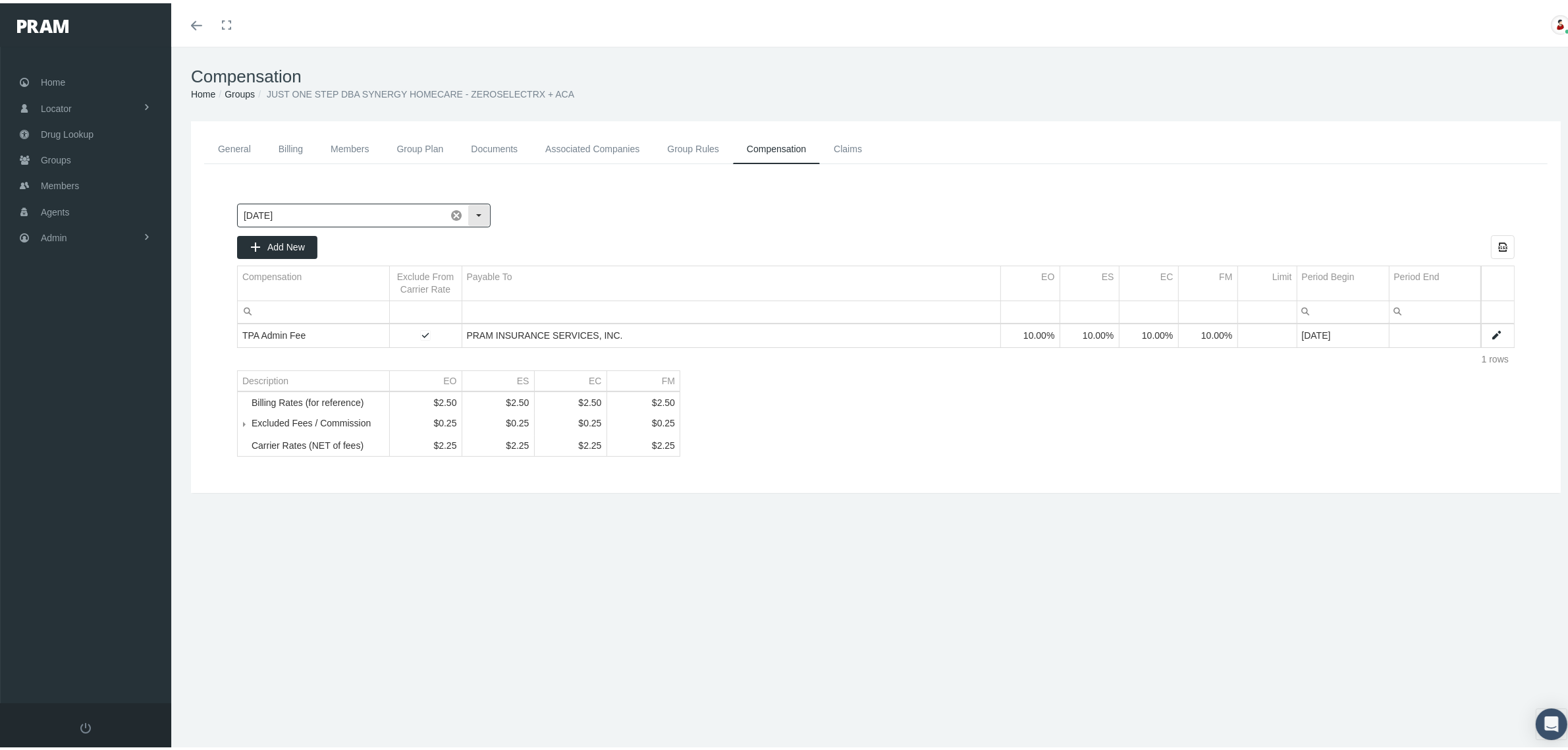
click at [476, 217] on div "Select" at bounding box center [479, 212] width 21 height 21
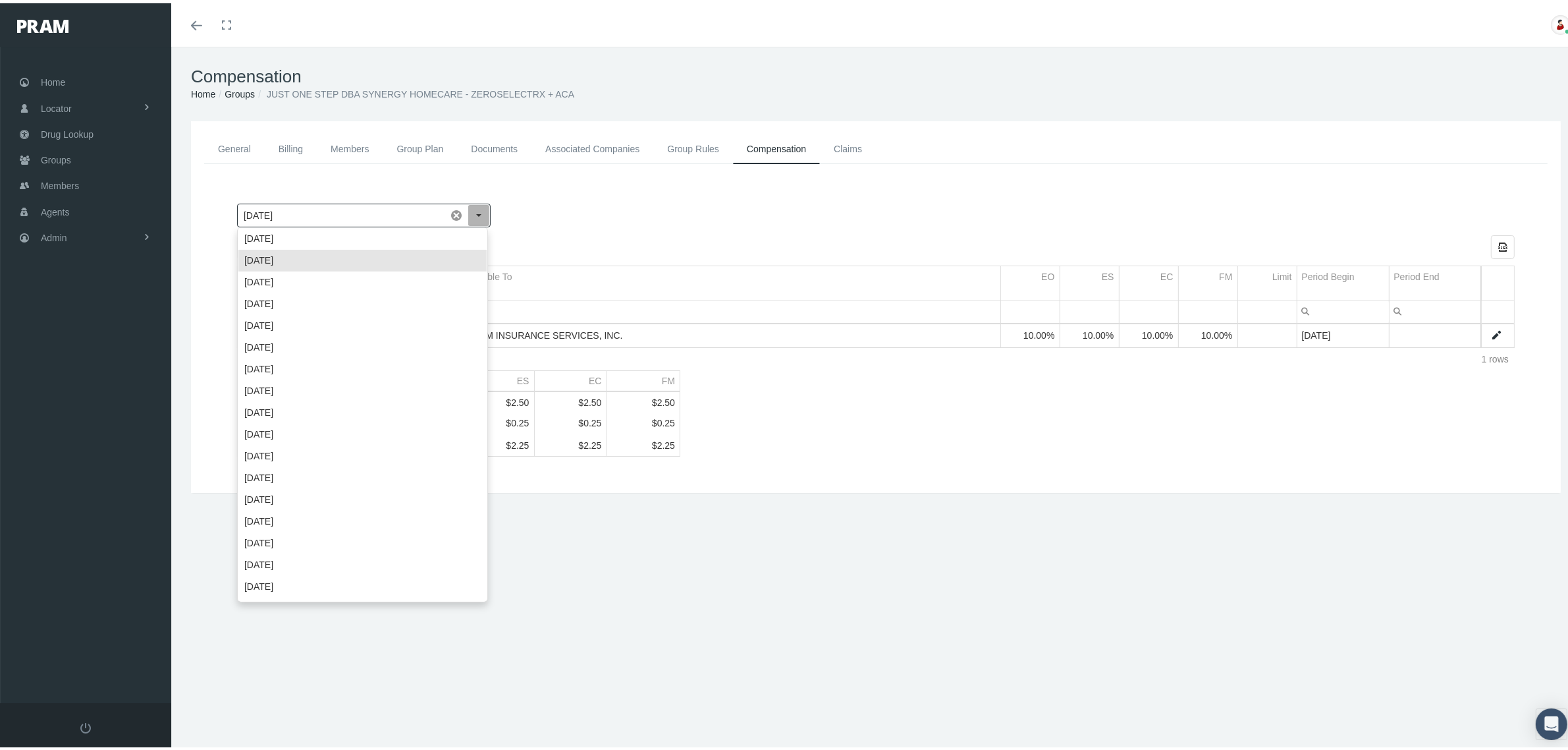
click at [662, 189] on div "October 2025 Add New Export all data to Excel Compensation Exclude From Carrier…" at bounding box center [876, 327] width 1304 height 279
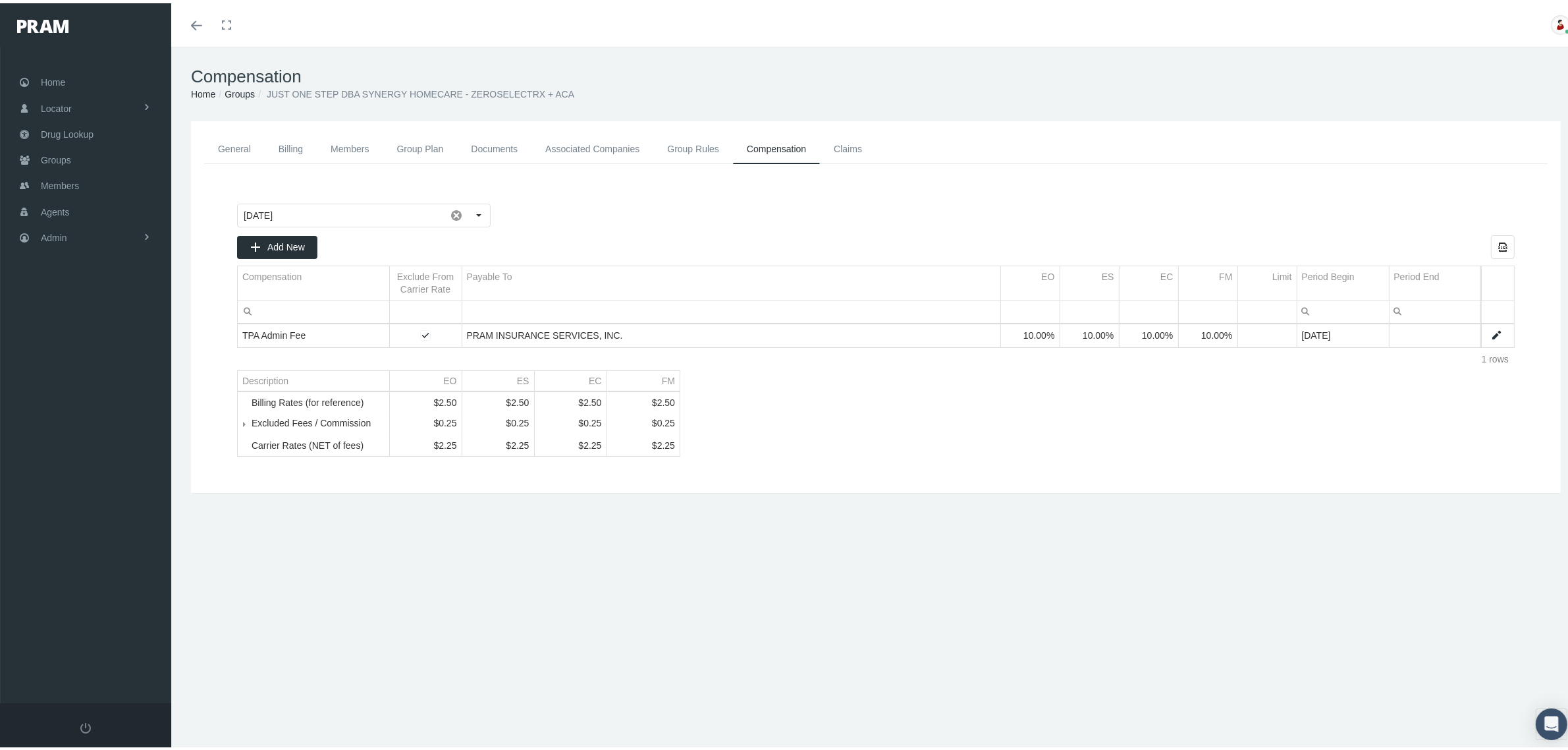
click at [636, 153] on link "Associated Companies" at bounding box center [592, 146] width 122 height 29
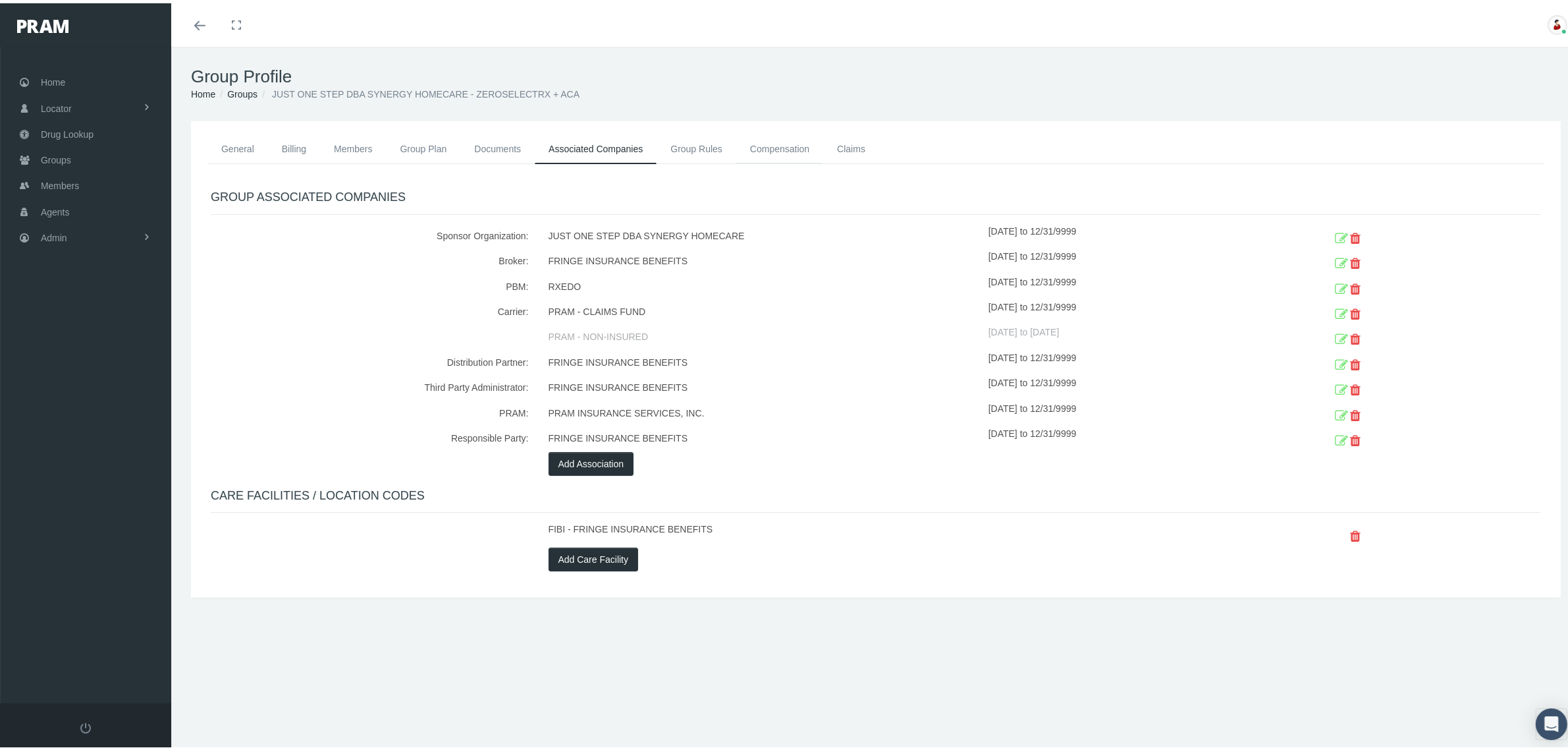
click at [771, 139] on link "Compensation" at bounding box center [780, 145] width 87 height 29
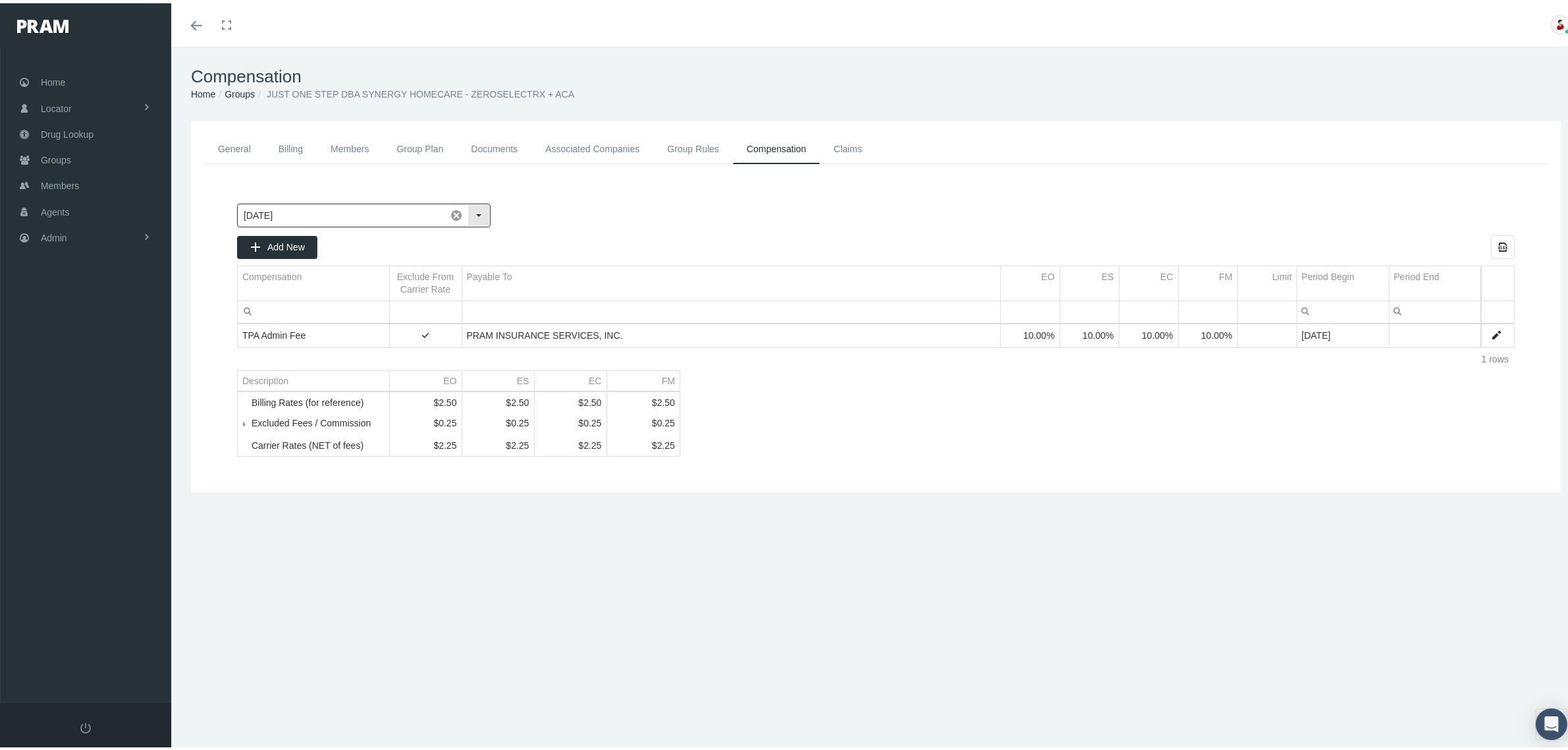
click at [474, 215] on div "Select" at bounding box center [479, 212] width 21 height 21
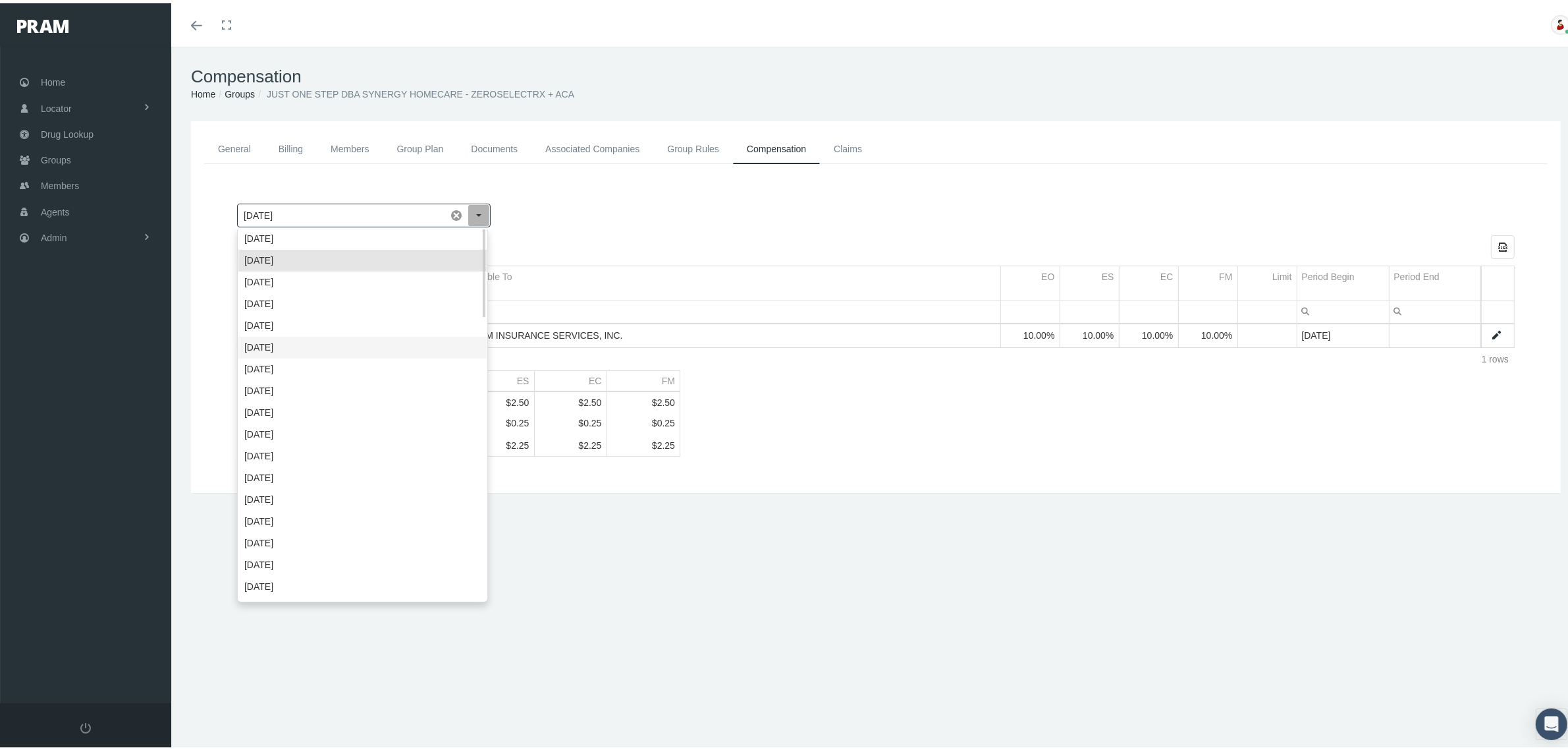
click at [298, 350] on div "June 2025" at bounding box center [363, 344] width 249 height 22
type input "June 2025"
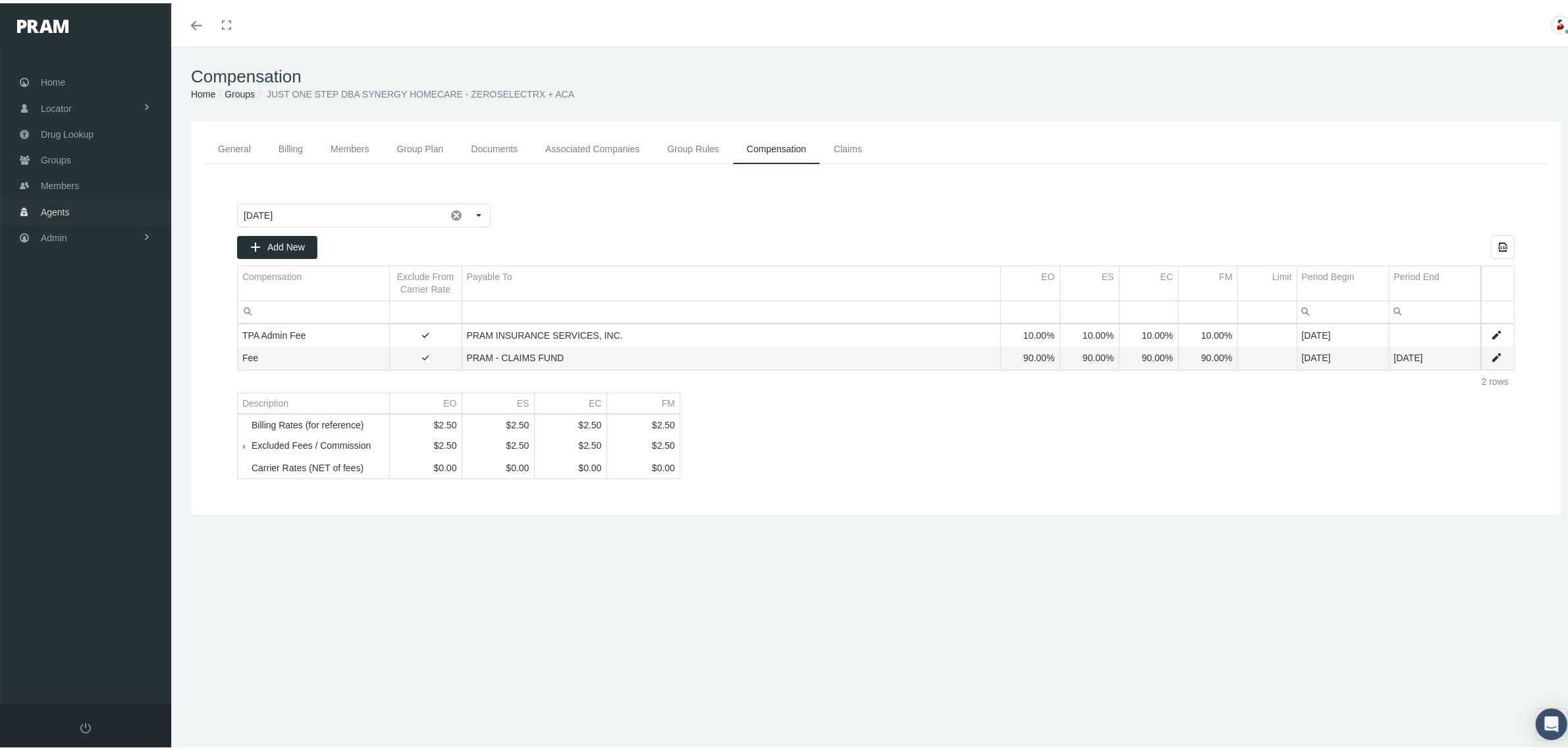
click at [53, 201] on span "Agents" at bounding box center [55, 209] width 29 height 25
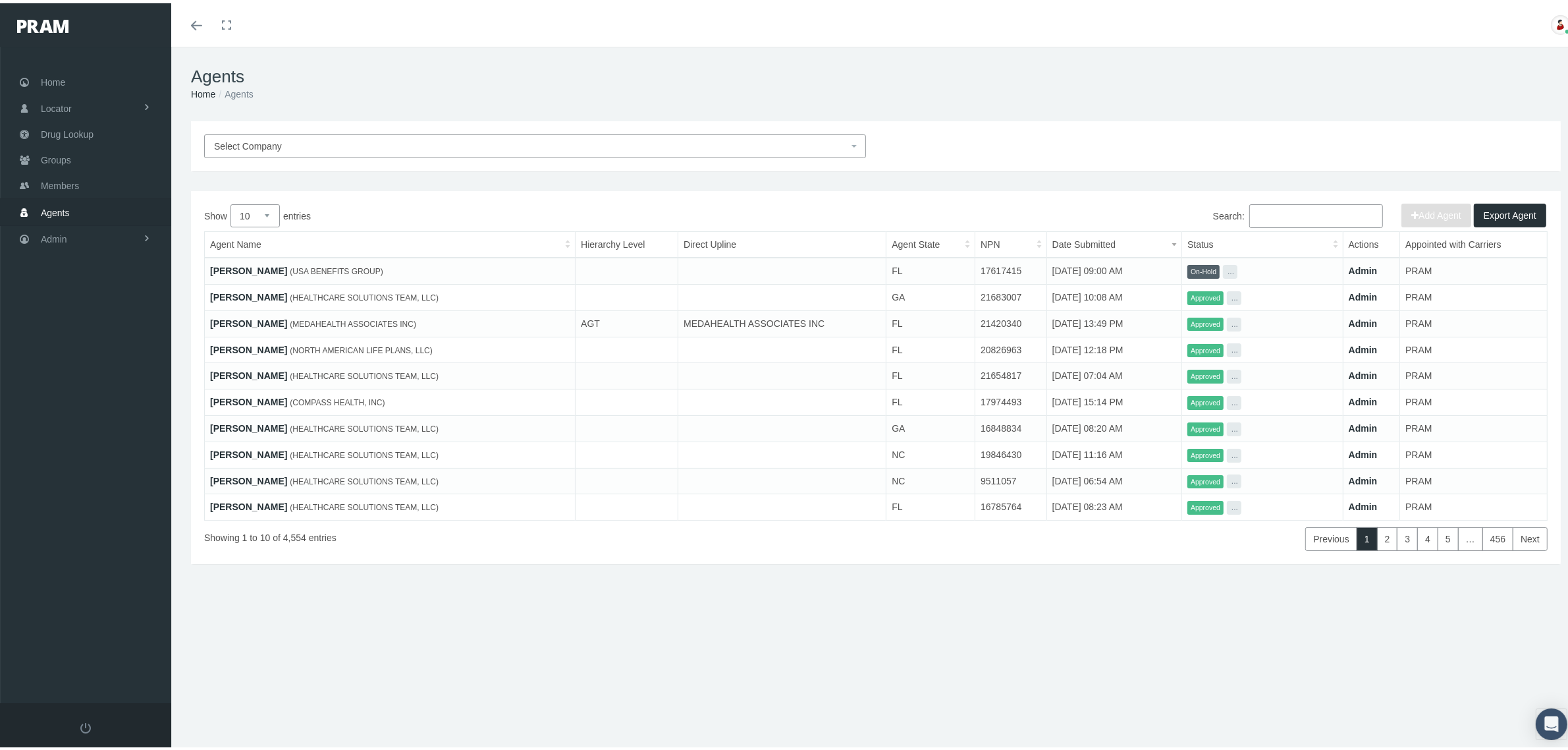
click at [1263, 212] on input "Search:" at bounding box center [1316, 213] width 134 height 24
